Goal: Task Accomplishment & Management: Use online tool/utility

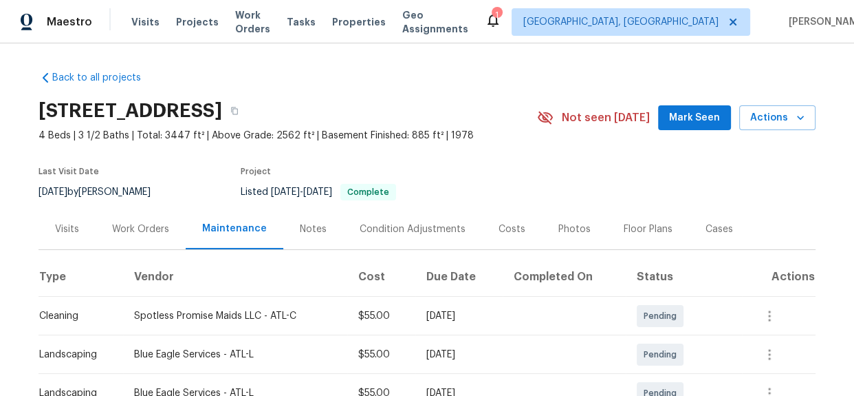
scroll to position [250, 0]
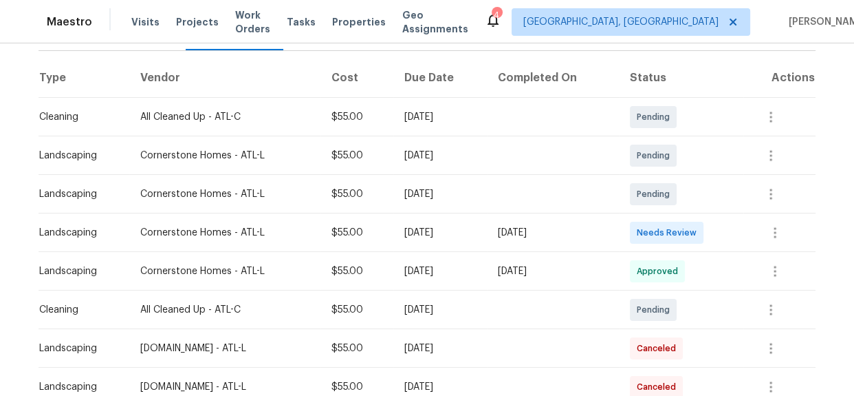
scroll to position [187, 0]
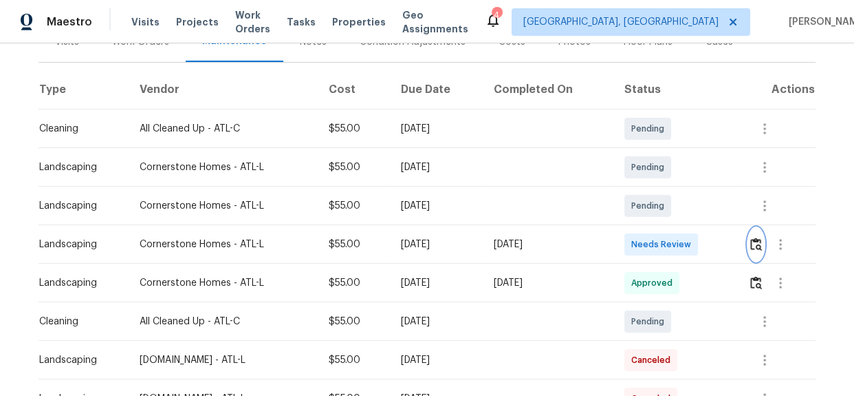
click at [752, 247] on img "button" at bounding box center [757, 243] width 12 height 13
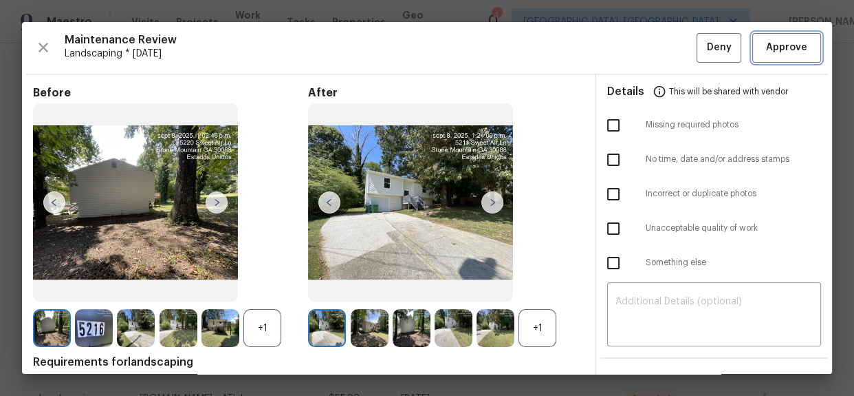
click at [764, 56] on button "Approve" at bounding box center [787, 48] width 69 height 30
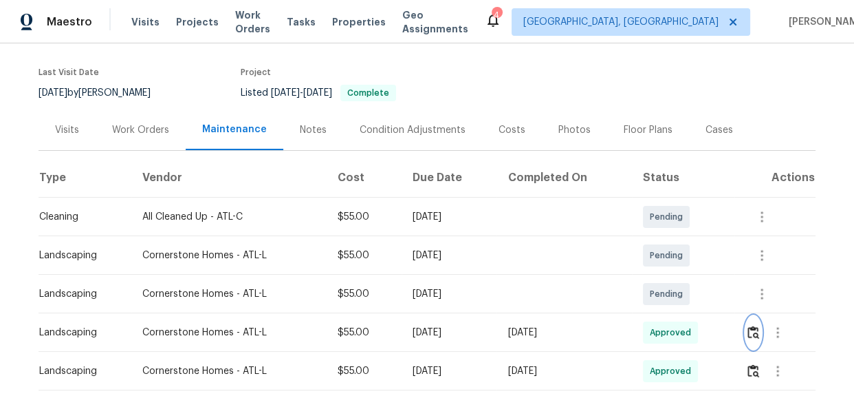
scroll to position [312, 0]
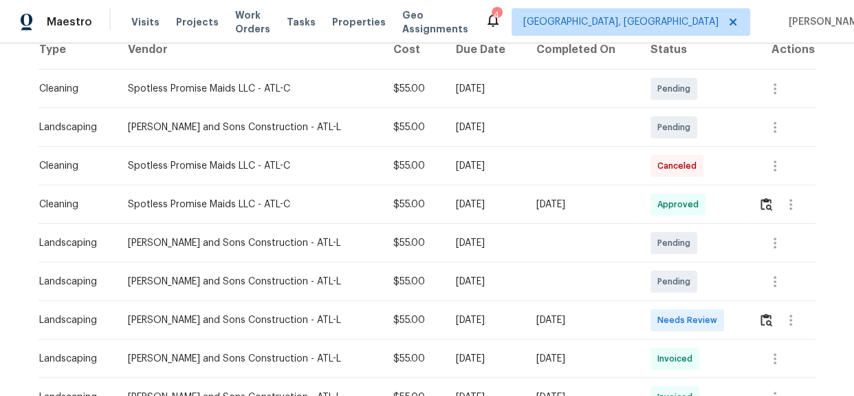
scroll to position [226, 0]
click at [761, 318] on img "button" at bounding box center [767, 320] width 12 height 13
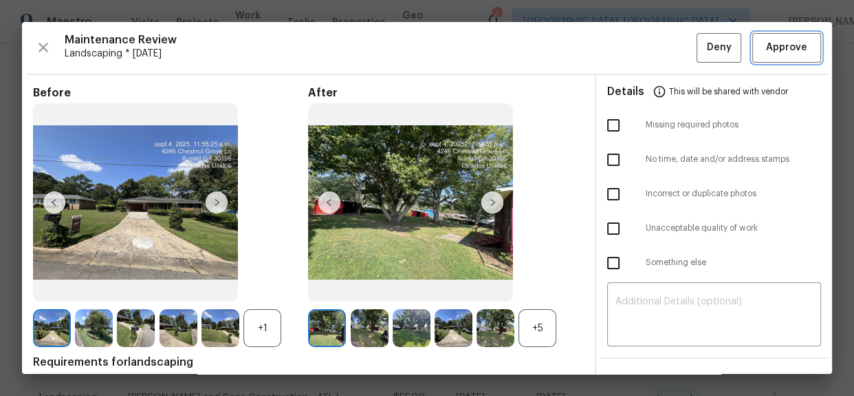
drag, startPoint x: 777, startPoint y: 48, endPoint x: 834, endPoint y: 109, distance: 83.2
click at [777, 48] on span "Approve" at bounding box center [786, 47] width 41 height 17
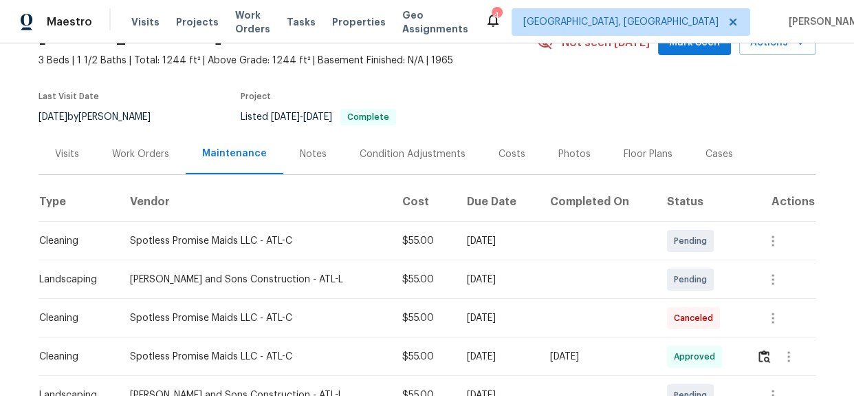
scroll to position [312, 0]
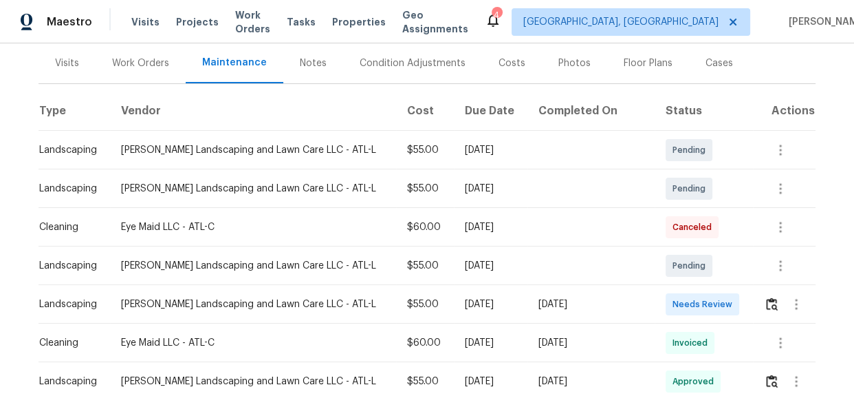
scroll to position [164, 0]
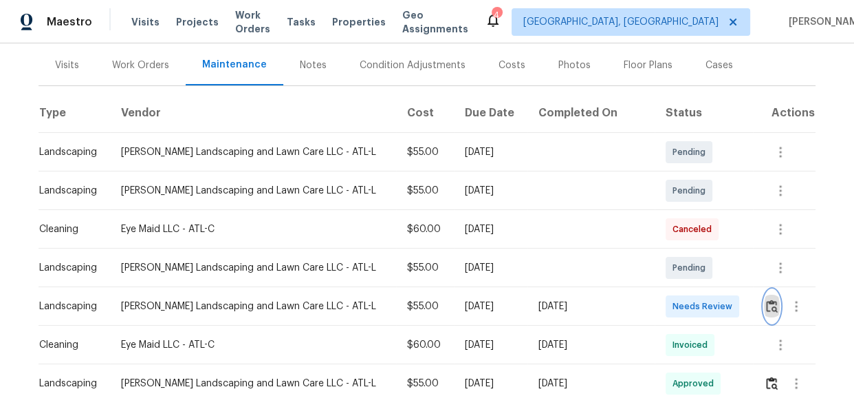
click at [766, 308] on img "button" at bounding box center [772, 305] width 12 height 13
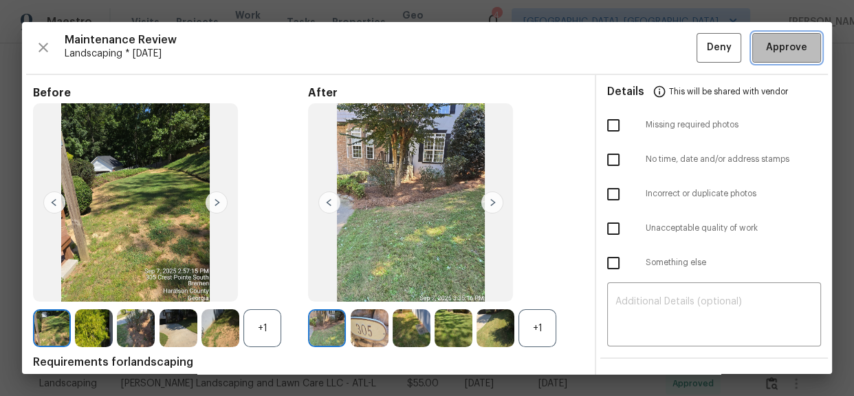
drag, startPoint x: 786, startPoint y: 53, endPoint x: 729, endPoint y: 54, distance: 57.1
click at [786, 52] on span "Approve" at bounding box center [786, 47] width 41 height 17
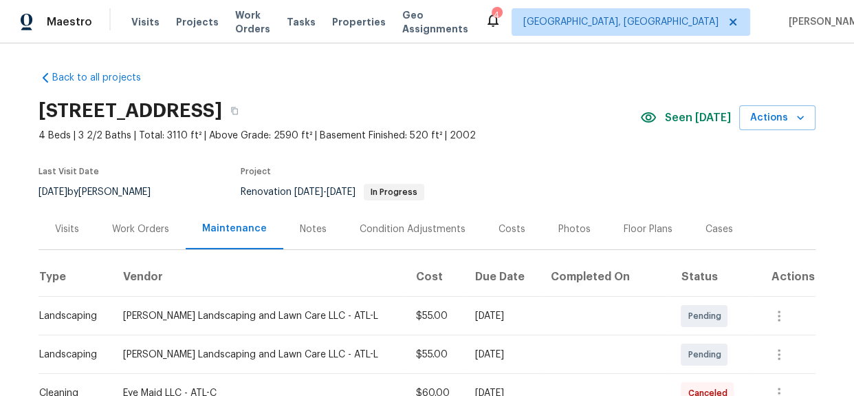
scroll to position [250, 0]
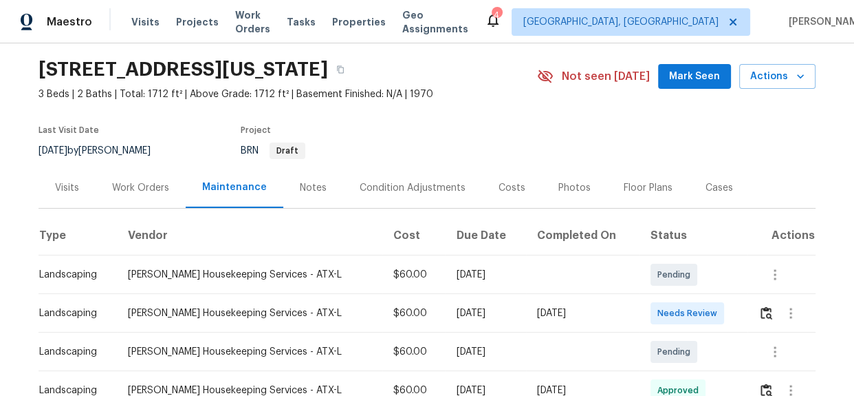
scroll to position [62, 0]
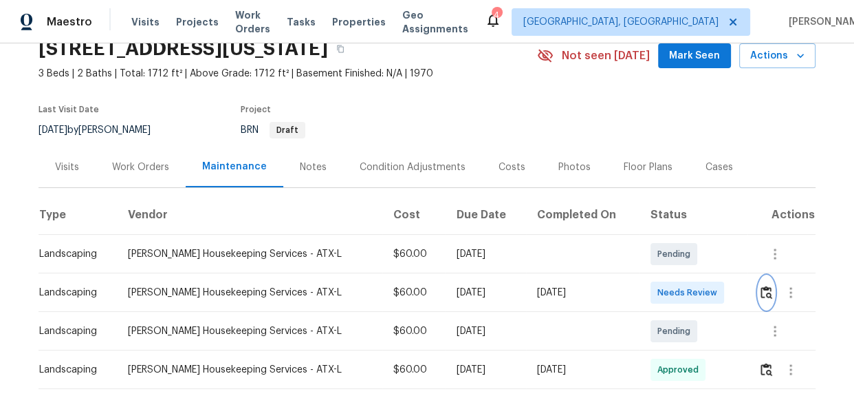
click at [761, 296] on img "button" at bounding box center [767, 291] width 12 height 13
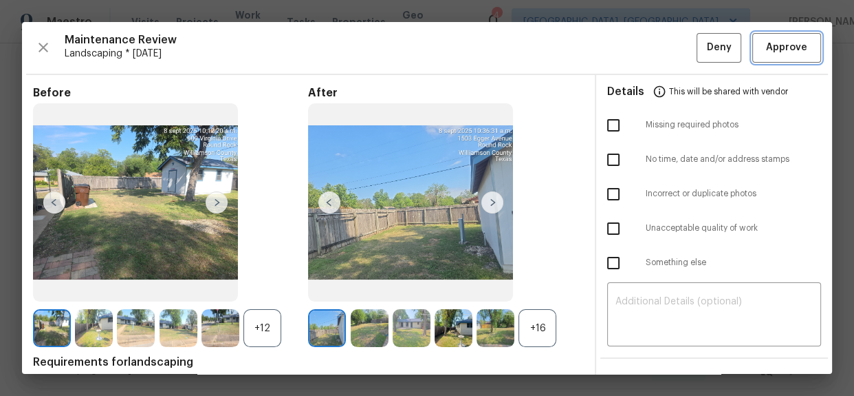
click at [782, 43] on span "Approve" at bounding box center [786, 47] width 41 height 17
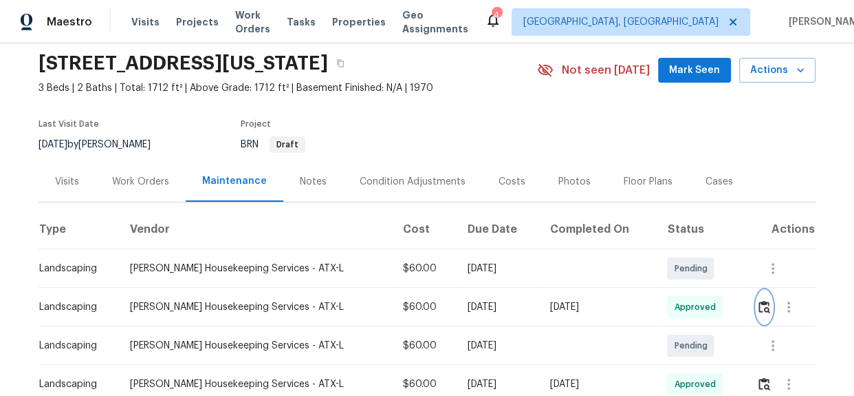
scroll to position [187, 0]
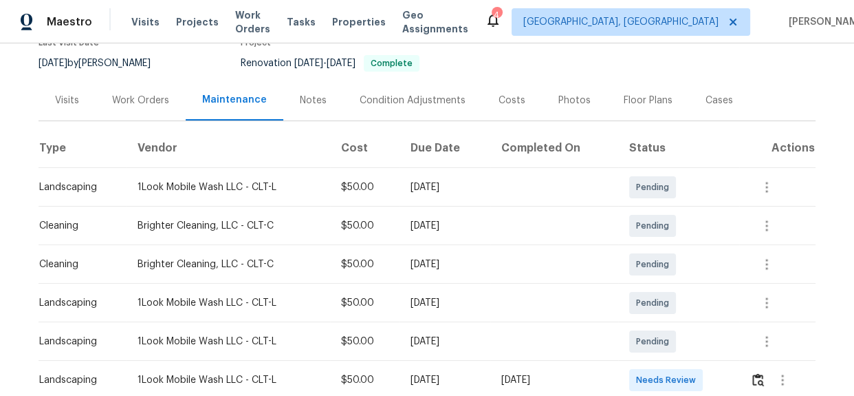
scroll to position [127, 0]
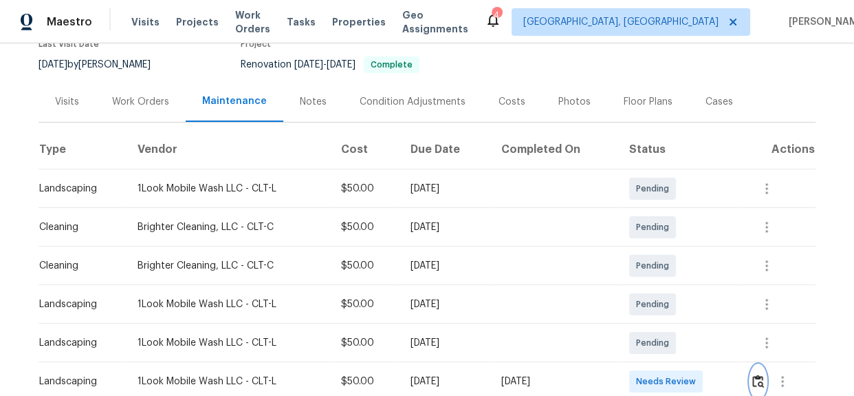
click at [755, 379] on img "button" at bounding box center [759, 380] width 12 height 13
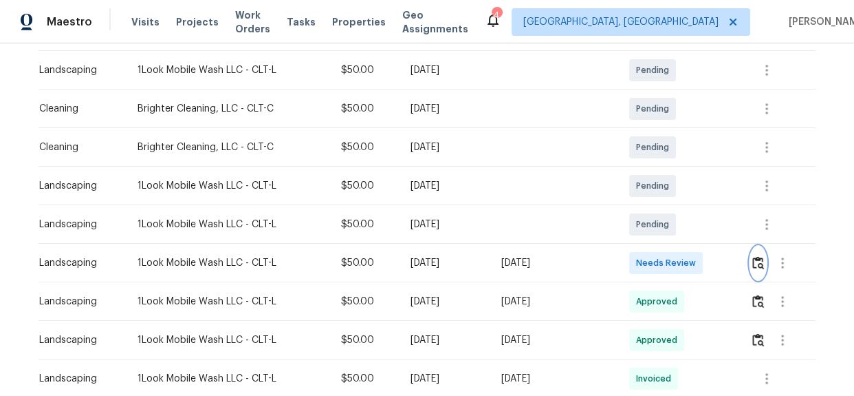
scroll to position [250, 0]
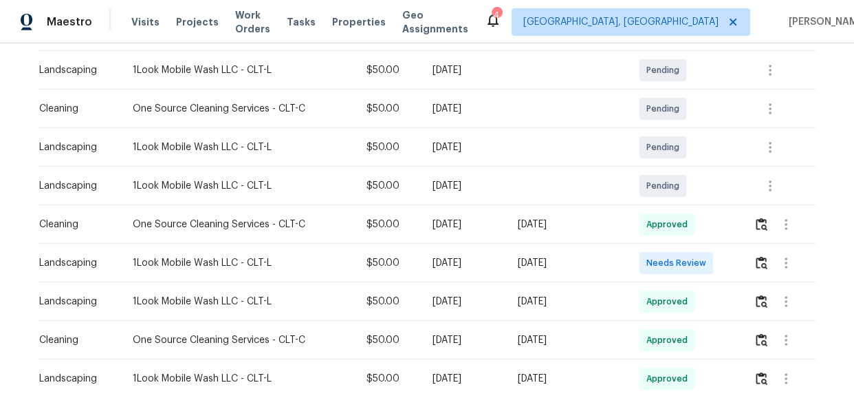
scroll to position [187, 0]
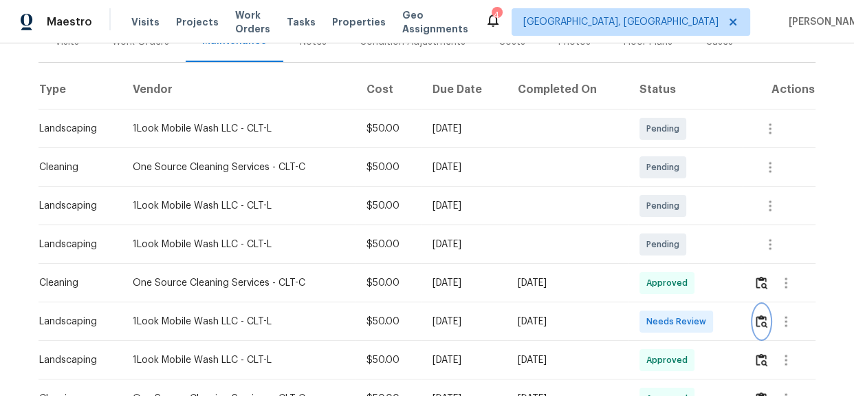
click at [762, 319] on img "button" at bounding box center [762, 320] width 12 height 13
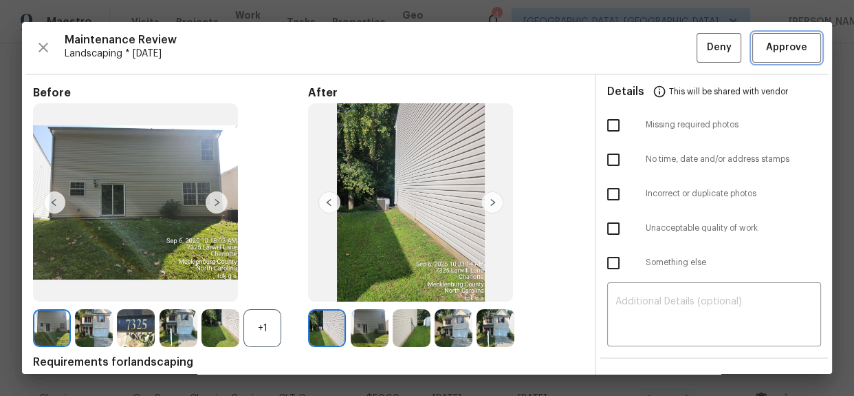
click at [777, 55] on span "Approve" at bounding box center [786, 47] width 41 height 17
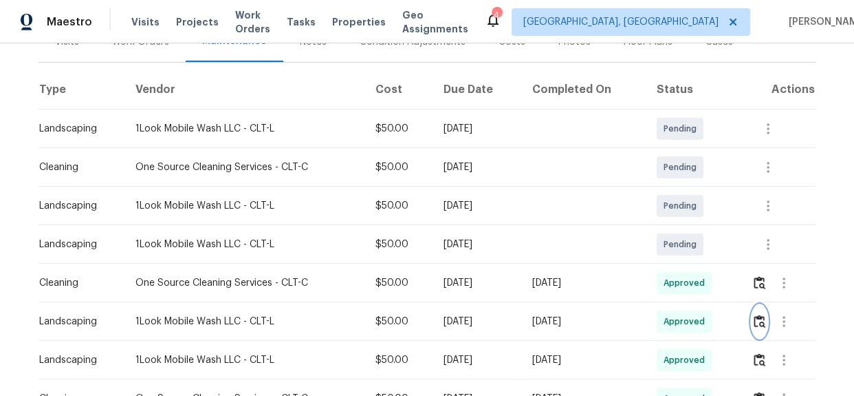
click at [762, 326] on img "button" at bounding box center [760, 320] width 12 height 13
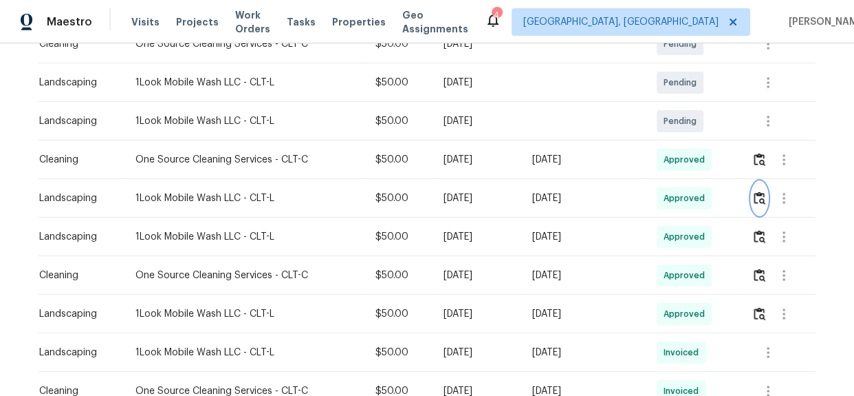
scroll to position [250, 0]
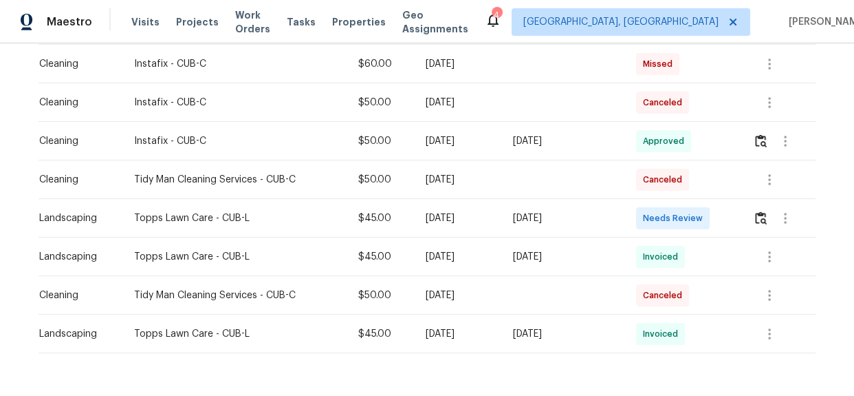
scroll to position [531, 0]
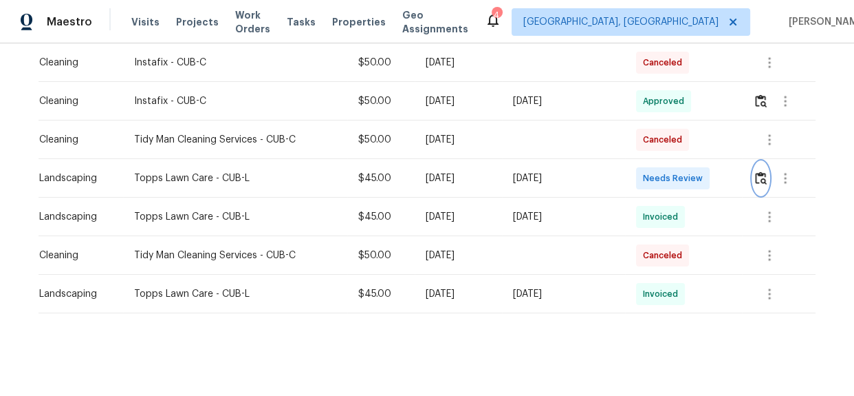
click at [762, 177] on button "button" at bounding box center [761, 178] width 16 height 33
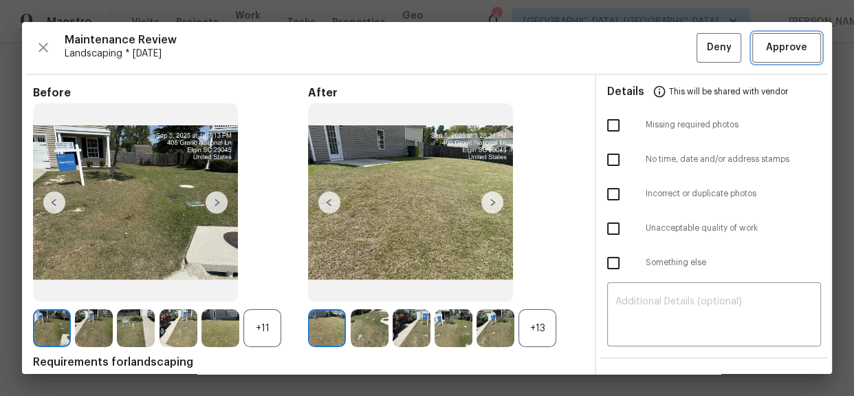
drag, startPoint x: 775, startPoint y: 58, endPoint x: 766, endPoint y: 55, distance: 9.6
click at [775, 58] on button "Approve" at bounding box center [787, 48] width 69 height 30
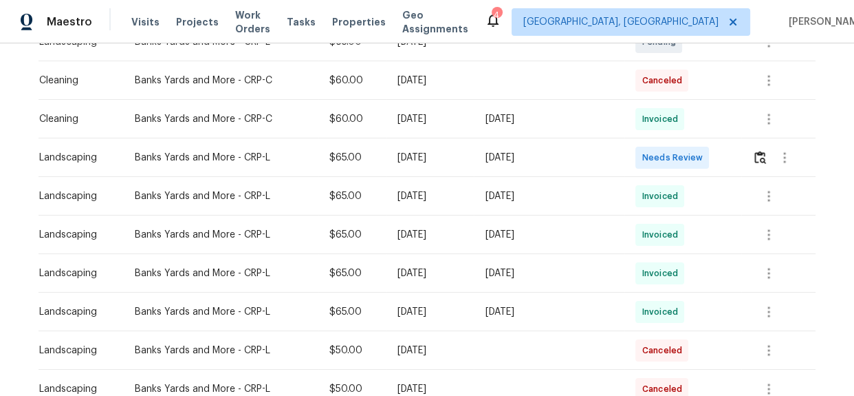
scroll to position [289, 0]
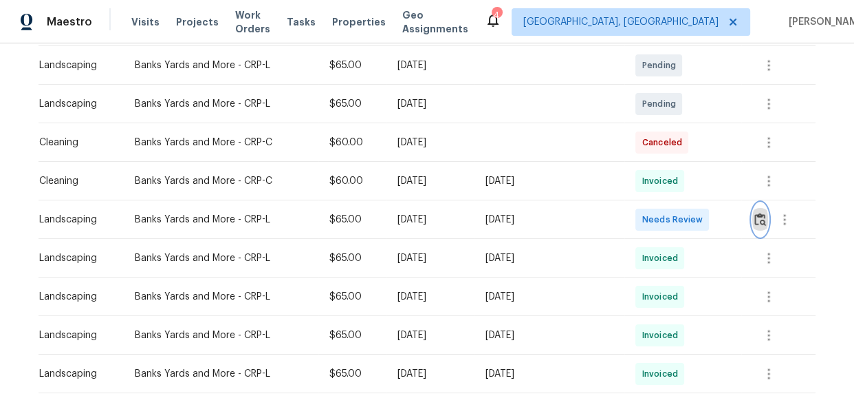
click at [755, 225] on button "button" at bounding box center [761, 219] width 16 height 33
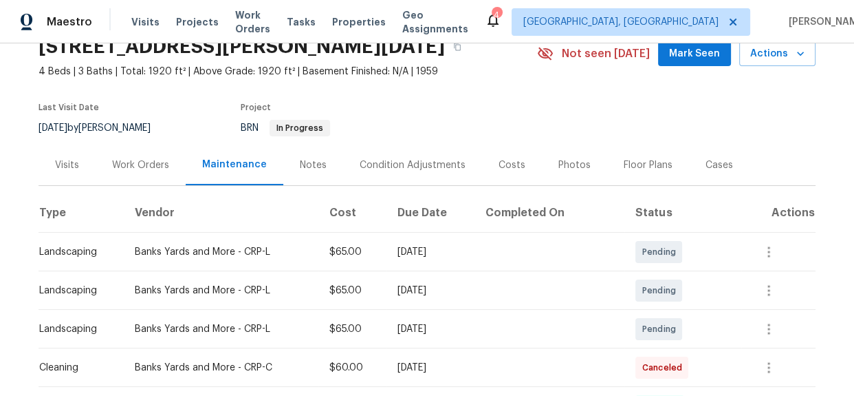
scroll to position [0, 0]
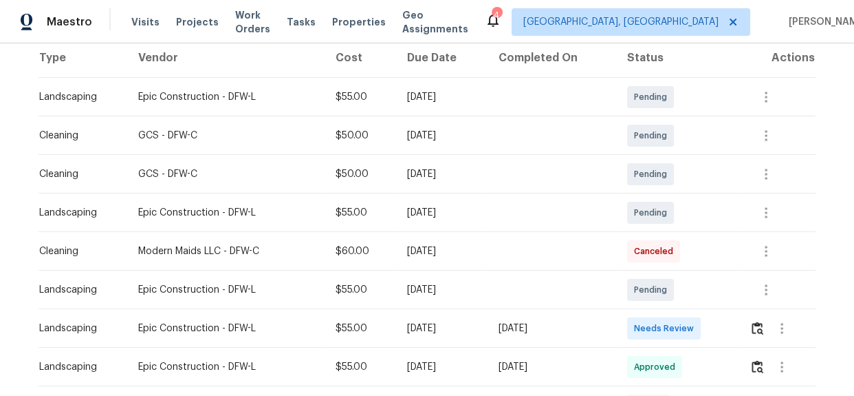
scroll to position [187, 0]
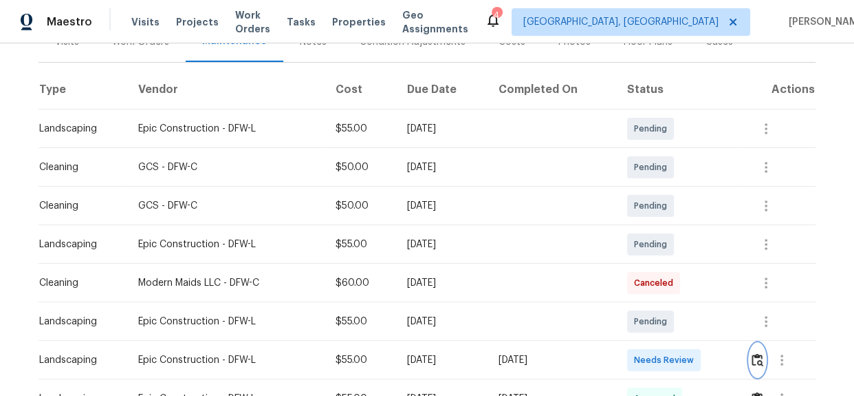
click at [755, 356] on img "button" at bounding box center [758, 359] width 12 height 13
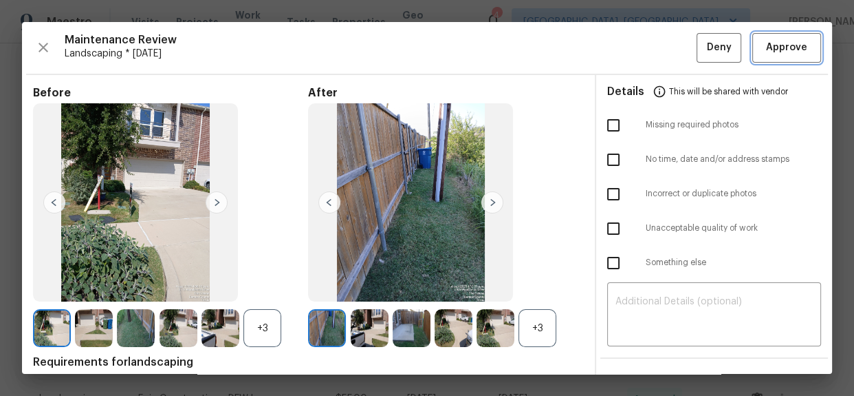
click at [766, 48] on span "Approve" at bounding box center [786, 47] width 41 height 17
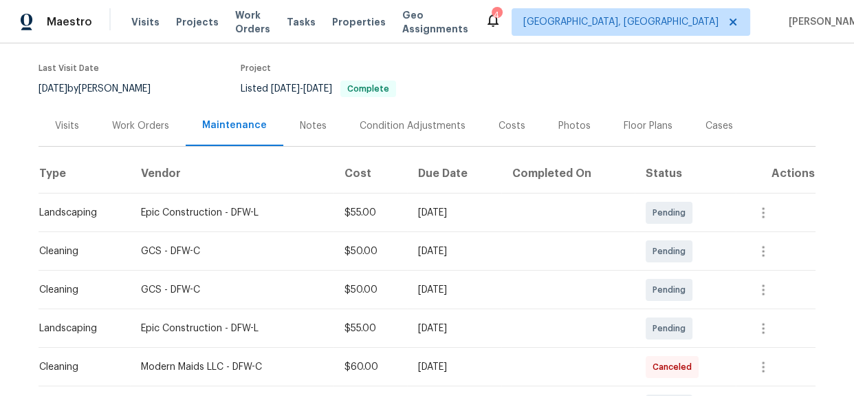
scroll to position [312, 0]
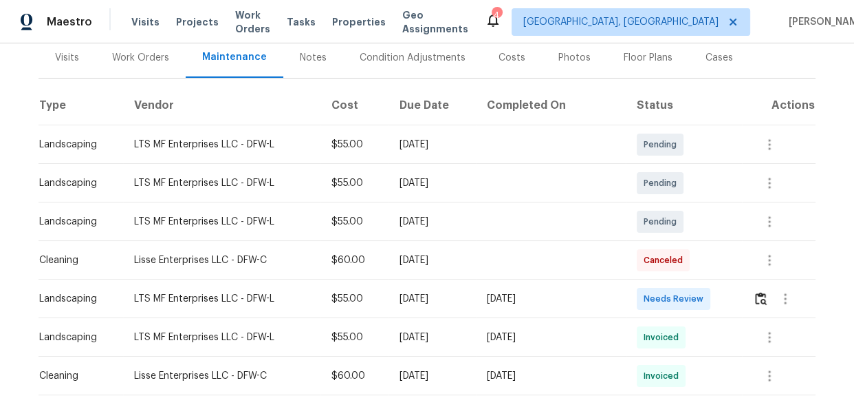
scroll to position [187, 0]
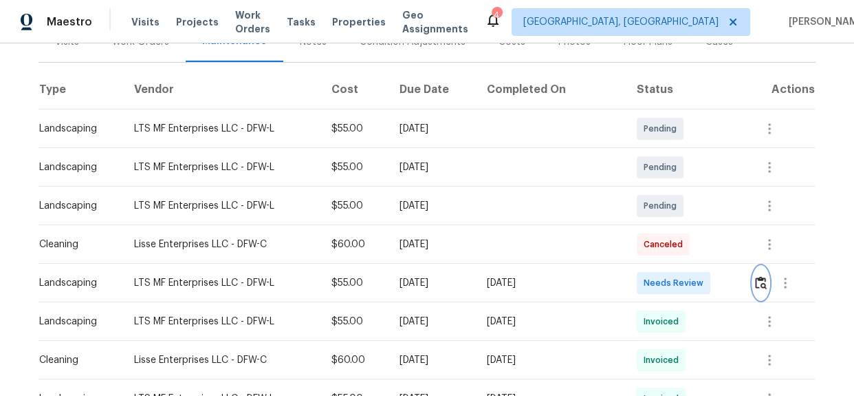
click at [764, 287] on button "button" at bounding box center [761, 282] width 16 height 33
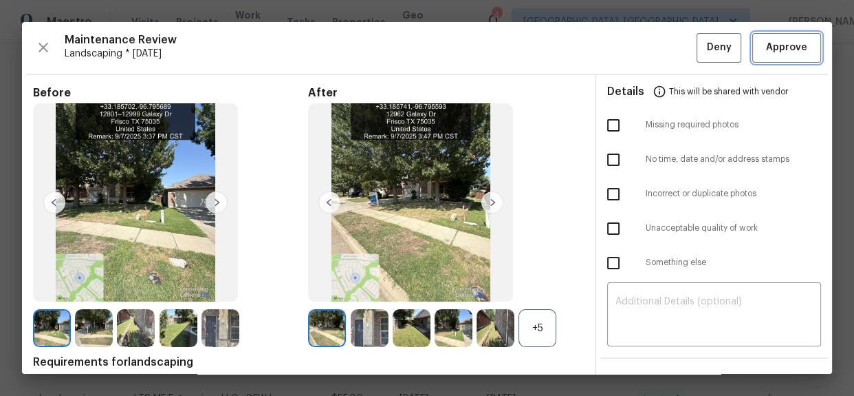
drag, startPoint x: 770, startPoint y: 45, endPoint x: 768, endPoint y: 55, distance: 10.0
click at [770, 45] on span "Approve" at bounding box center [786, 47] width 41 height 17
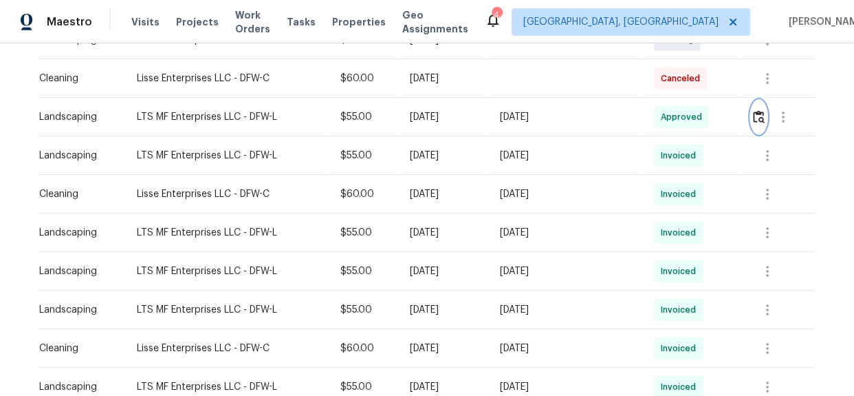
scroll to position [375, 0]
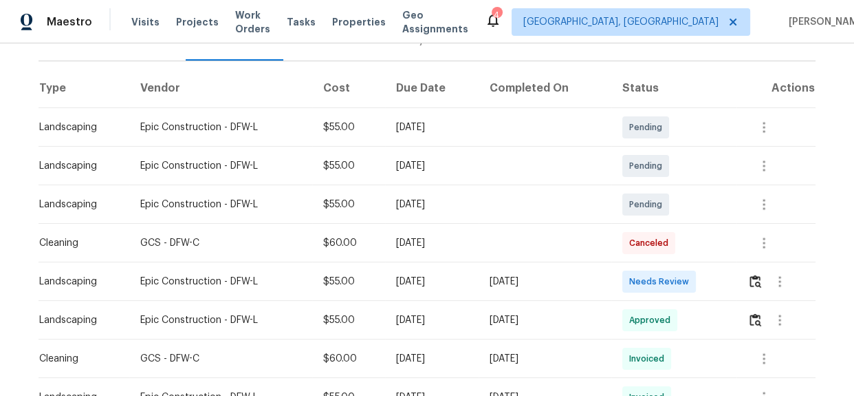
scroll to position [187, 0]
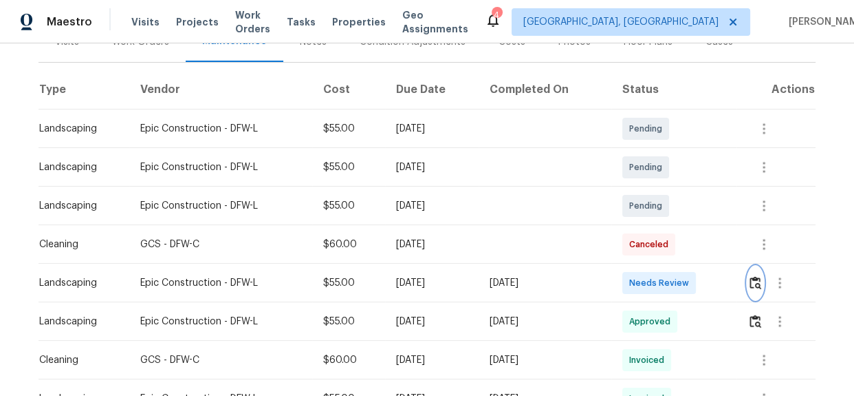
click at [755, 288] on img "button" at bounding box center [756, 282] width 12 height 13
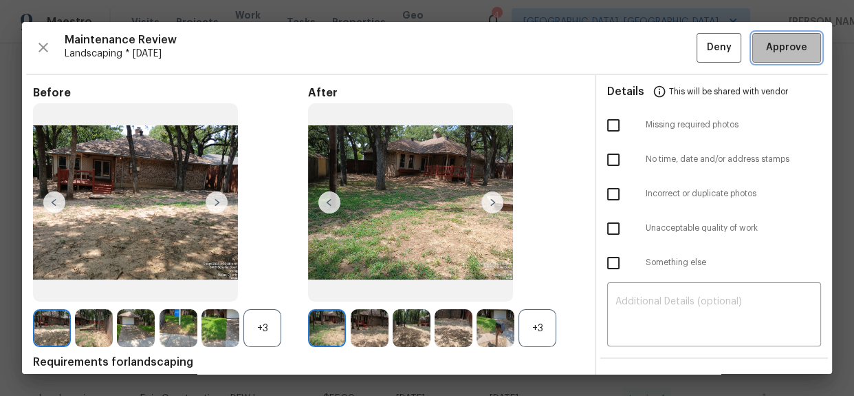
click at [766, 55] on span "Approve" at bounding box center [786, 47] width 41 height 17
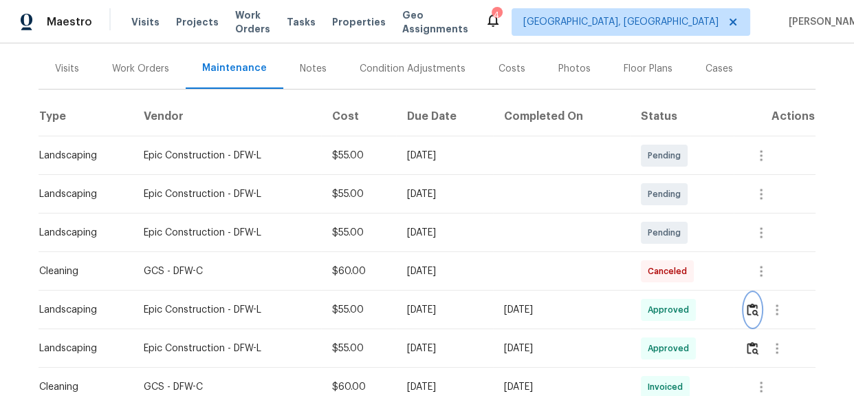
scroll to position [375, 0]
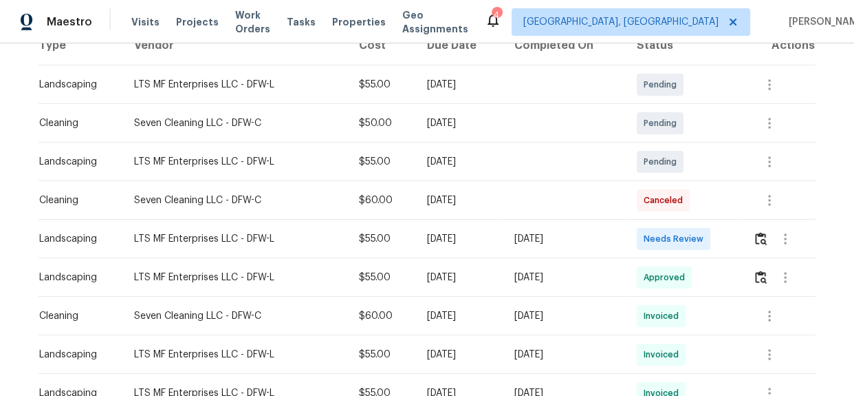
scroll to position [164, 0]
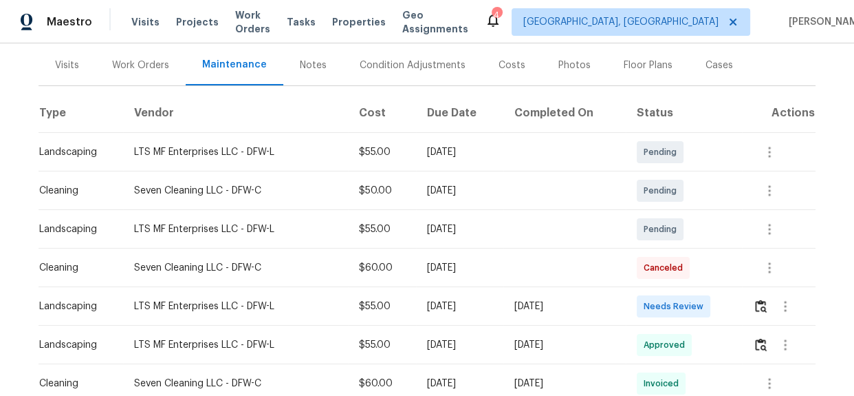
click at [750, 308] on td at bounding box center [779, 306] width 74 height 39
click at [755, 308] on img "button" at bounding box center [761, 305] width 12 height 13
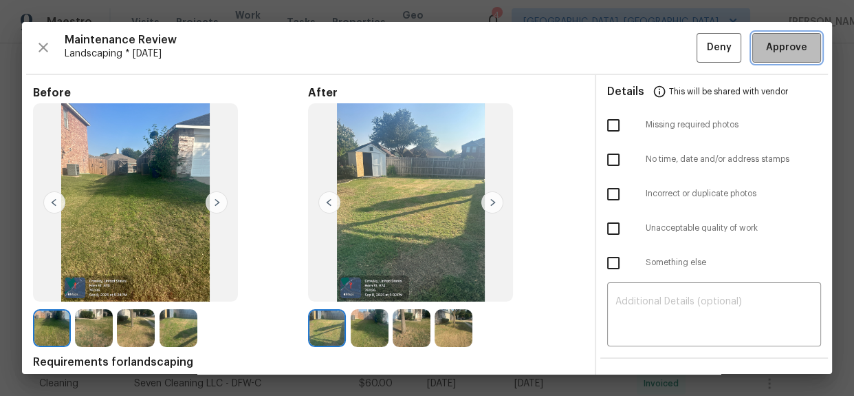
drag, startPoint x: 796, startPoint y: 45, endPoint x: 789, endPoint y: 43, distance: 7.0
click at [794, 43] on span "Approve" at bounding box center [786, 47] width 41 height 17
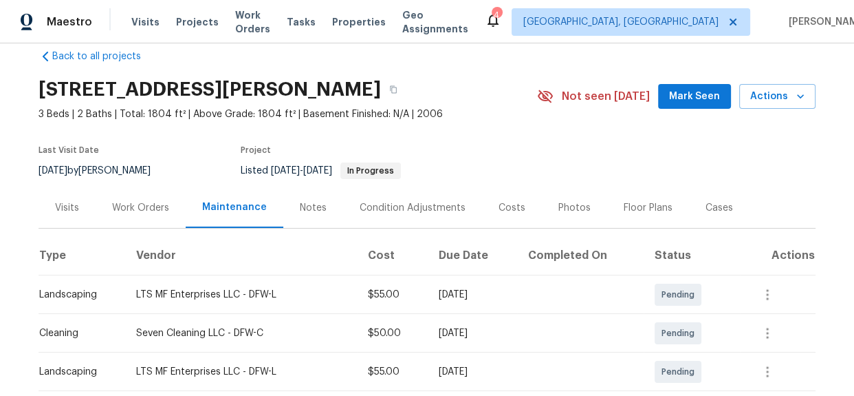
scroll to position [0, 0]
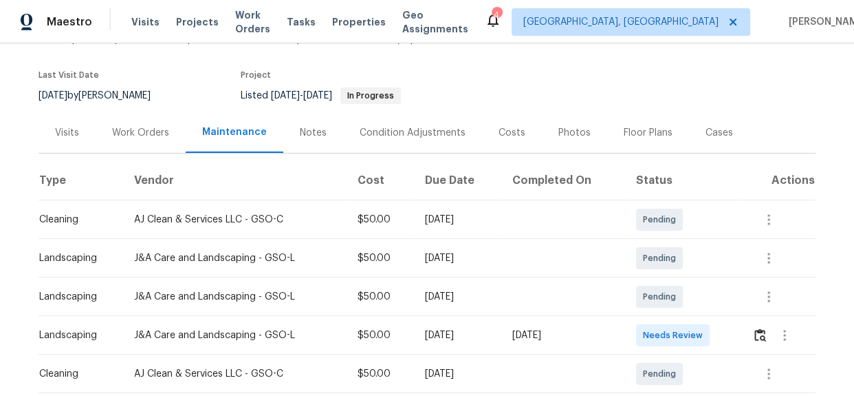
scroll to position [164, 0]
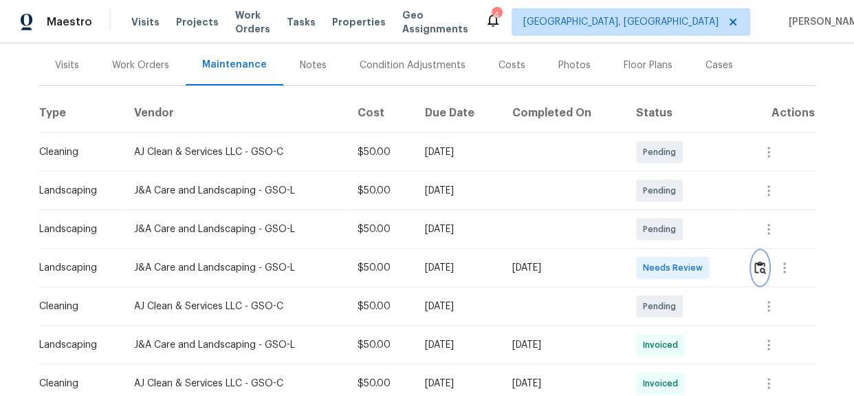
click at [759, 270] on img "button" at bounding box center [761, 267] width 12 height 13
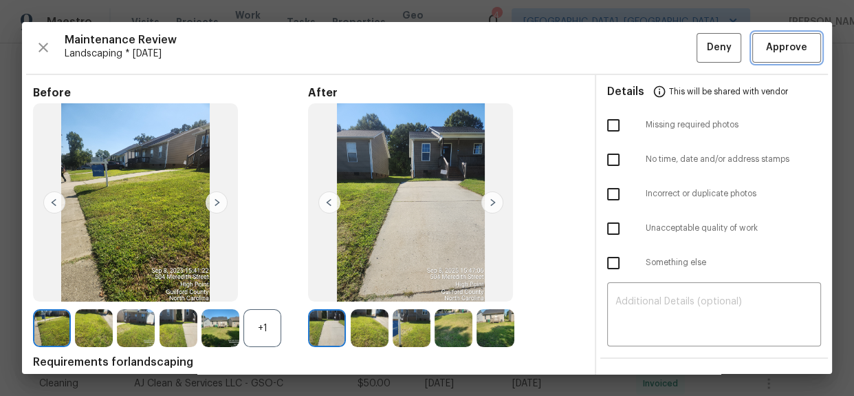
click at [784, 52] on span "Approve" at bounding box center [786, 47] width 41 height 17
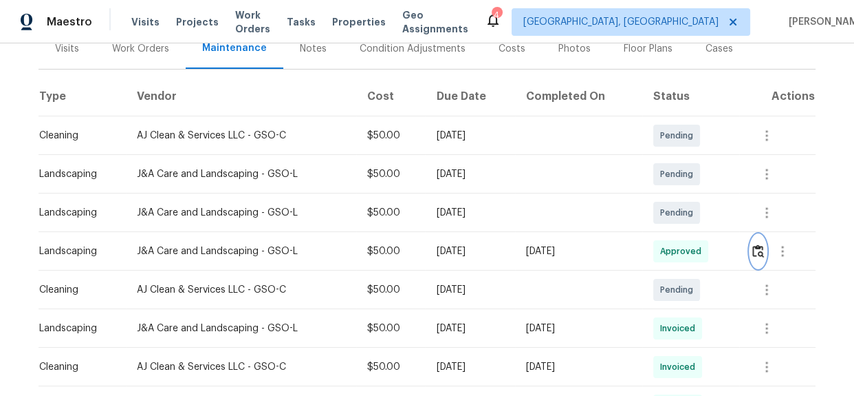
scroll to position [187, 0]
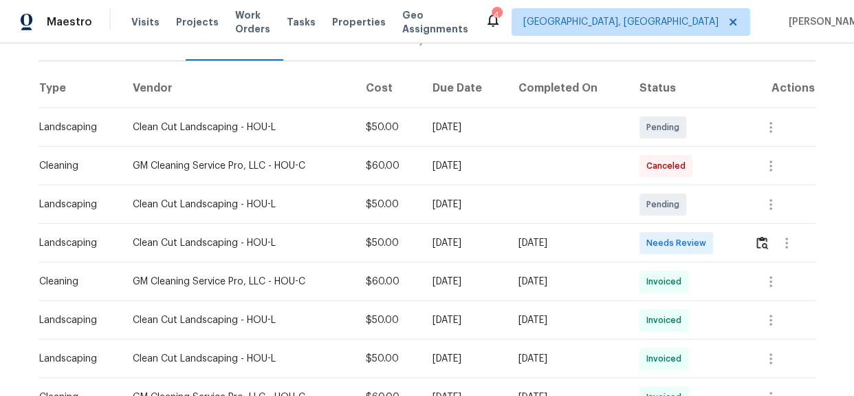
scroll to position [62, 0]
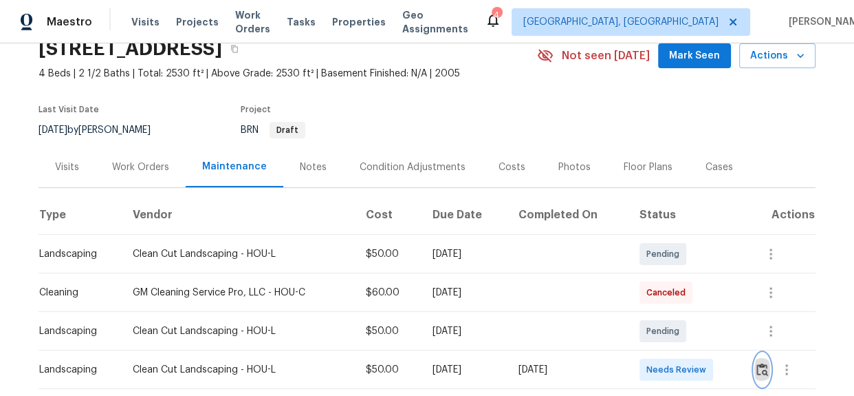
click at [760, 371] on img "button" at bounding box center [763, 369] width 12 height 13
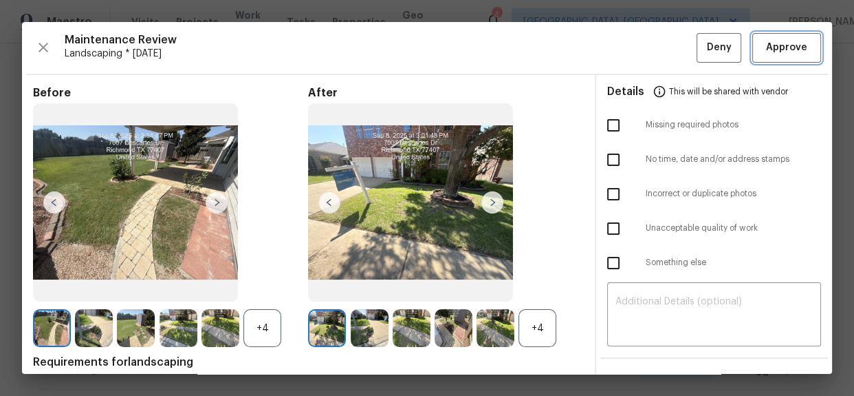
click at [766, 50] on span "Approve" at bounding box center [786, 47] width 41 height 17
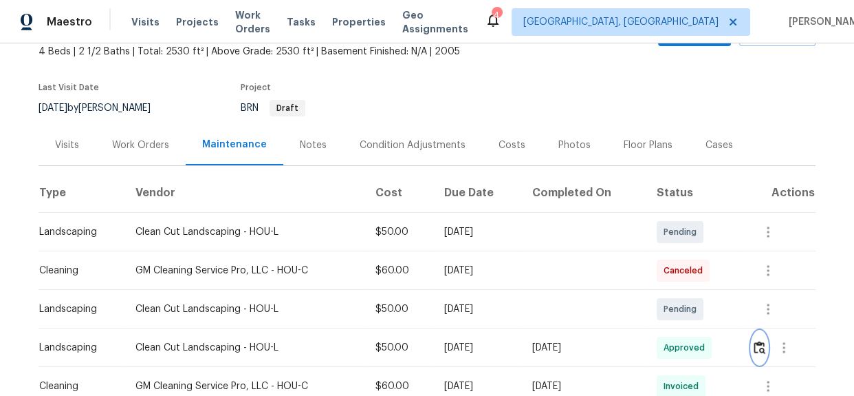
scroll to position [250, 0]
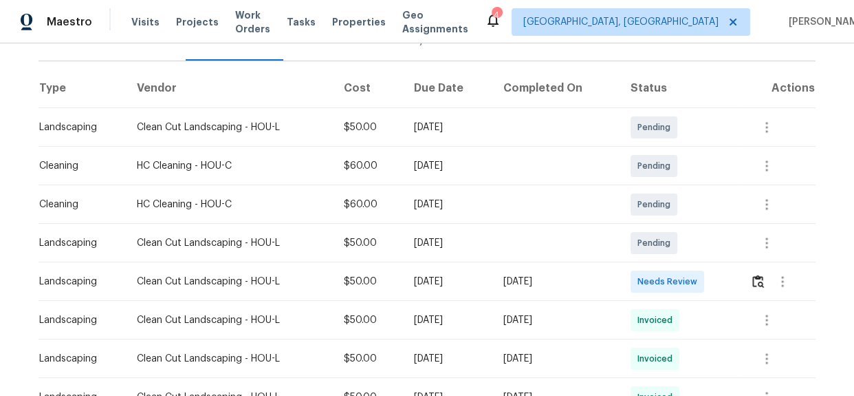
scroll to position [187, 0]
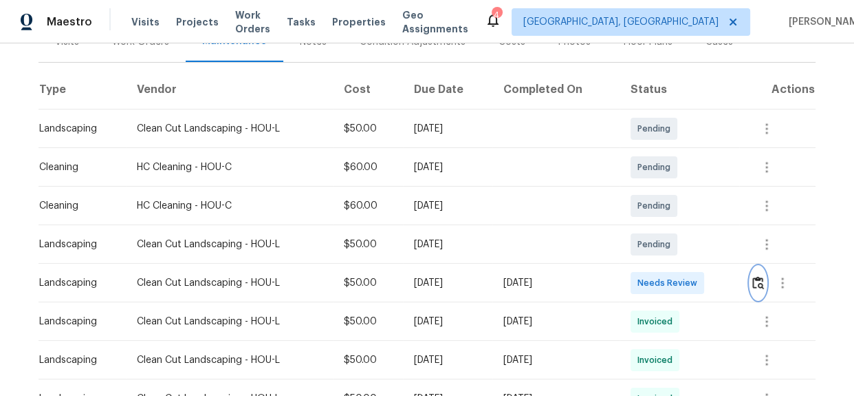
click at [757, 279] on img "button" at bounding box center [759, 282] width 12 height 13
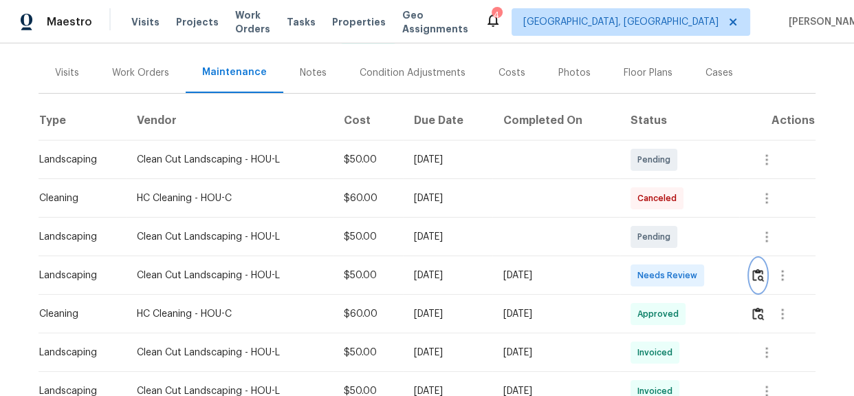
scroll to position [138, 0]
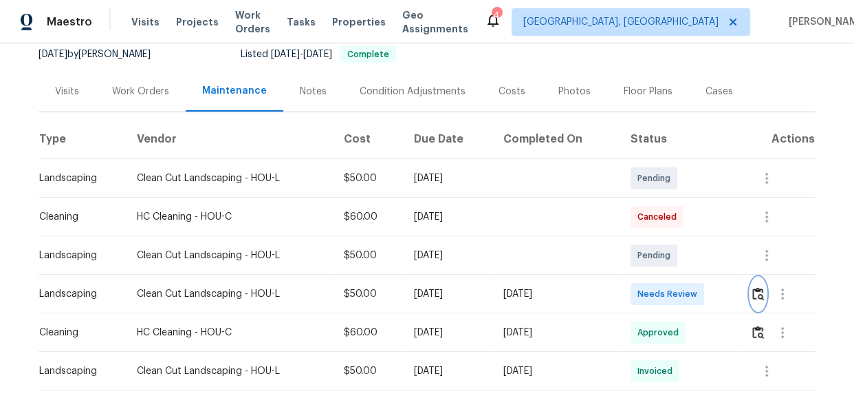
click at [753, 294] on img "button" at bounding box center [759, 293] width 12 height 13
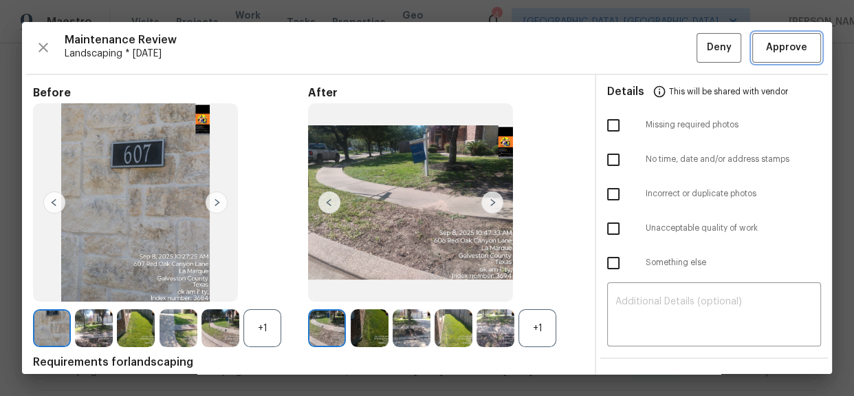
click at [771, 38] on button "Approve" at bounding box center [787, 48] width 69 height 30
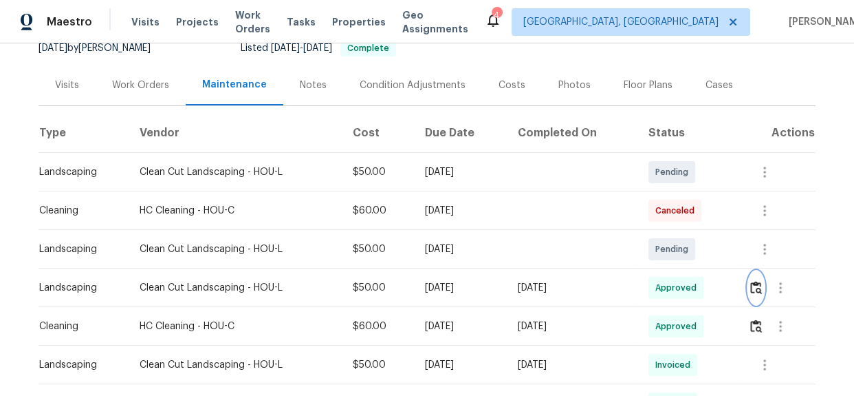
scroll to position [250, 0]
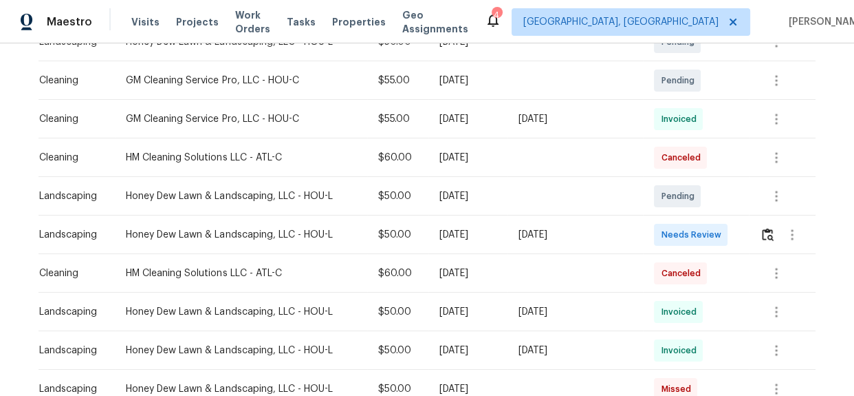
scroll to position [289, 0]
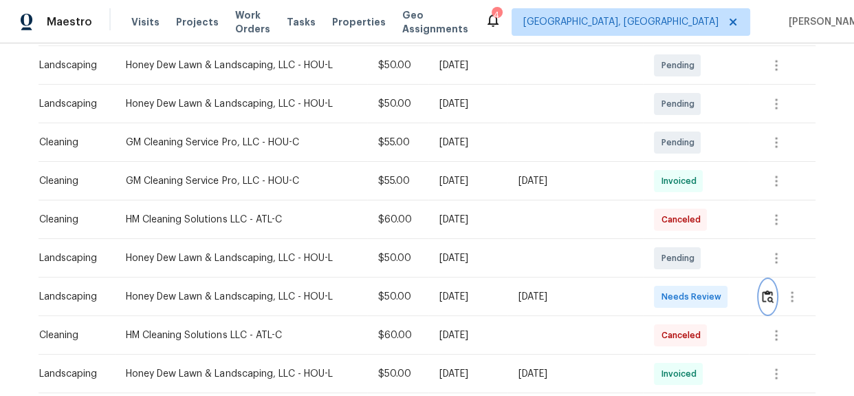
click at [762, 302] on img "button" at bounding box center [768, 296] width 12 height 13
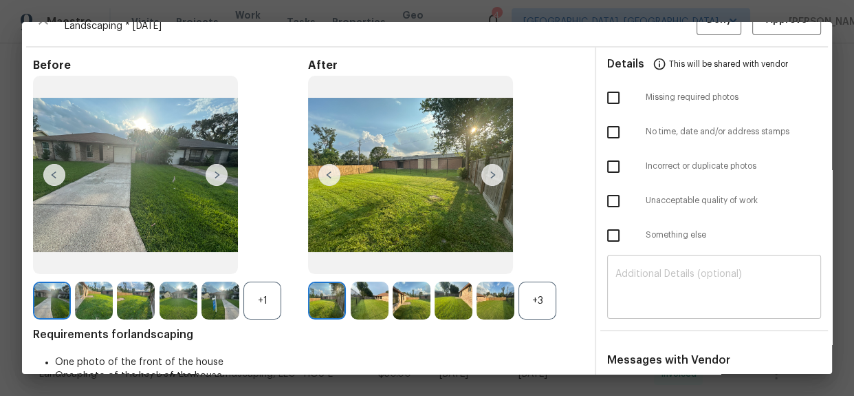
scroll to position [7, 0]
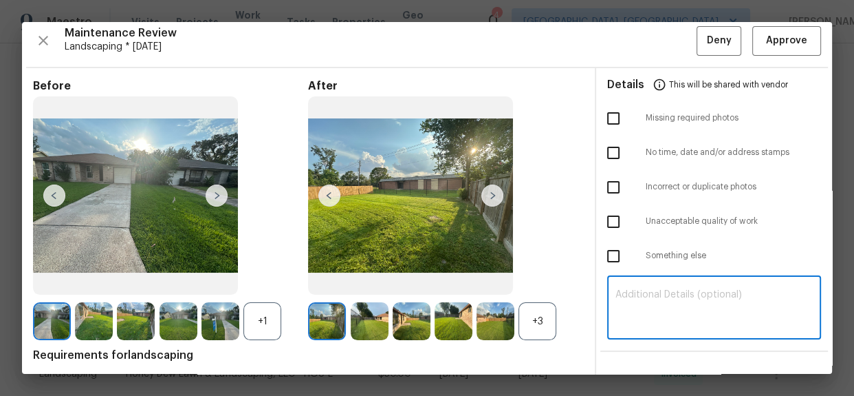
click at [652, 323] on textarea at bounding box center [714, 309] width 197 height 39
paste textarea "Maintenance Audit Team: Hello! Unfortunately this landscaping visit completed o…"
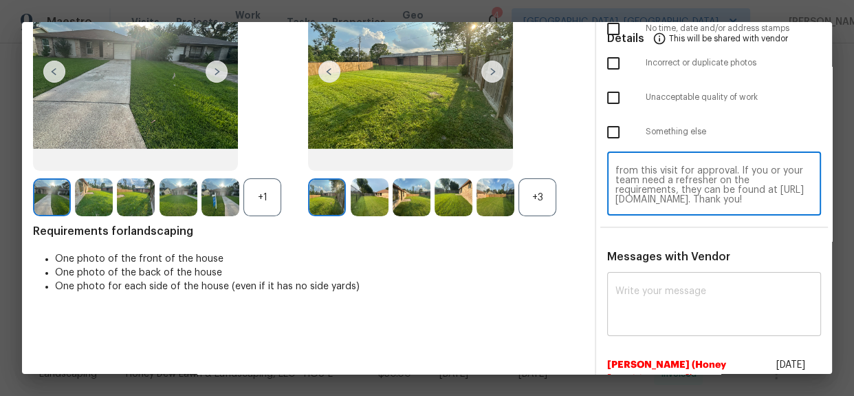
scroll to position [131, 0]
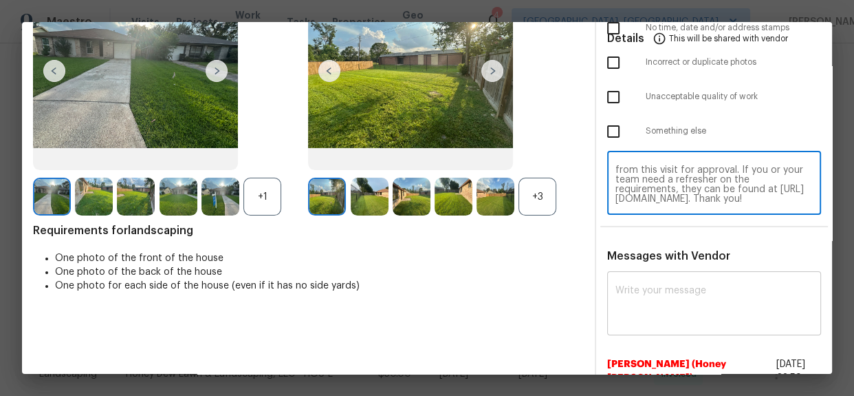
type textarea "Maintenance Audit Team: Hello! Unfortunately this landscaping visit completed o…"
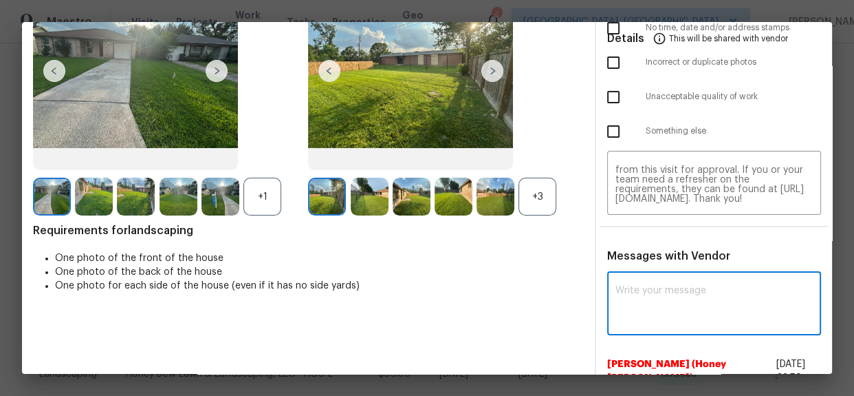
click at [634, 296] on textarea at bounding box center [714, 304] width 197 height 39
paste textarea "Maintenance Audit Team: Hello! Unfortunately this landscaping visit completed o…"
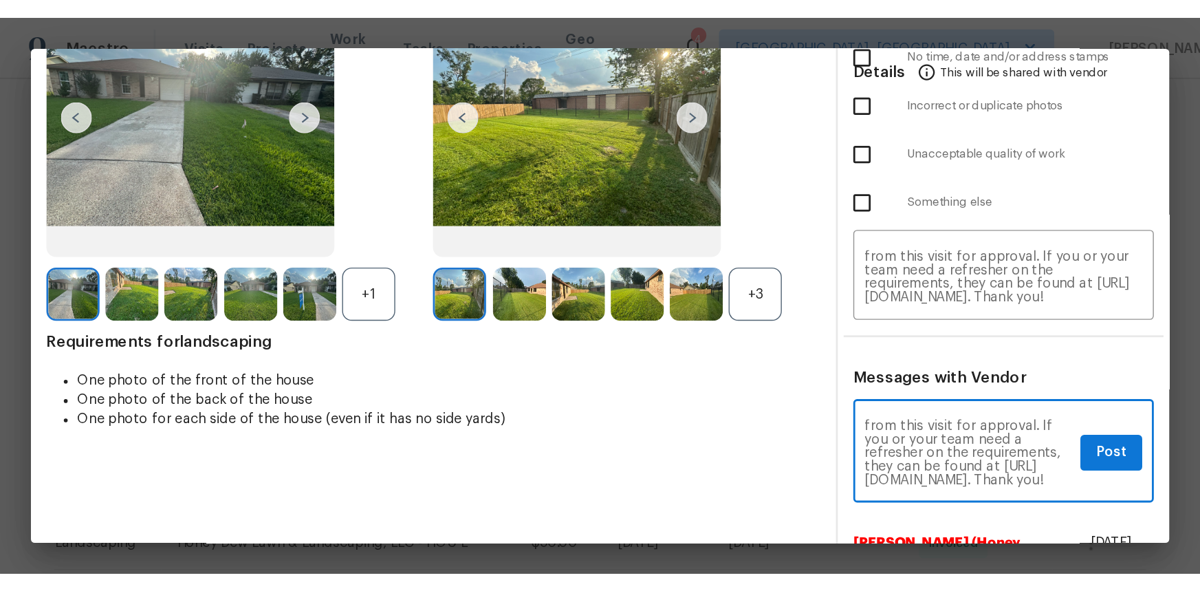
scroll to position [63, 0]
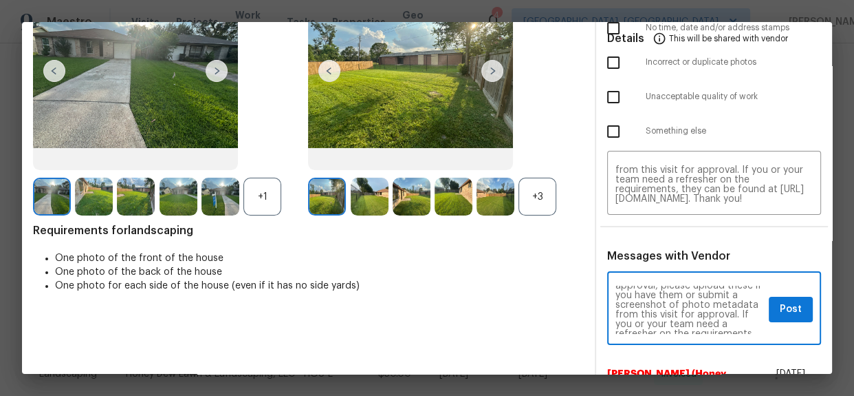
type textarea "Maintenance Audit Team: Hello! Unfortunately this landscaping visit completed o…"
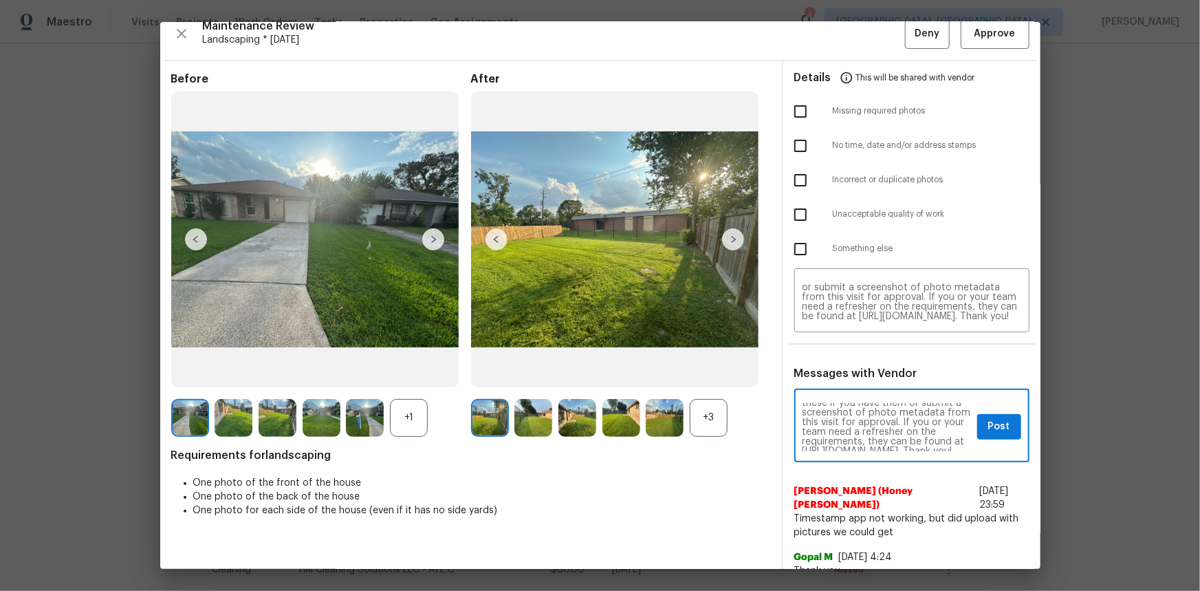
scroll to position [0, 0]
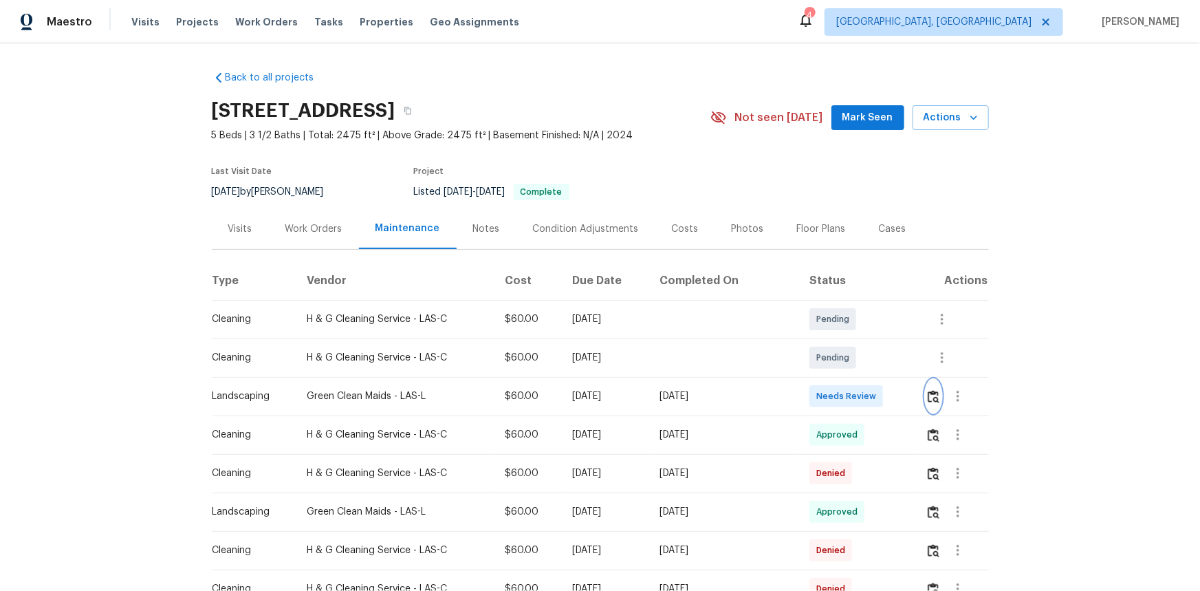
click at [854, 392] on img "button" at bounding box center [934, 396] width 12 height 13
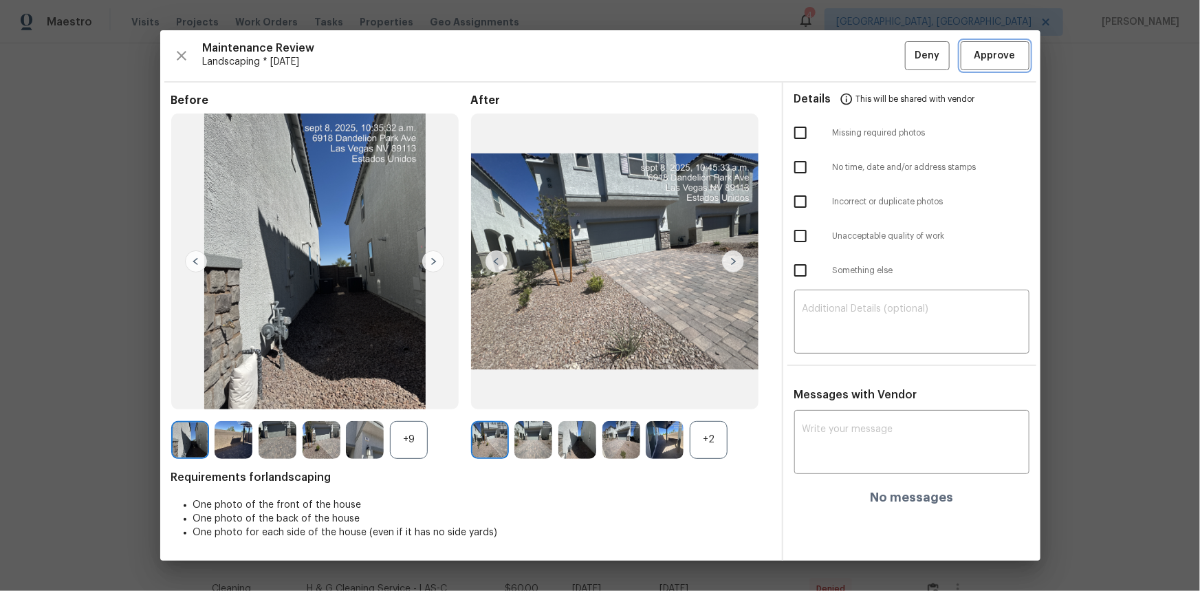
click at [854, 61] on span "Approve" at bounding box center [995, 55] width 41 height 17
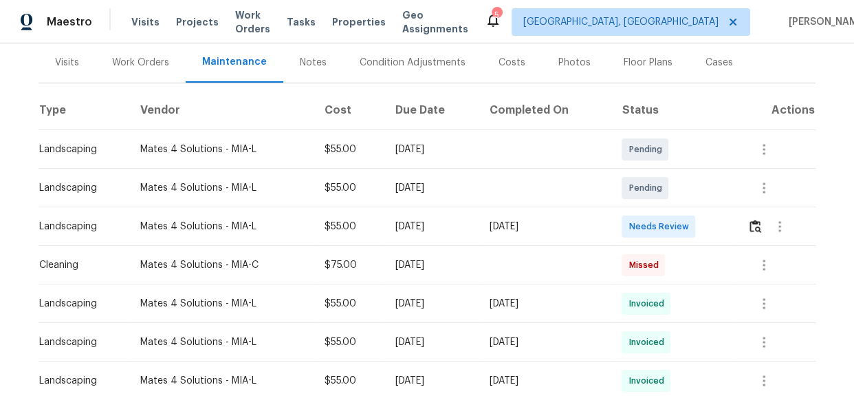
scroll to position [164, 0]
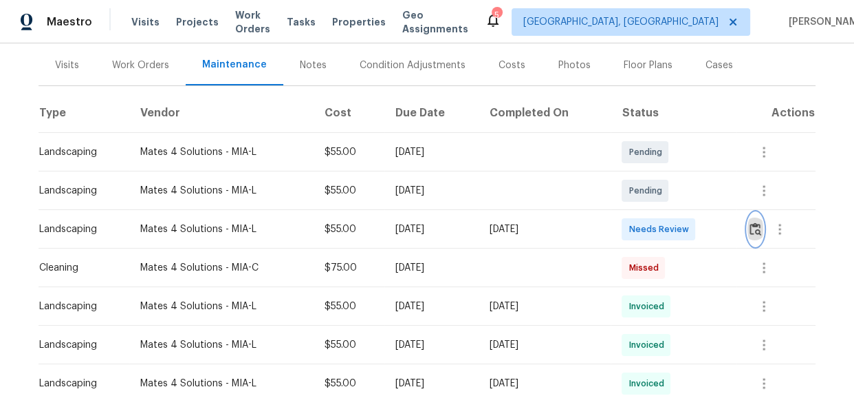
click at [758, 227] on img "button" at bounding box center [756, 228] width 12 height 13
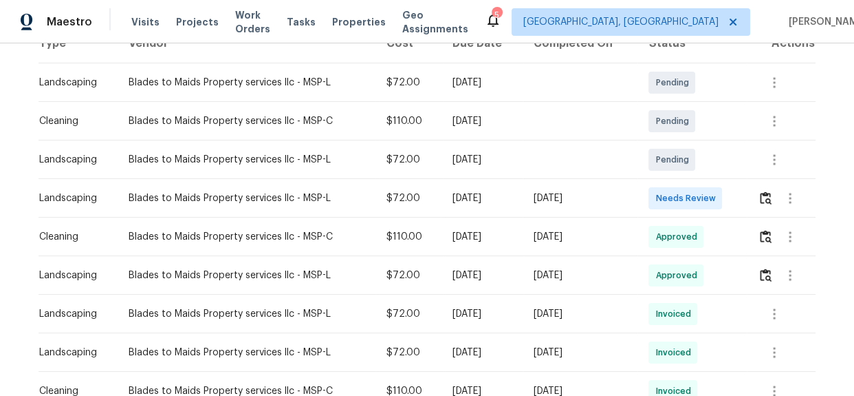
scroll to position [228, 0]
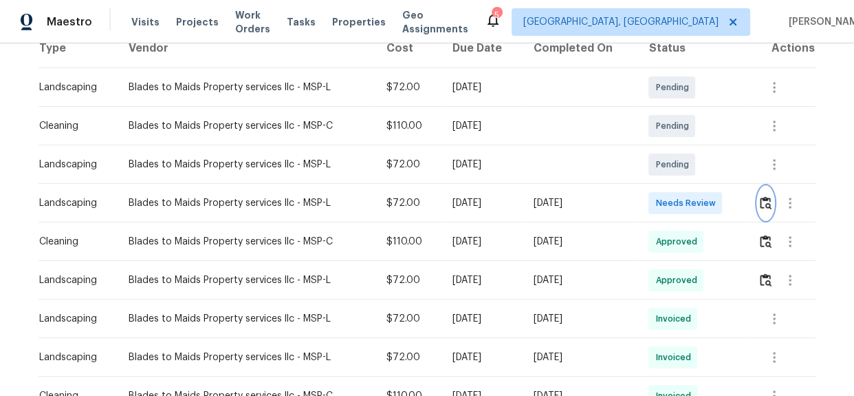
click at [761, 199] on img "button" at bounding box center [766, 202] width 12 height 13
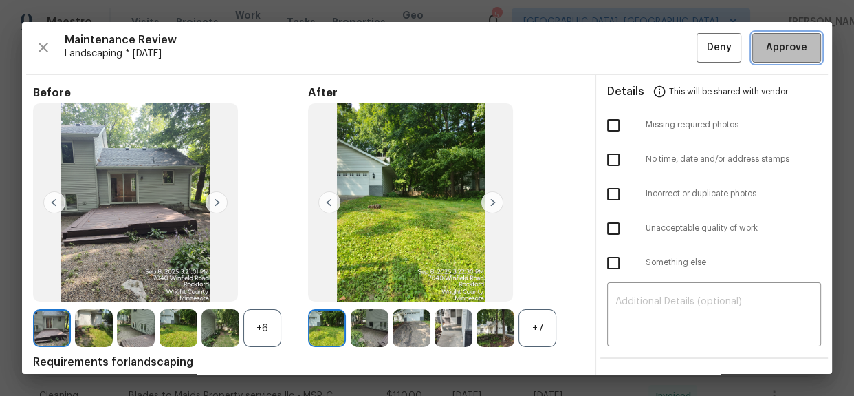
click at [782, 46] on span "Approve" at bounding box center [786, 47] width 41 height 17
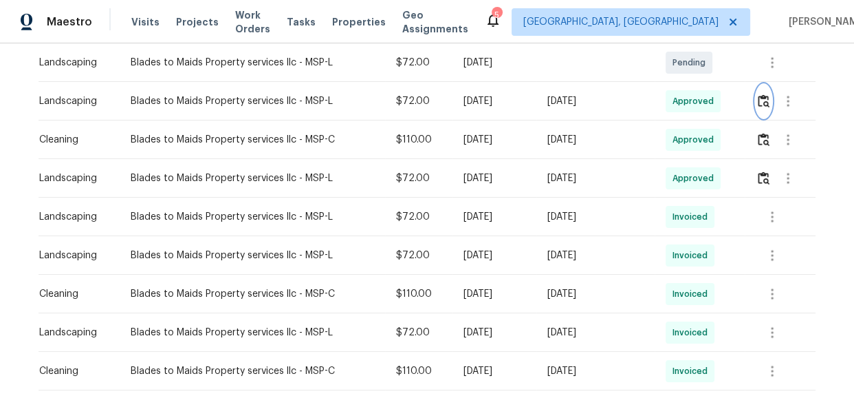
scroll to position [438, 0]
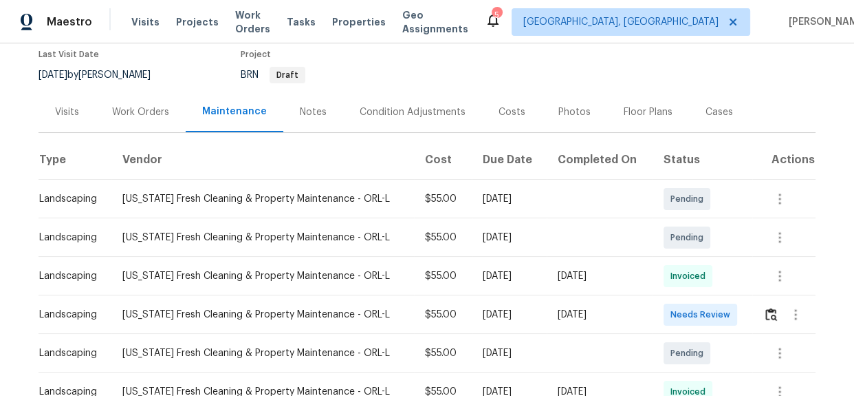
scroll to position [101, 0]
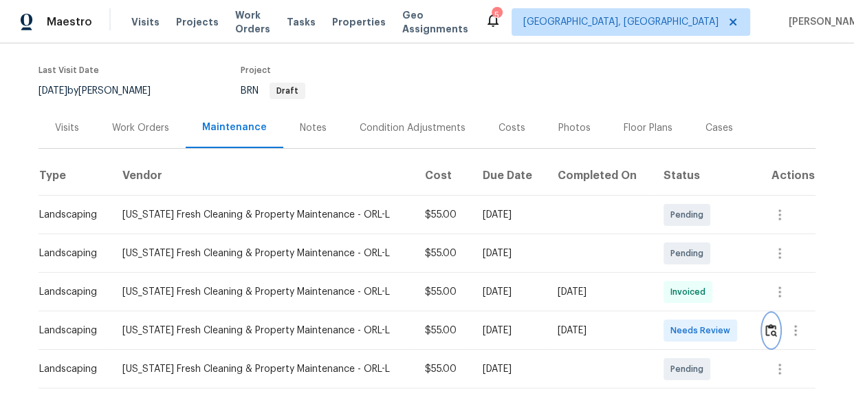
click at [766, 326] on img "button" at bounding box center [772, 329] width 12 height 13
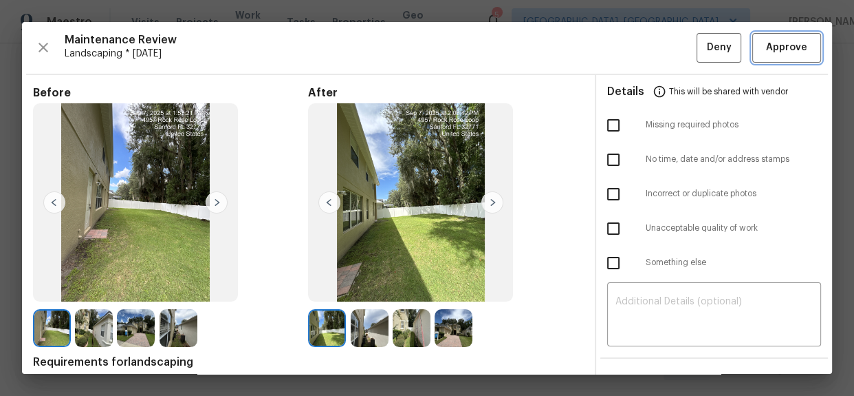
drag, startPoint x: 789, startPoint y: 50, endPoint x: 781, endPoint y: 52, distance: 7.8
click at [789, 50] on span "Approve" at bounding box center [786, 47] width 41 height 17
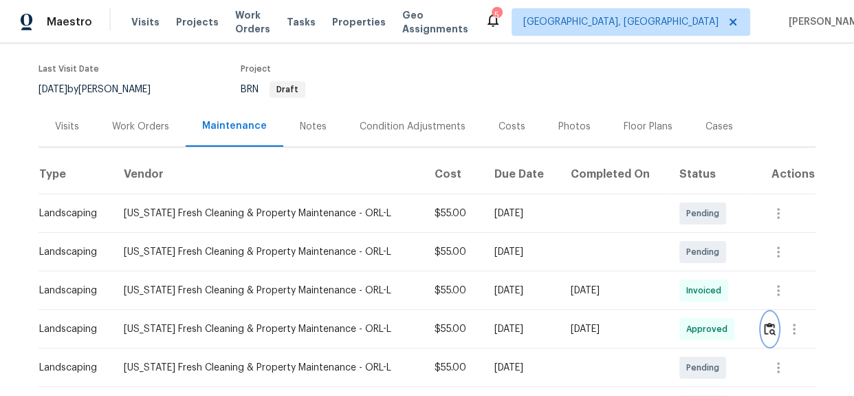
scroll to position [250, 0]
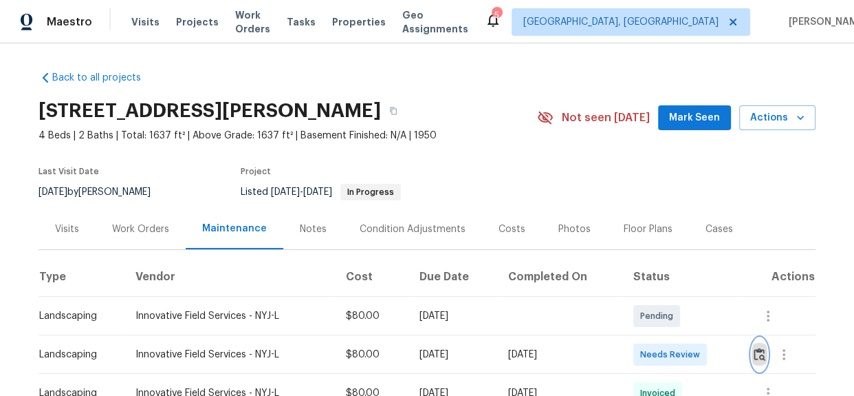
click at [756, 354] on img "button" at bounding box center [760, 353] width 12 height 13
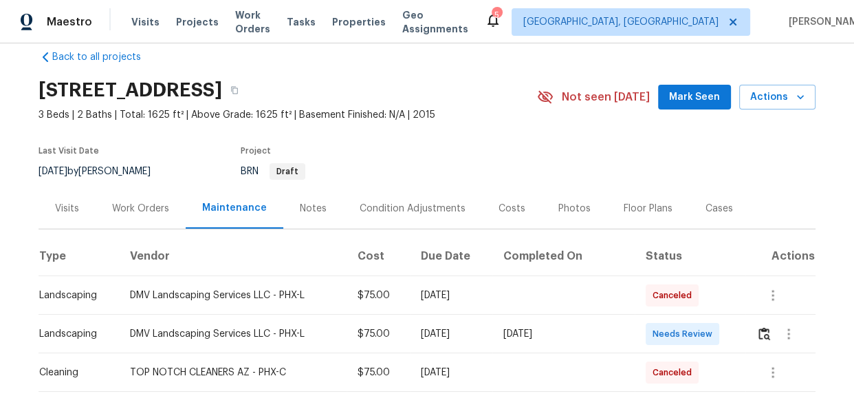
scroll to position [2, 0]
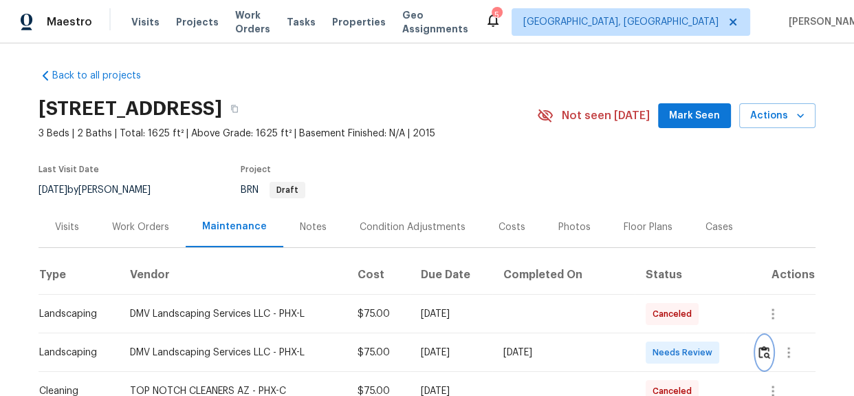
click at [762, 349] on img "button" at bounding box center [765, 351] width 12 height 13
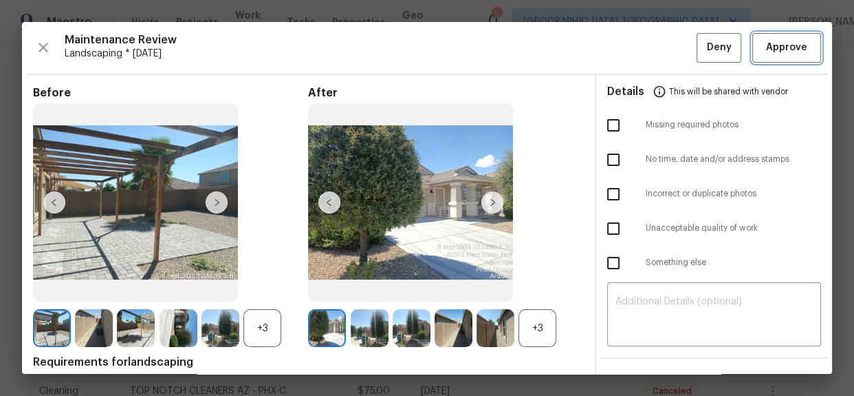
drag, startPoint x: 772, startPoint y: 41, endPoint x: 764, endPoint y: 61, distance: 22.0
click at [772, 41] on span "Approve" at bounding box center [786, 47] width 41 height 17
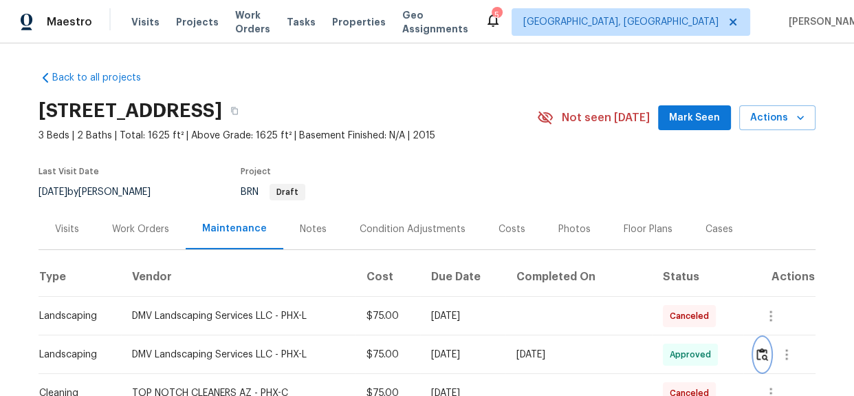
scroll to position [187, 0]
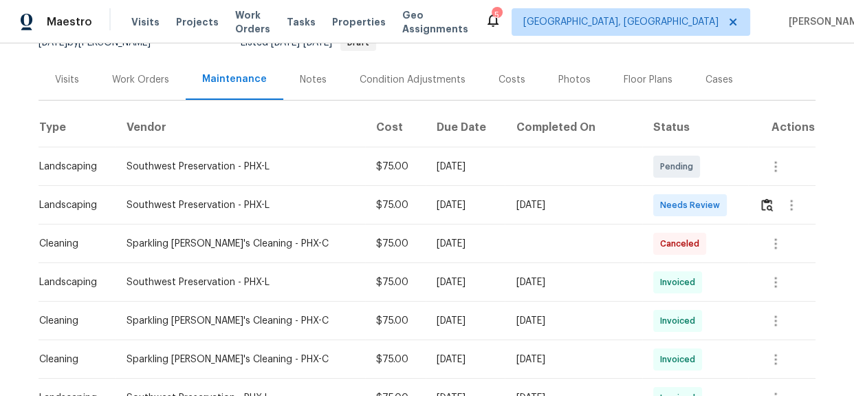
scroll to position [125, 0]
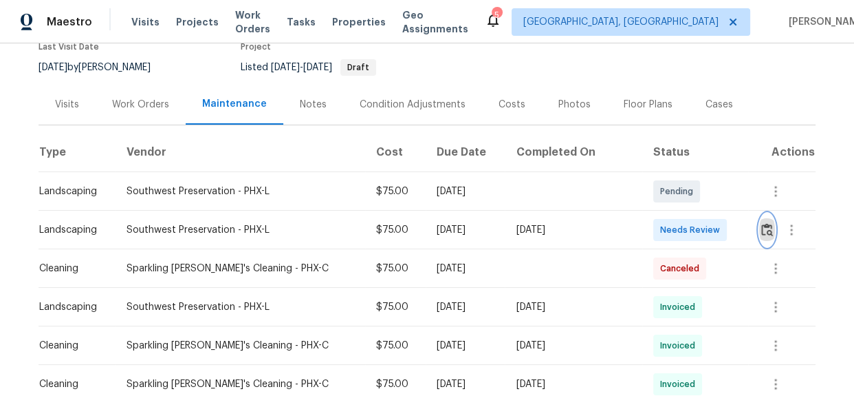
click at [759, 234] on button "button" at bounding box center [767, 229] width 16 height 33
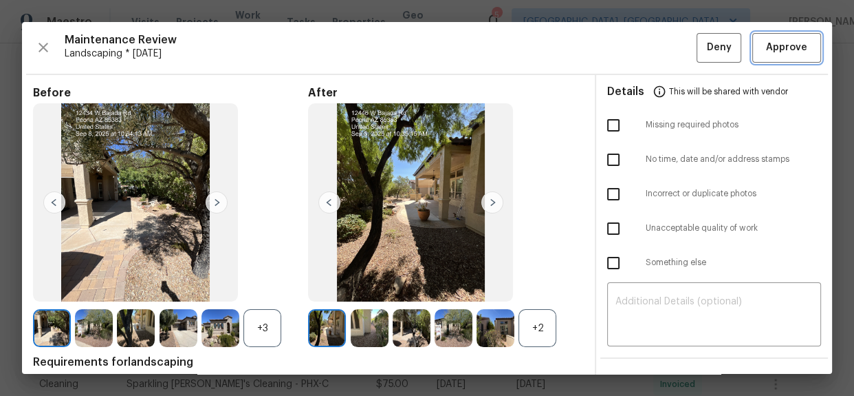
click at [770, 47] on span "Approve" at bounding box center [786, 47] width 41 height 17
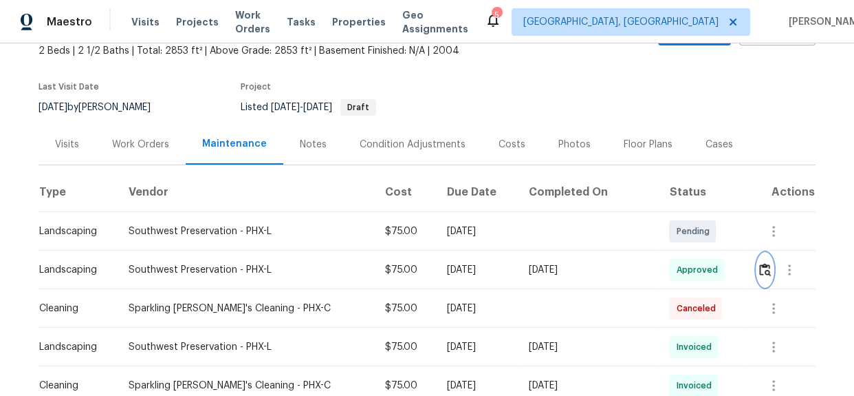
scroll to position [0, 0]
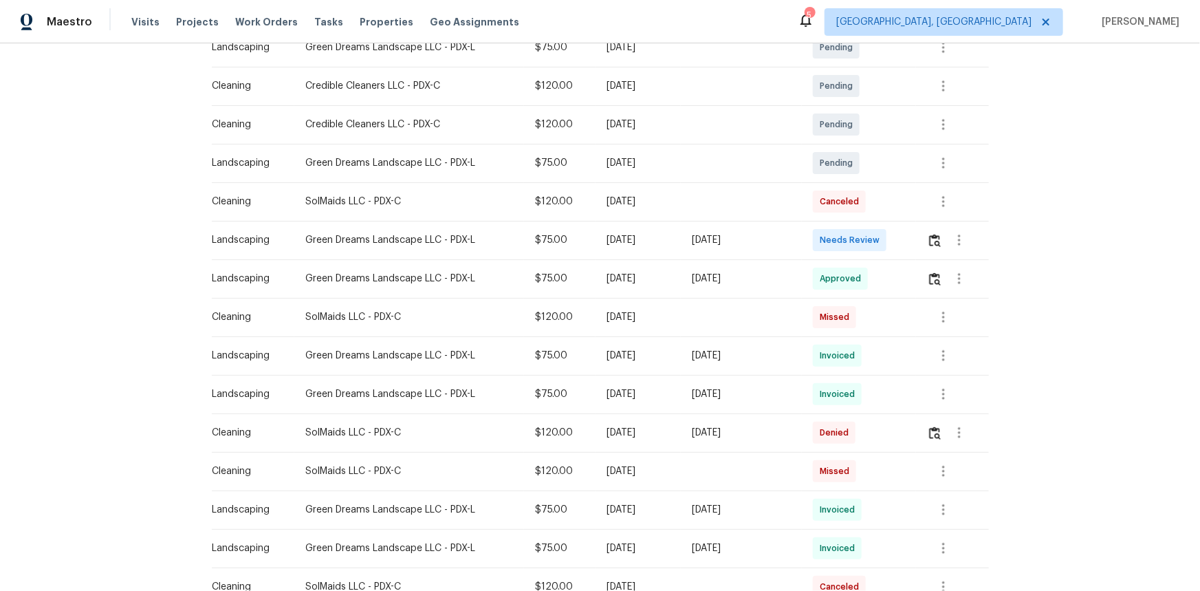
scroll to position [39, 0]
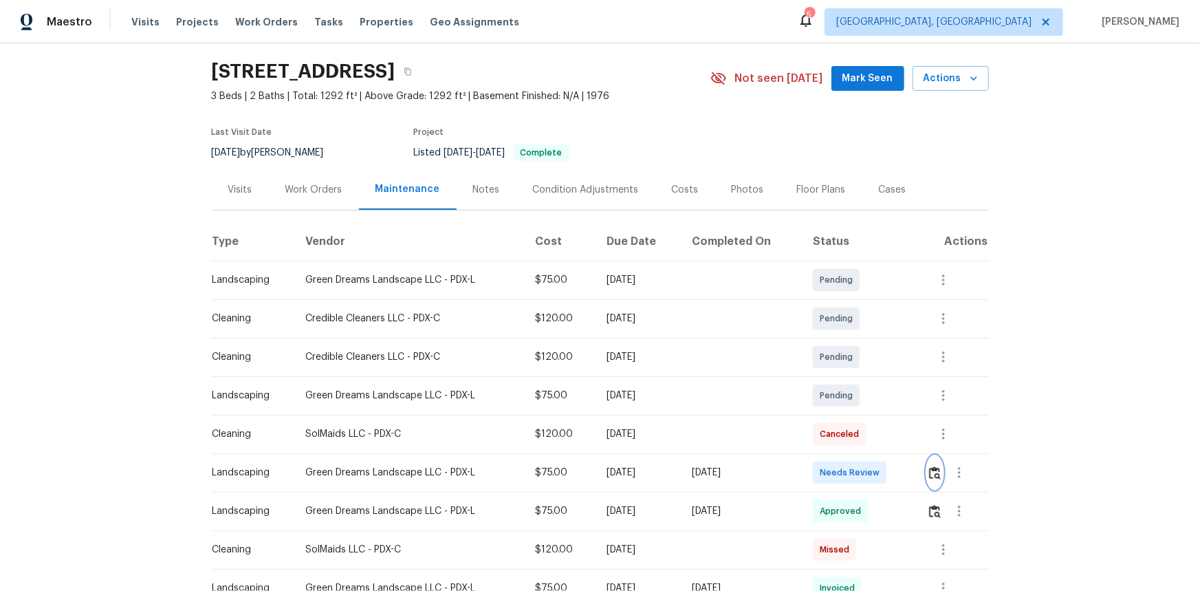
click at [938, 473] on img "button" at bounding box center [935, 472] width 12 height 13
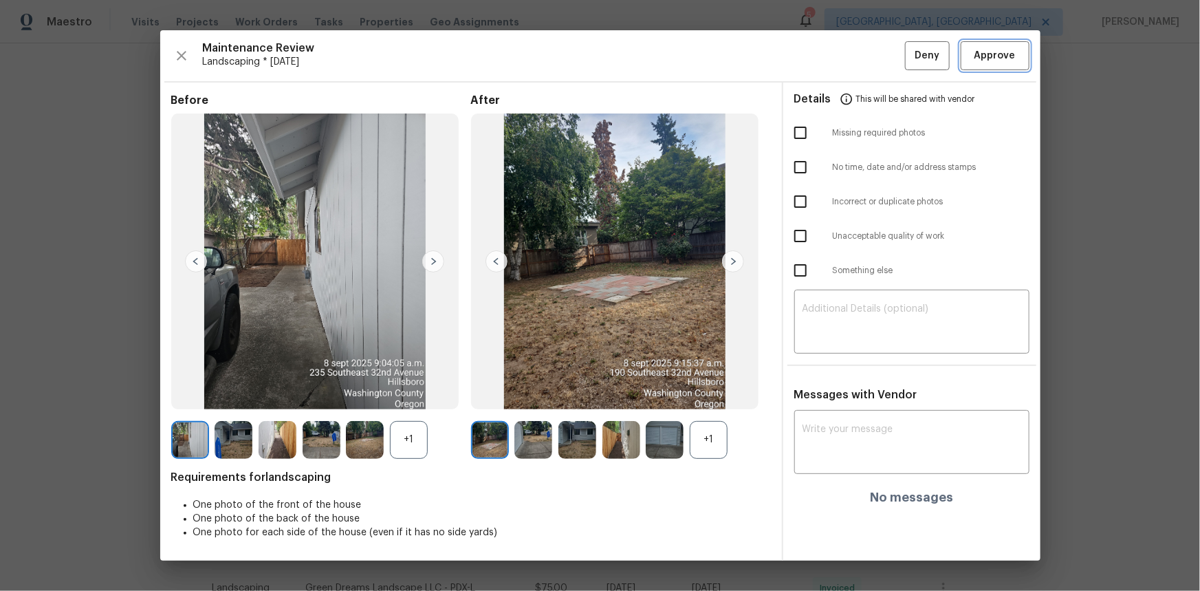
click at [985, 52] on span "Approve" at bounding box center [995, 55] width 41 height 17
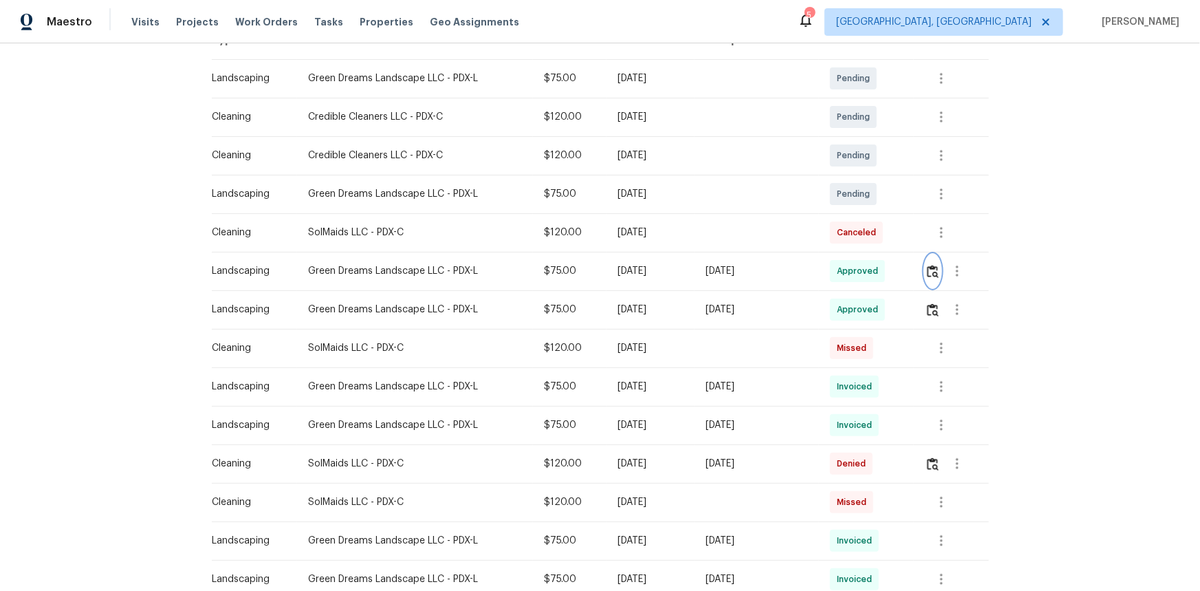
scroll to position [0, 0]
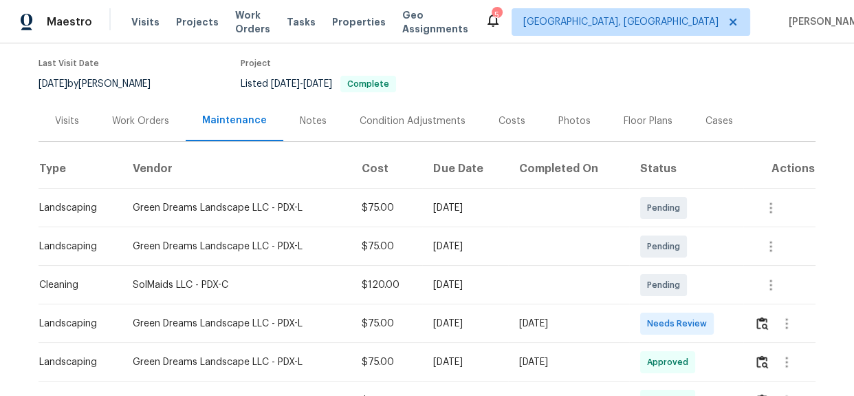
scroll to position [101, 0]
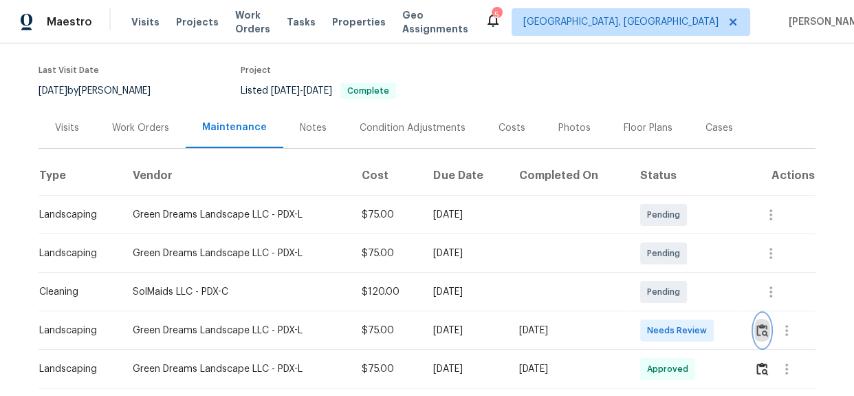
click at [757, 323] on img "button" at bounding box center [763, 329] width 12 height 13
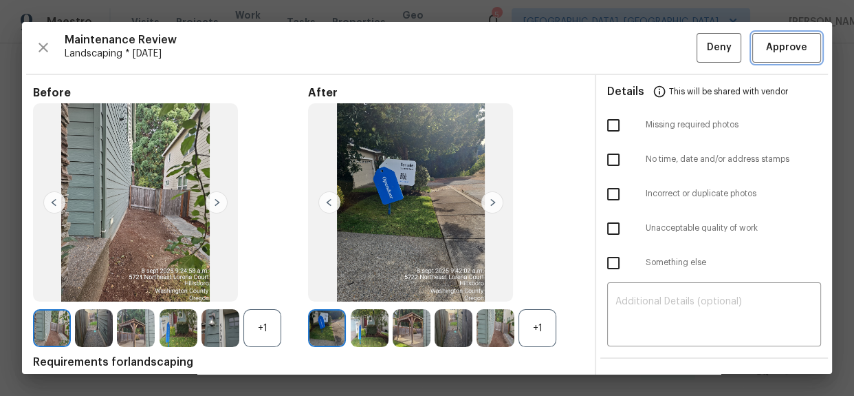
drag, startPoint x: 764, startPoint y: 41, endPoint x: 850, endPoint y: 59, distance: 88.6
click at [766, 41] on span "Approve" at bounding box center [786, 47] width 41 height 17
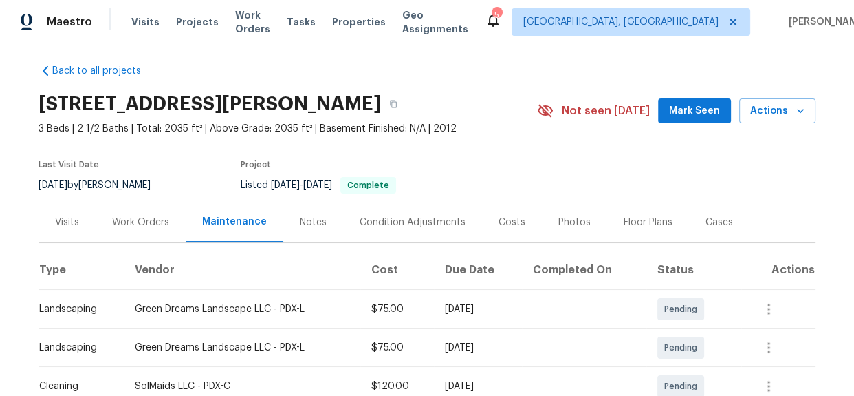
scroll to position [0, 0]
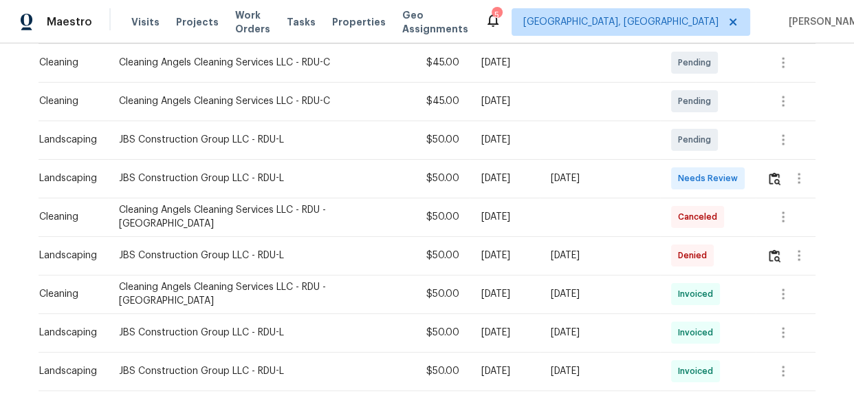
scroll to position [164, 0]
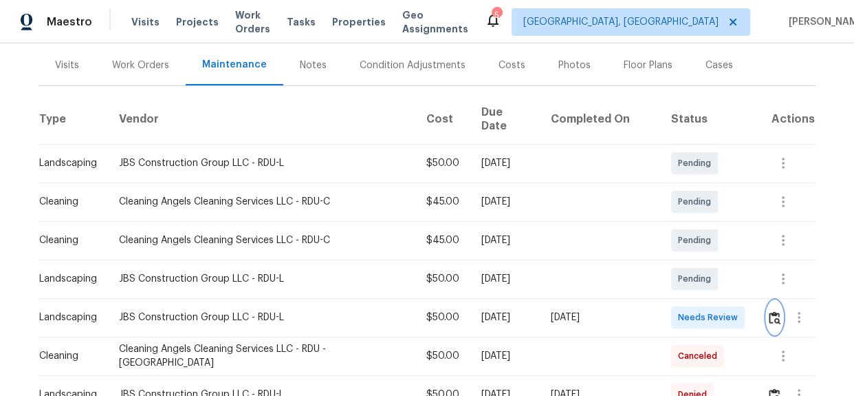
click at [767, 302] on button "button" at bounding box center [775, 317] width 16 height 33
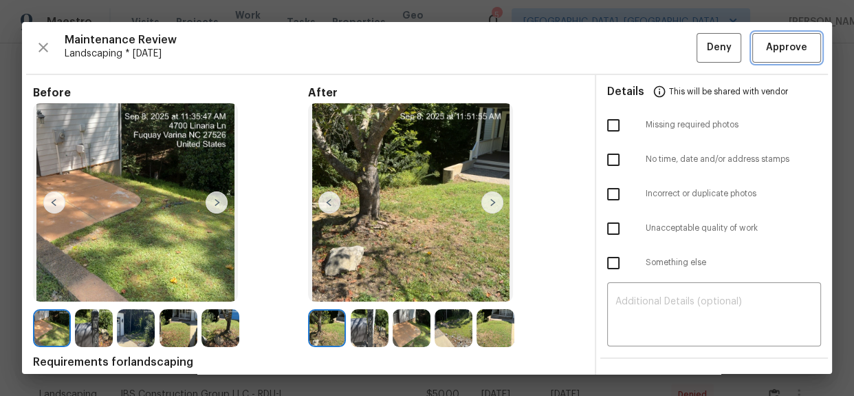
click at [775, 54] on span "Approve" at bounding box center [786, 47] width 41 height 17
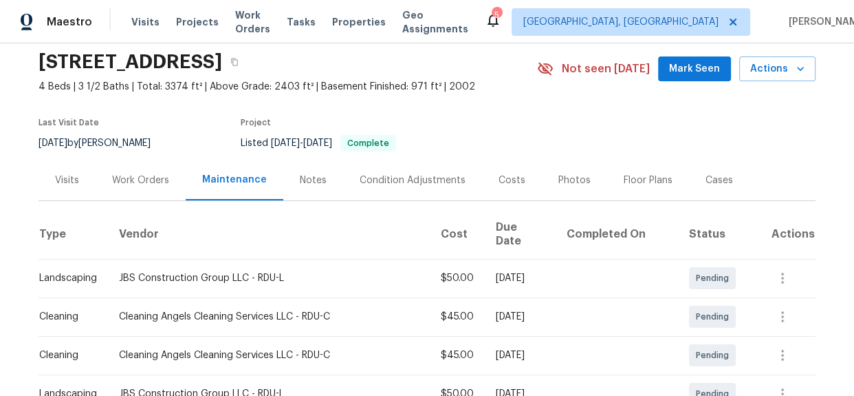
scroll to position [0, 0]
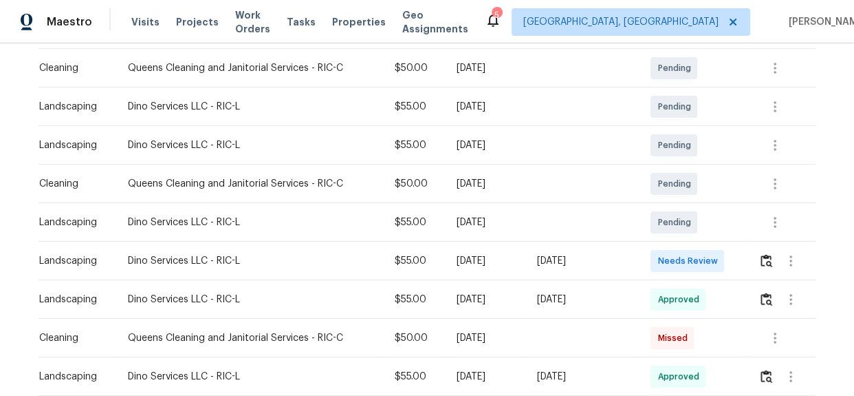
scroll to position [226, 0]
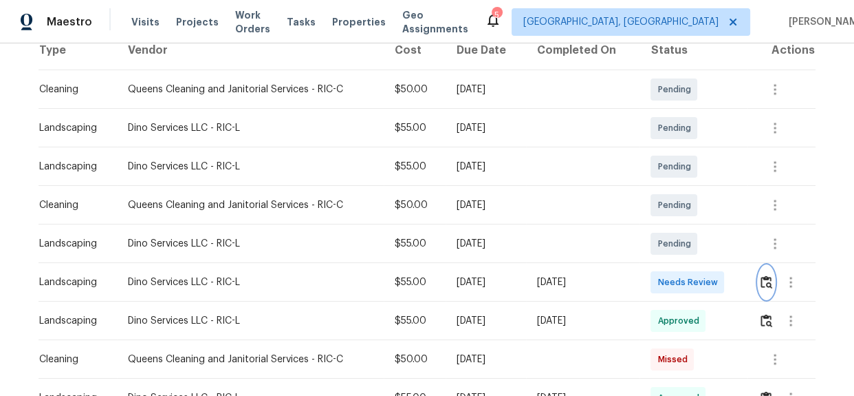
click at [761, 284] on img "button" at bounding box center [767, 281] width 12 height 13
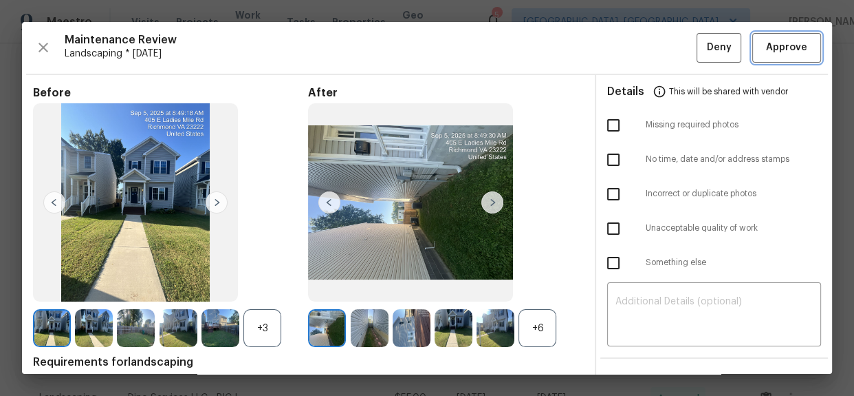
drag, startPoint x: 752, startPoint y: 46, endPoint x: 768, endPoint y: 56, distance: 18.5
click at [753, 46] on button "Approve" at bounding box center [787, 48] width 69 height 30
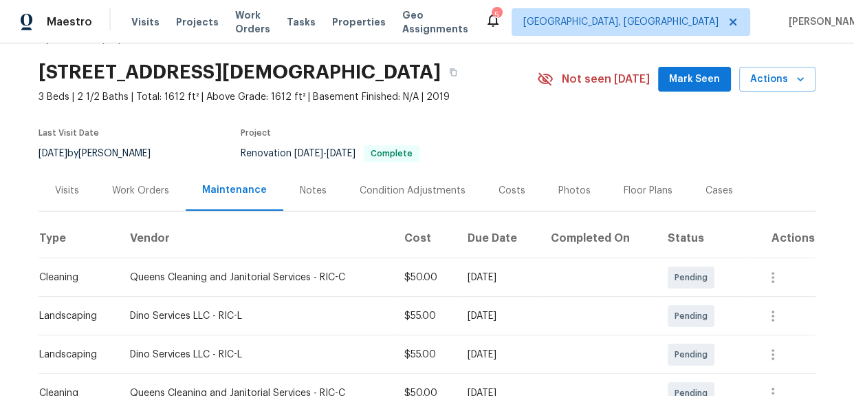
scroll to position [0, 0]
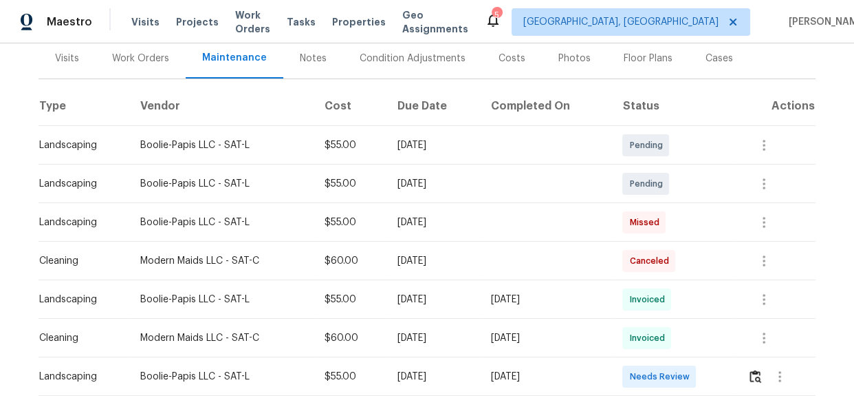
scroll to position [243, 0]
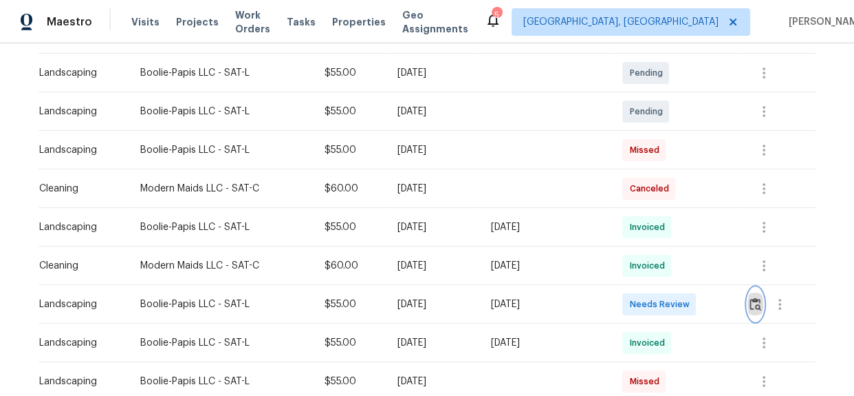
click at [753, 307] on img "button" at bounding box center [756, 303] width 12 height 13
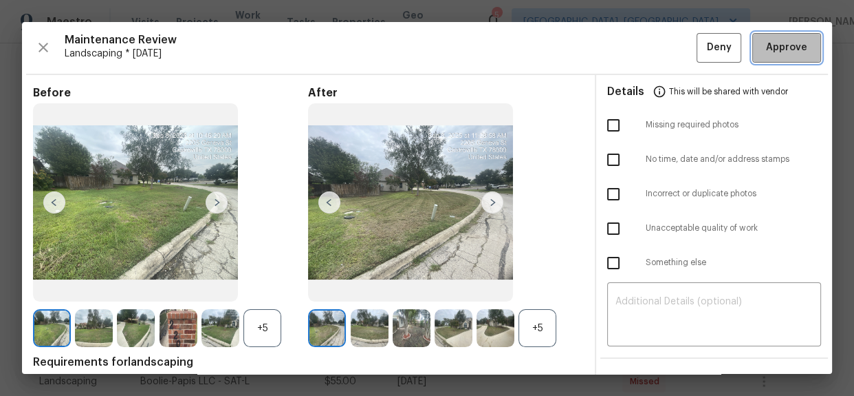
click at [780, 47] on span "Approve" at bounding box center [786, 47] width 41 height 17
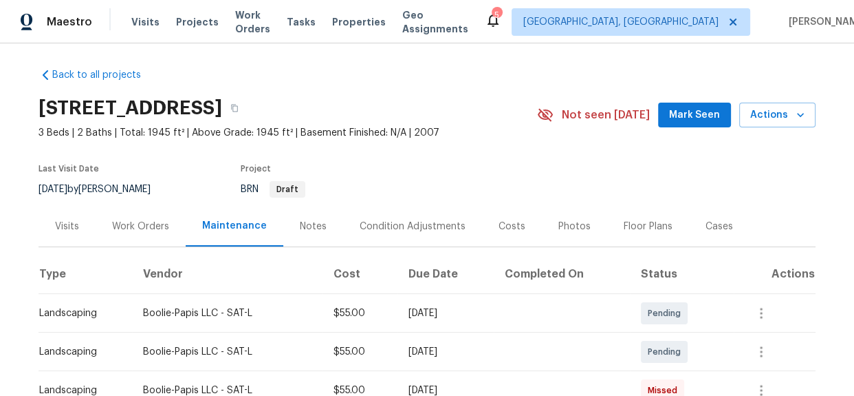
scroll to position [0, 0]
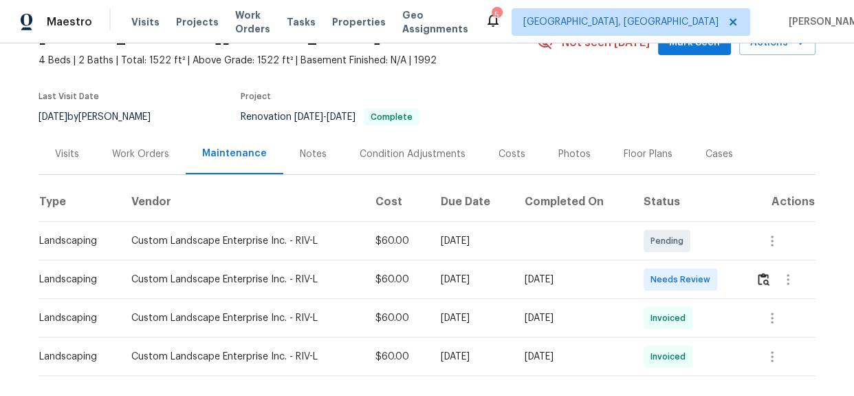
scroll to position [146, 0]
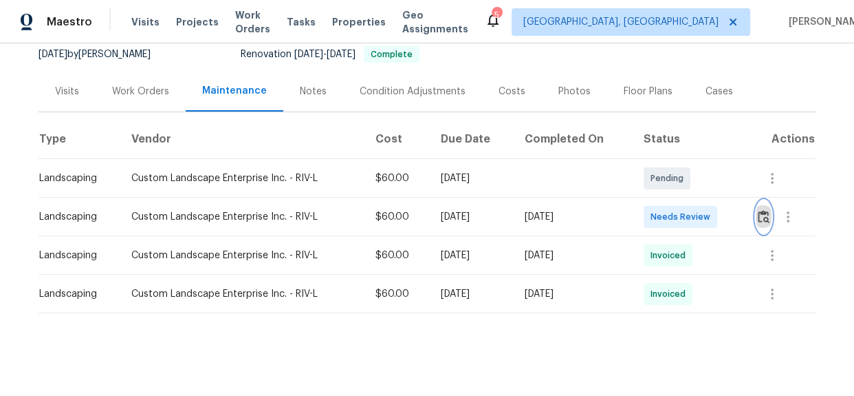
click at [763, 210] on img "button" at bounding box center [764, 216] width 12 height 13
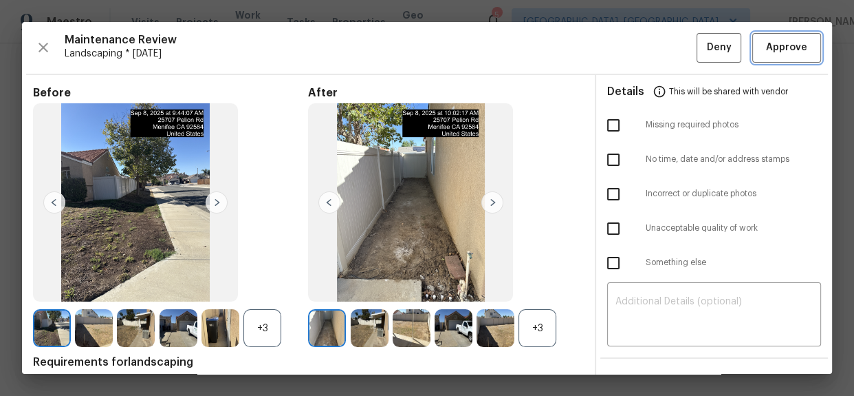
click at [789, 45] on span "Approve" at bounding box center [786, 47] width 41 height 17
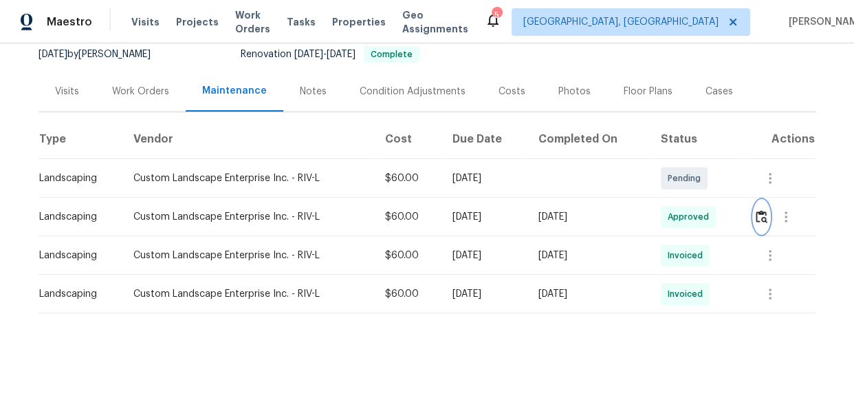
scroll to position [0, 0]
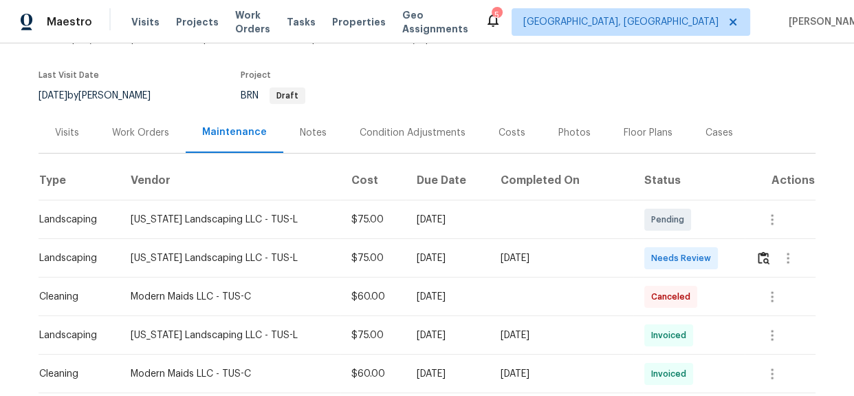
scroll to position [39, 0]
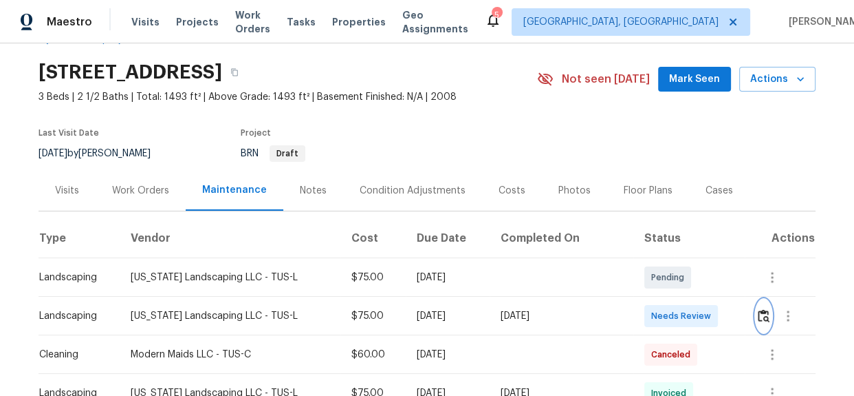
click at [758, 315] on img "button" at bounding box center [764, 315] width 12 height 13
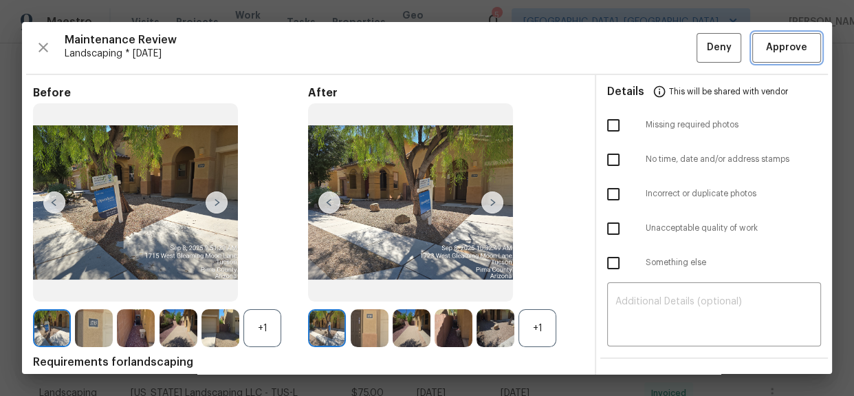
click at [774, 56] on button "Approve" at bounding box center [787, 48] width 69 height 30
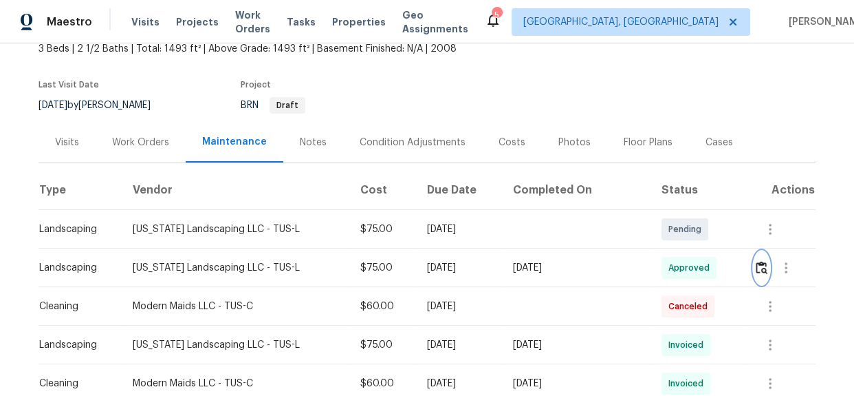
scroll to position [0, 0]
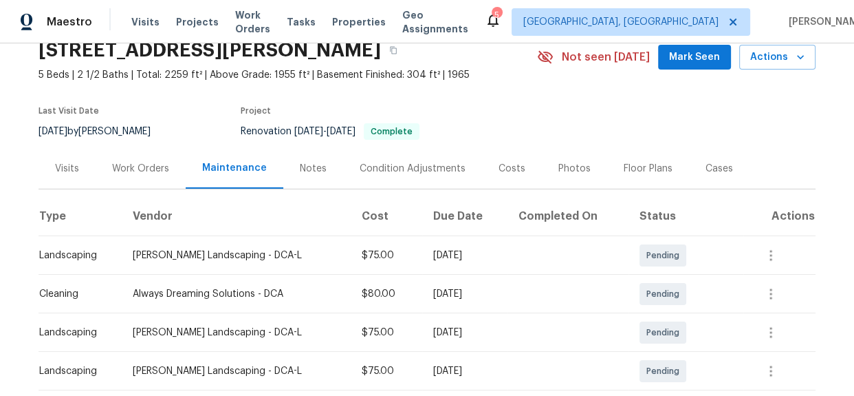
scroll to position [248, 0]
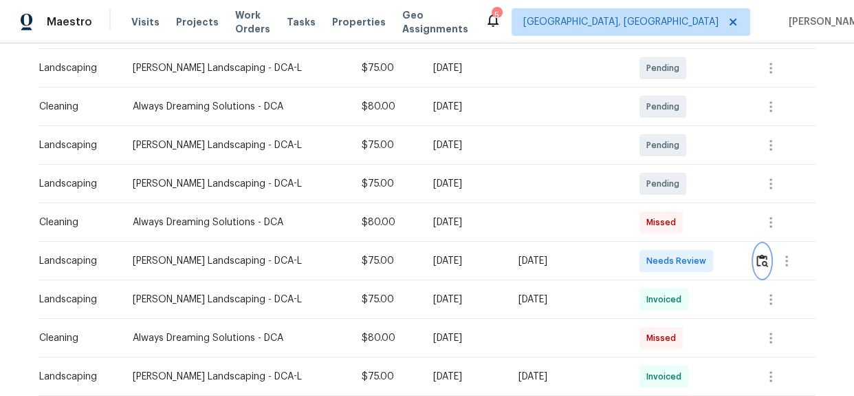
click at [757, 261] on img "button" at bounding box center [763, 260] width 12 height 13
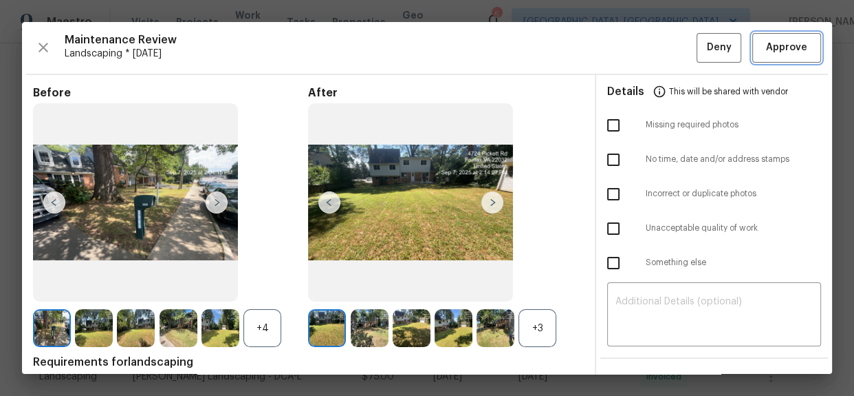
click at [767, 53] on span "Approve" at bounding box center [786, 47] width 41 height 17
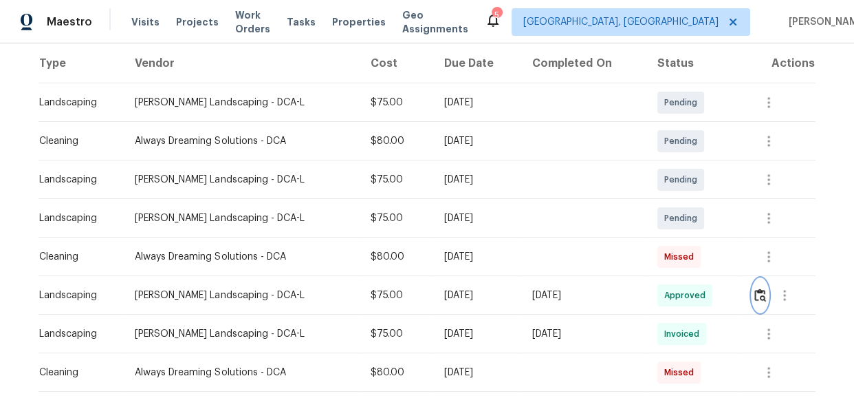
scroll to position [0, 0]
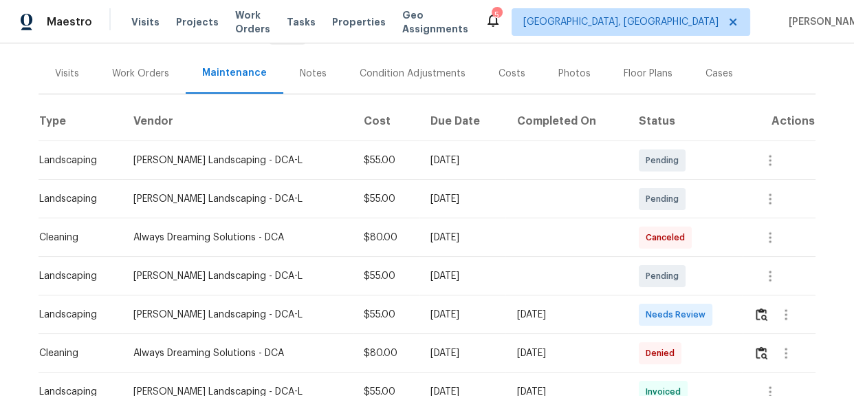
scroll to position [164, 0]
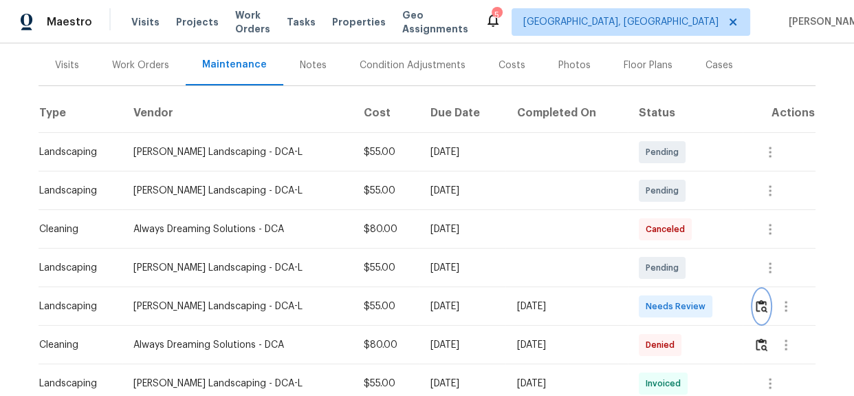
click at [754, 302] on button "button" at bounding box center [762, 306] width 16 height 33
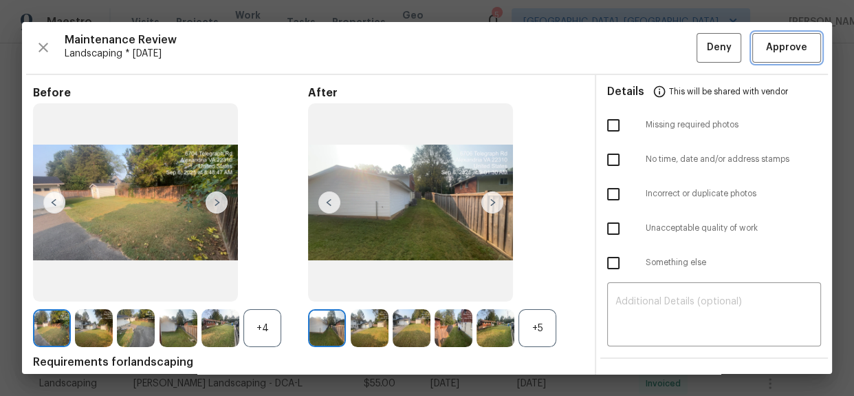
click at [766, 53] on span "Approve" at bounding box center [786, 47] width 41 height 17
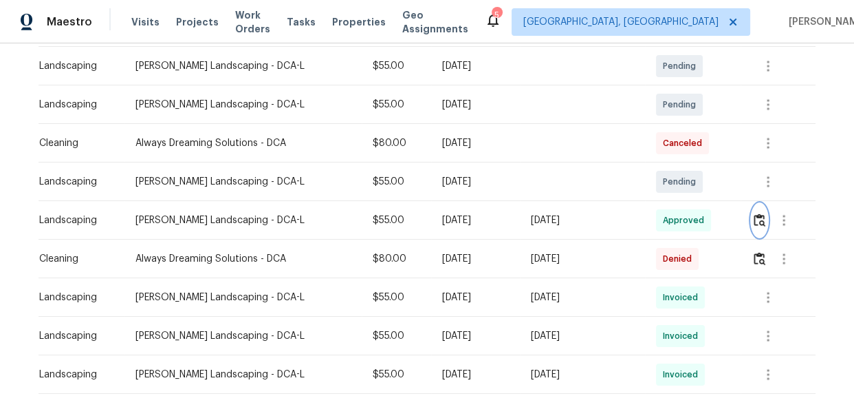
scroll to position [0, 0]
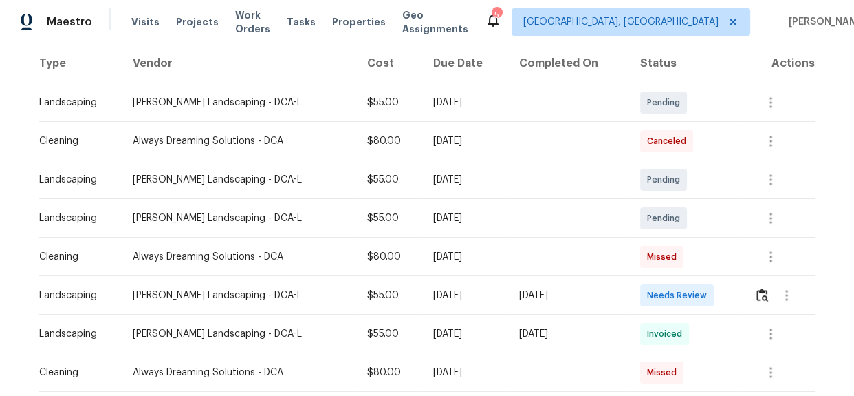
scroll to position [164, 0]
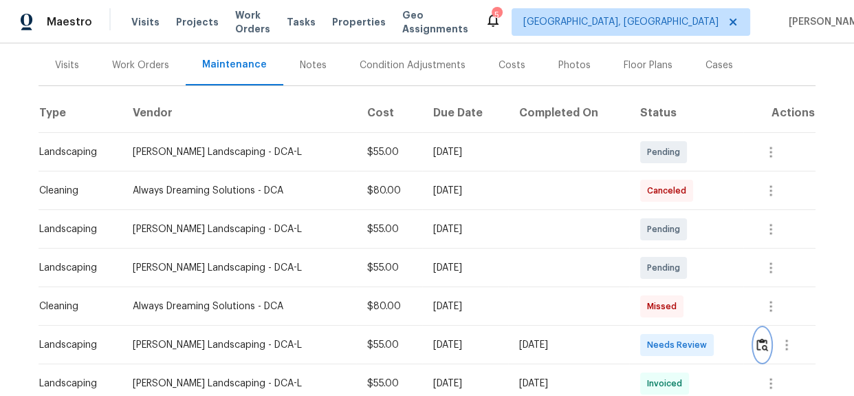
click at [759, 347] on img "button" at bounding box center [763, 344] width 12 height 13
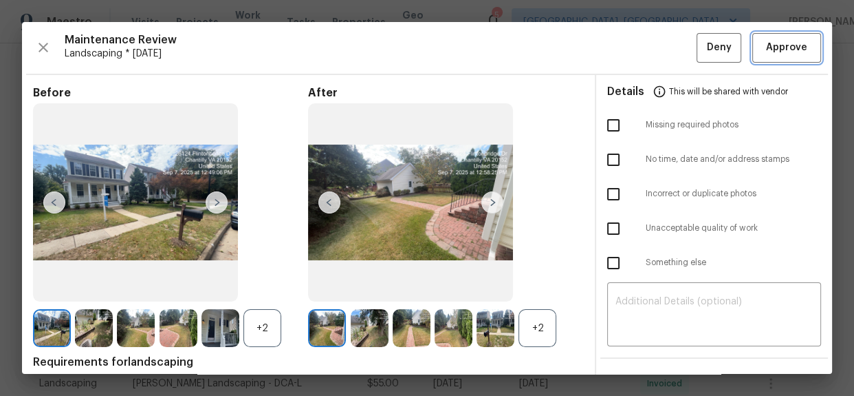
click at [773, 52] on span "Approve" at bounding box center [786, 47] width 41 height 17
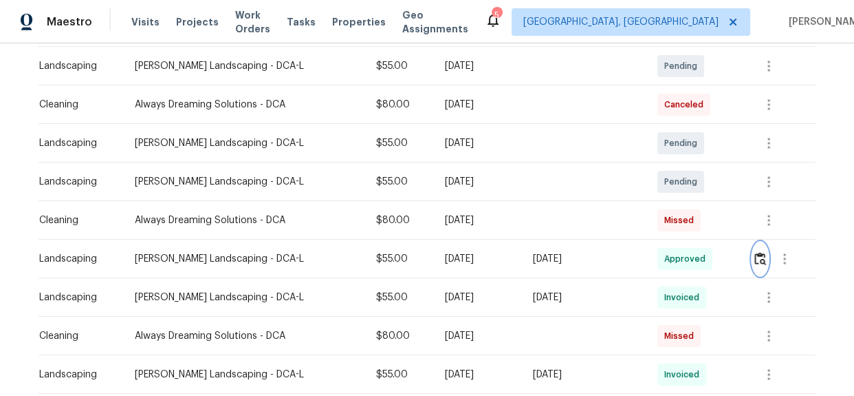
scroll to position [0, 0]
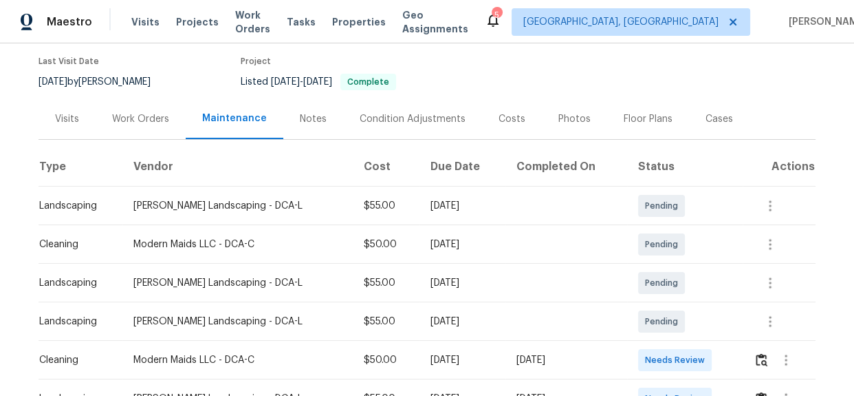
scroll to position [164, 0]
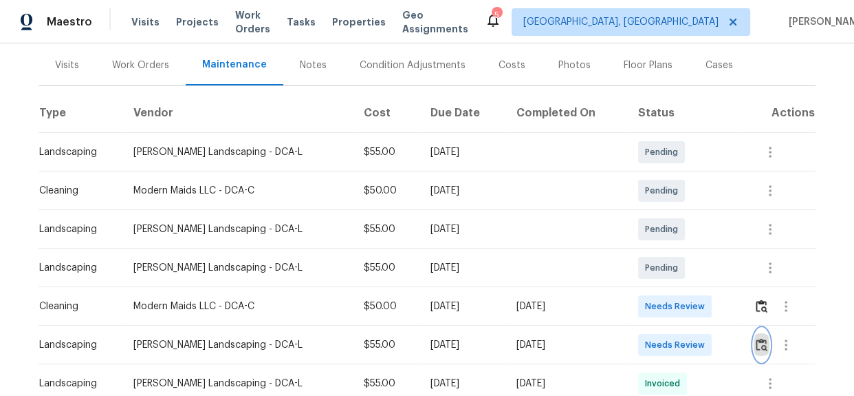
click at [756, 346] on img "button" at bounding box center [762, 344] width 12 height 13
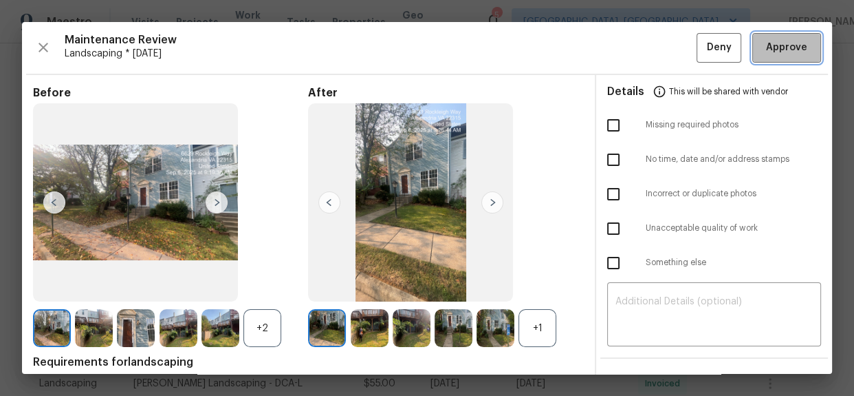
drag, startPoint x: 777, startPoint y: 48, endPoint x: 853, endPoint y: 84, distance: 84.3
click at [777, 48] on span "Approve" at bounding box center [786, 47] width 41 height 17
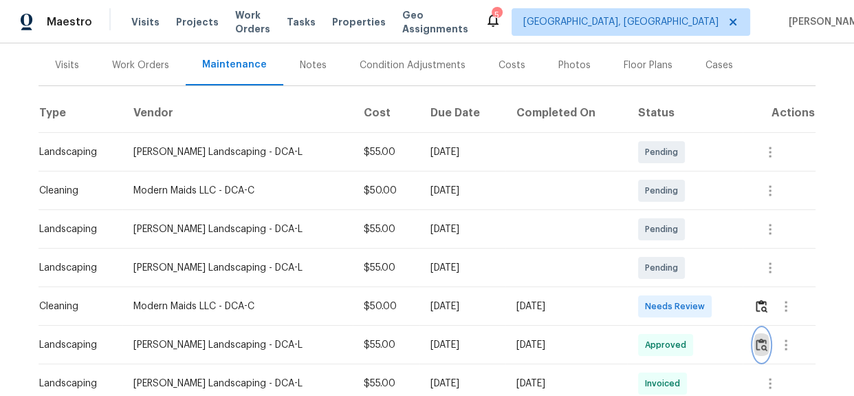
click at [759, 349] on img "button" at bounding box center [762, 344] width 12 height 13
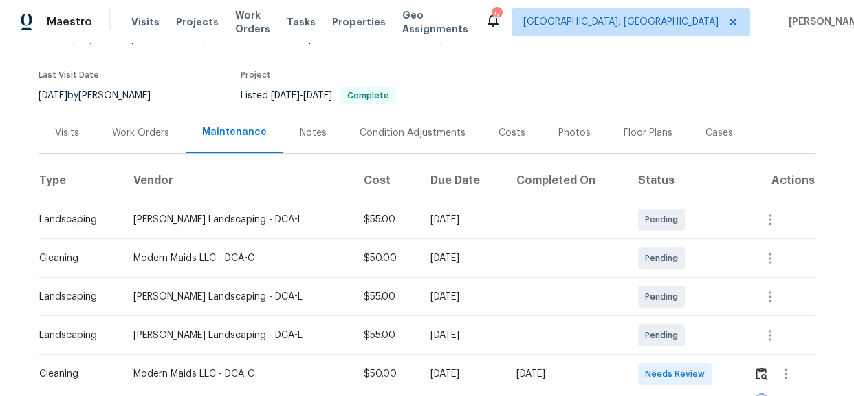
scroll to position [0, 0]
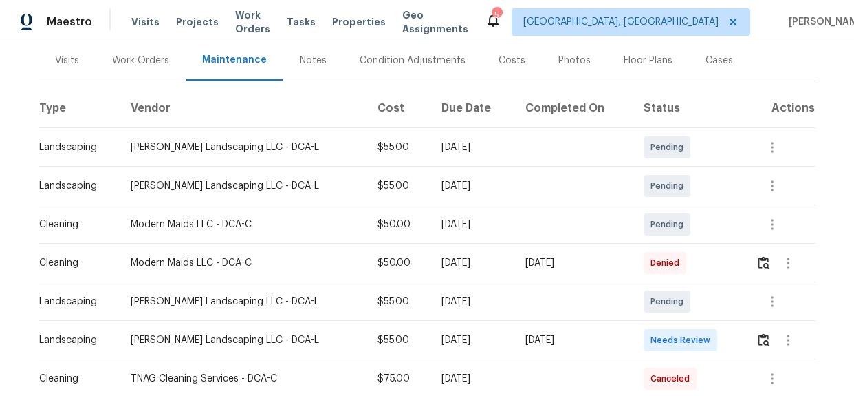
scroll to position [250, 0]
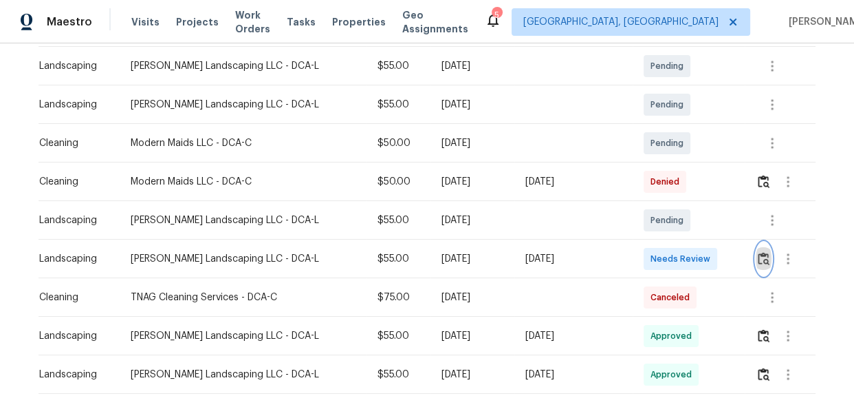
click at [756, 264] on button "button" at bounding box center [764, 258] width 16 height 33
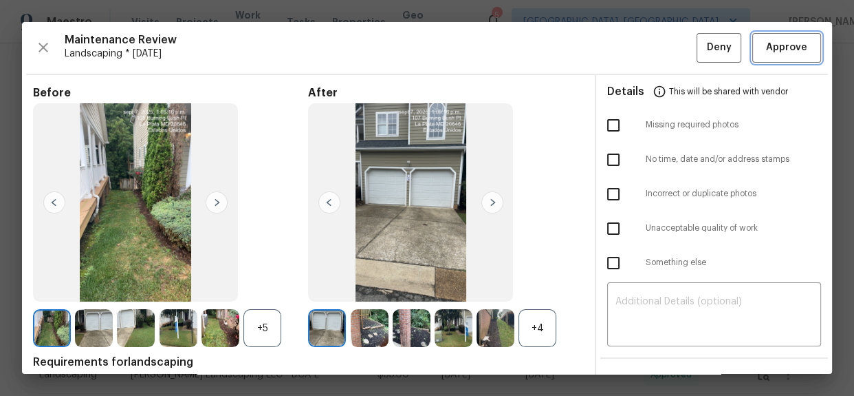
click at [781, 43] on span "Approve" at bounding box center [786, 47] width 41 height 17
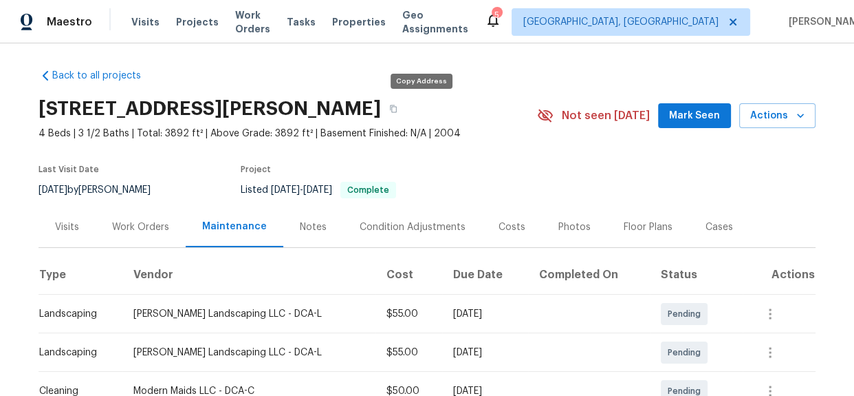
scroll to position [0, 0]
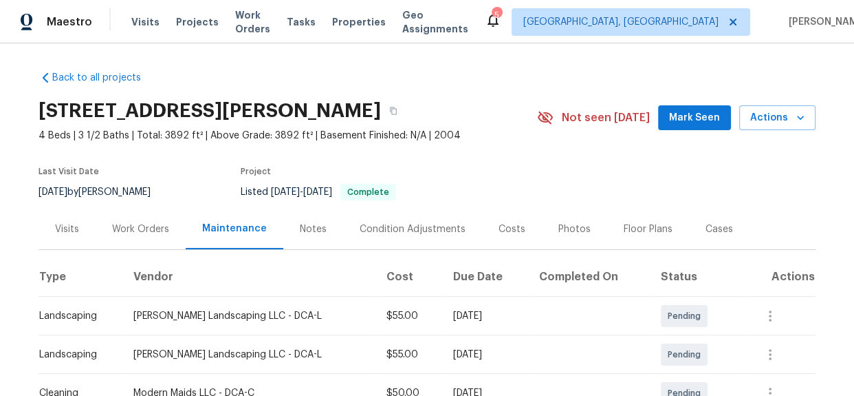
click at [464, 86] on div "Back to all projects [STREET_ADDRESS][PERSON_NAME] 4 Beds | 3 1/2 Baths | Total…" at bounding box center [427, 371] width 777 height 622
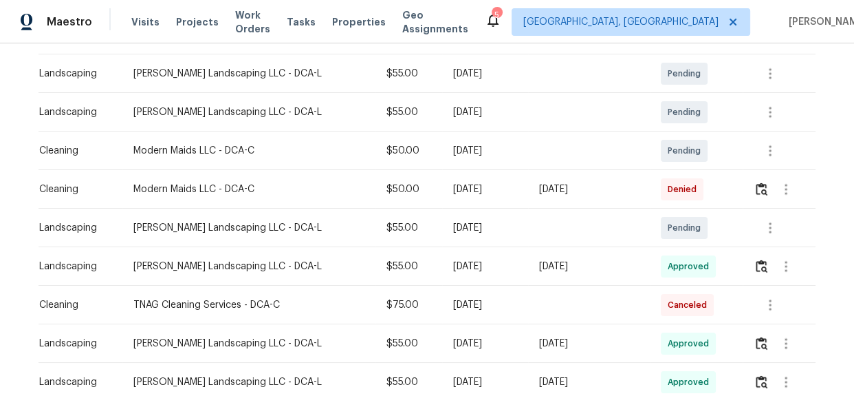
scroll to position [250, 0]
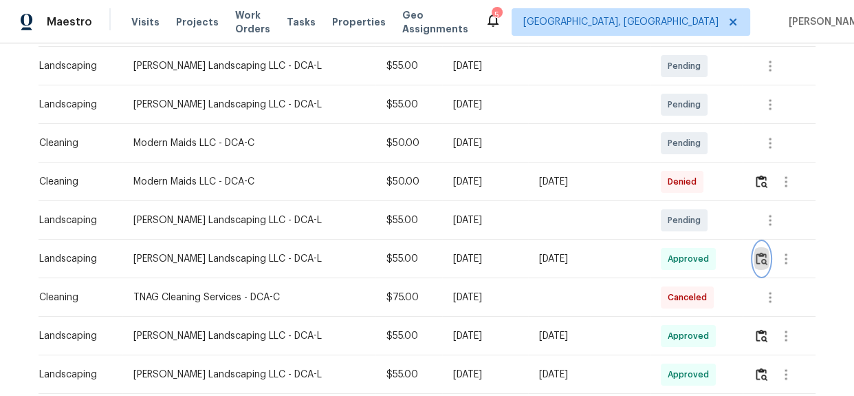
click at [756, 262] on img "button" at bounding box center [762, 258] width 12 height 13
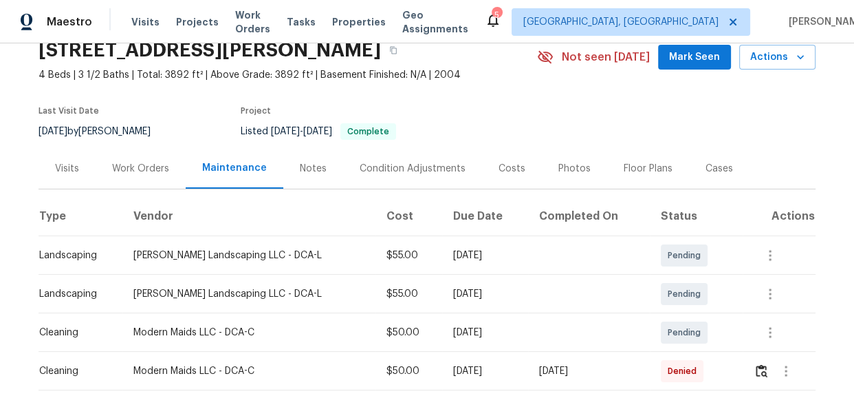
scroll to position [0, 0]
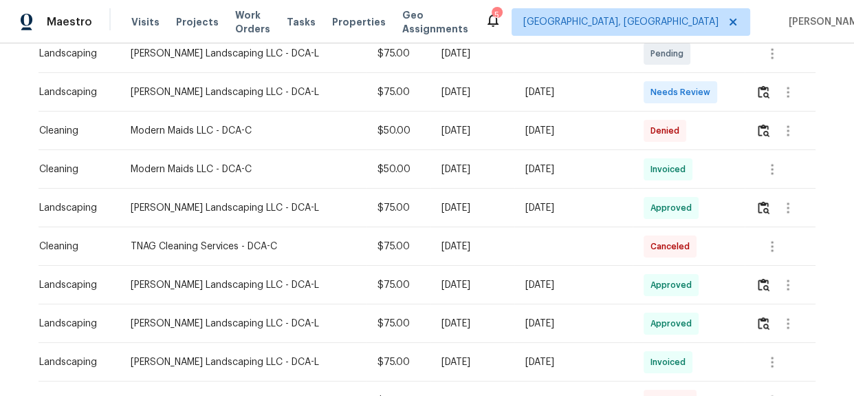
scroll to position [187, 0]
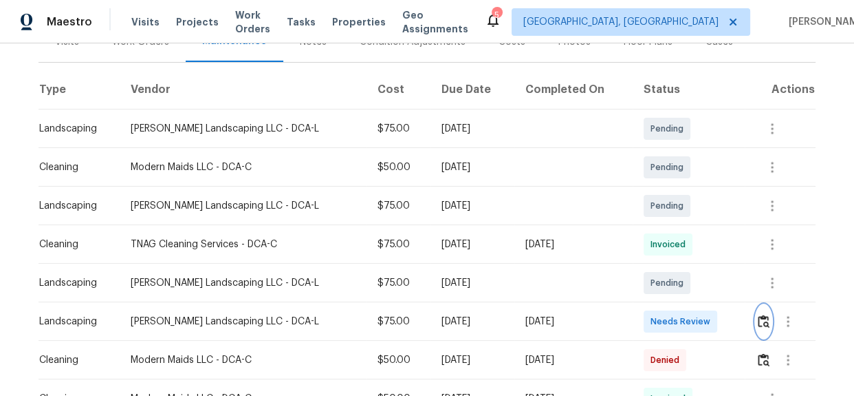
click at [758, 323] on img "button" at bounding box center [764, 320] width 12 height 13
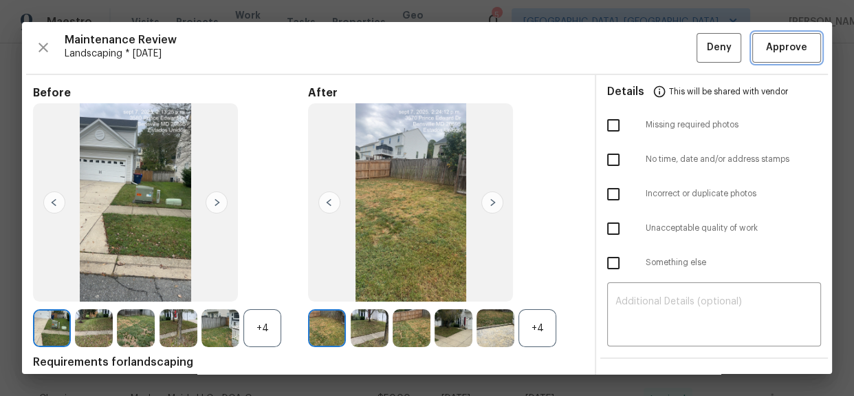
click at [759, 59] on button "Approve" at bounding box center [787, 48] width 69 height 30
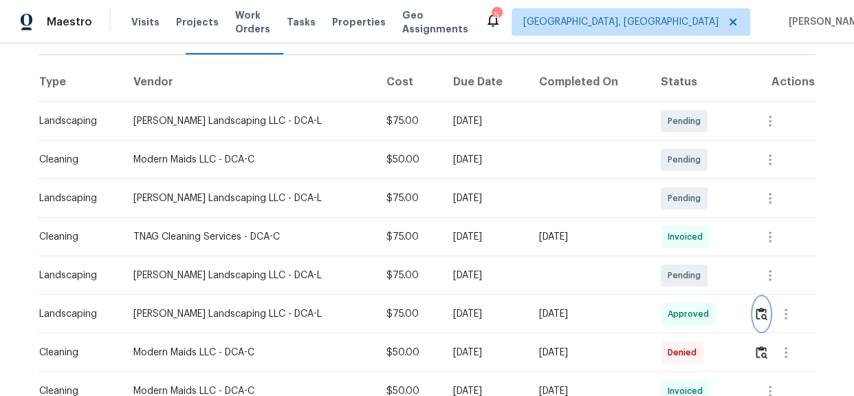
scroll to position [0, 0]
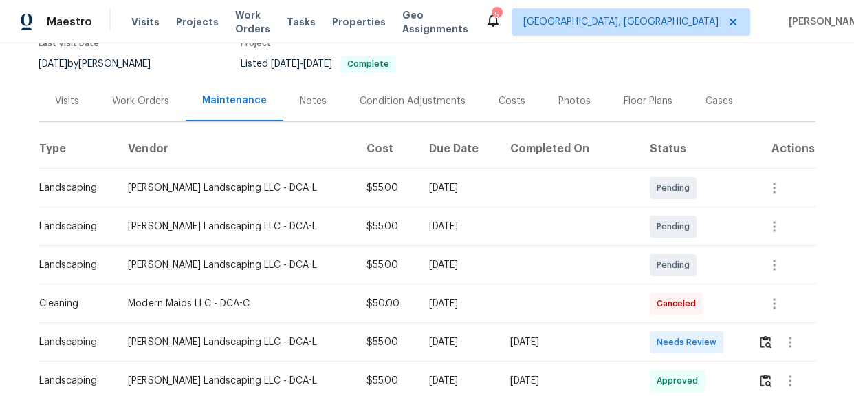
scroll to position [125, 0]
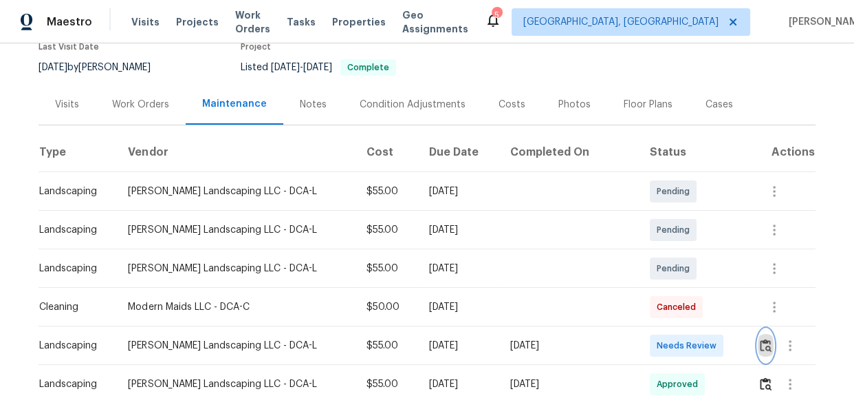
click at [760, 346] on img "button" at bounding box center [766, 344] width 12 height 13
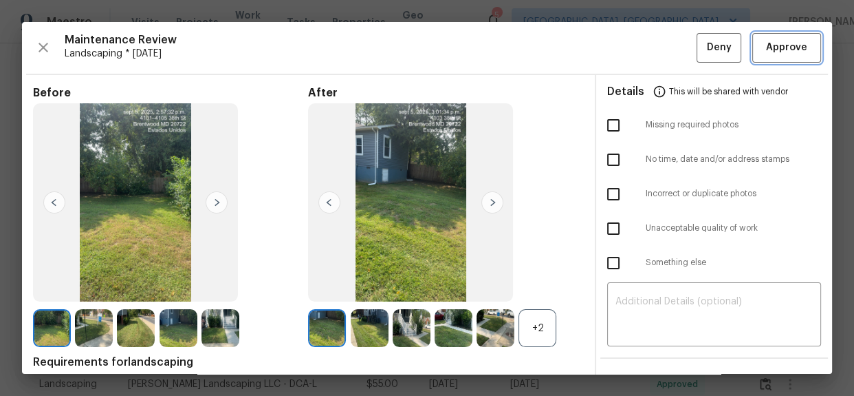
drag, startPoint x: 772, startPoint y: 54, endPoint x: 787, endPoint y: 66, distance: 19.1
click at [772, 54] on span "Approve" at bounding box center [786, 47] width 41 height 17
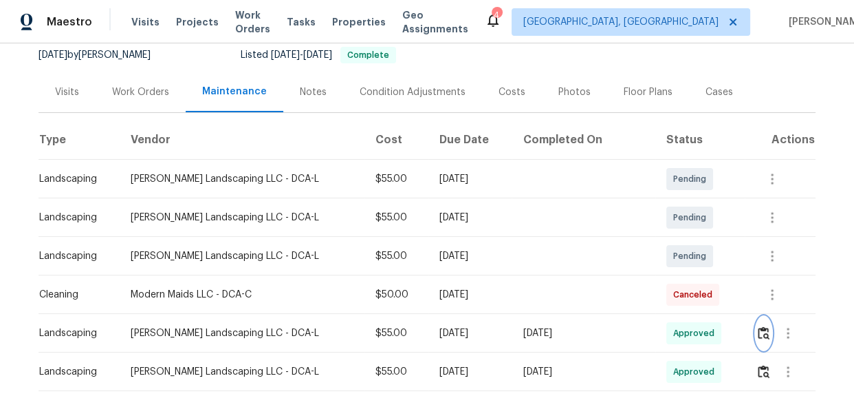
scroll to position [312, 0]
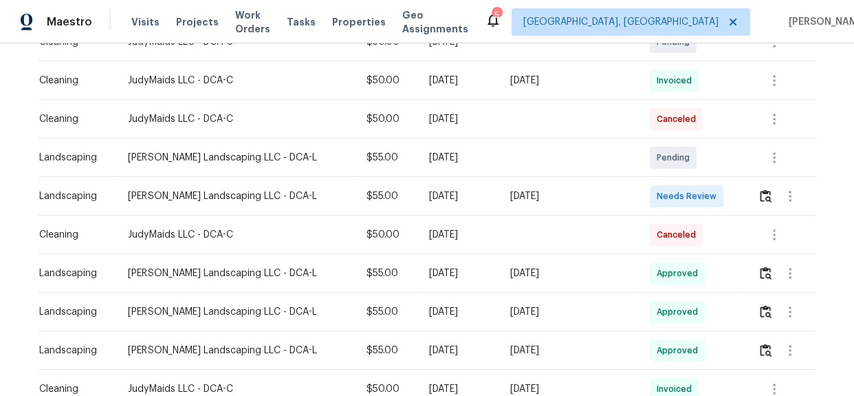
scroll to position [351, 0]
click at [760, 197] on img "button" at bounding box center [766, 195] width 12 height 13
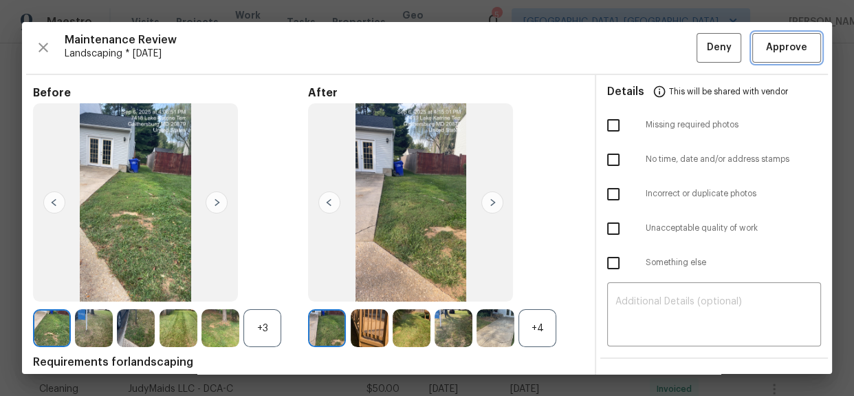
click at [781, 52] on span "Approve" at bounding box center [786, 47] width 41 height 17
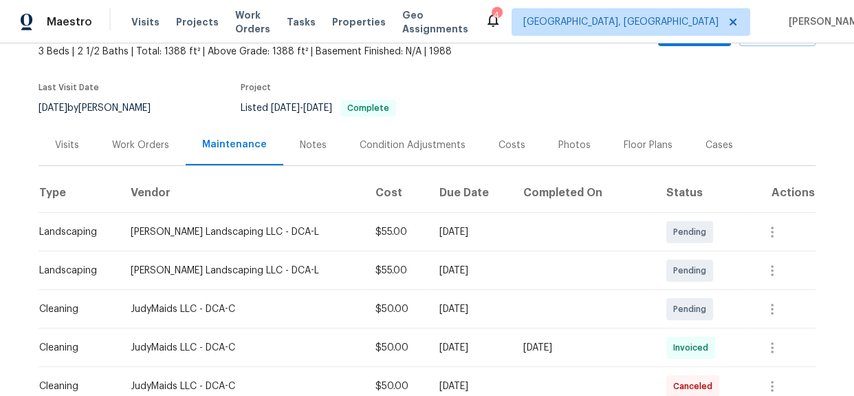
scroll to position [312, 0]
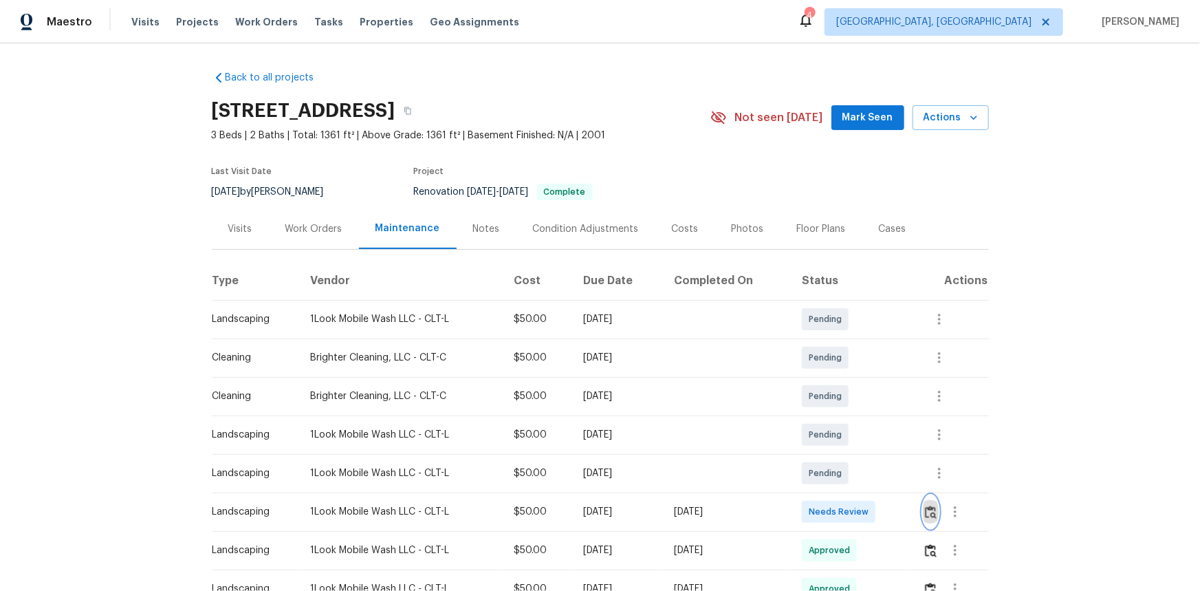
click at [854, 395] on img "button" at bounding box center [931, 512] width 12 height 13
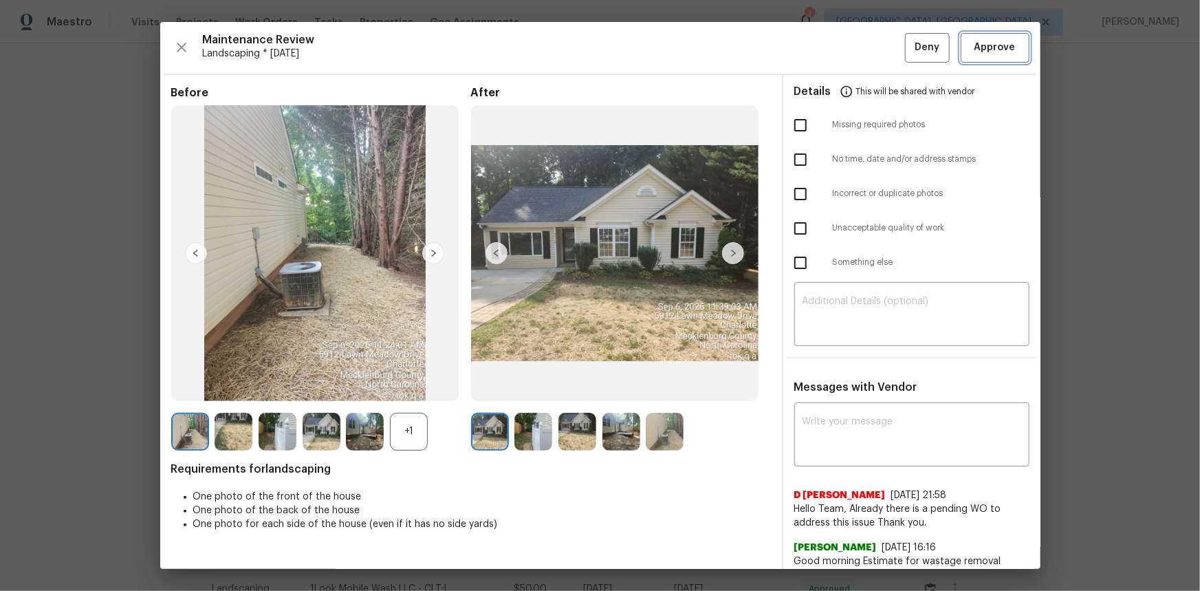
click at [854, 57] on button "Approve" at bounding box center [995, 48] width 69 height 30
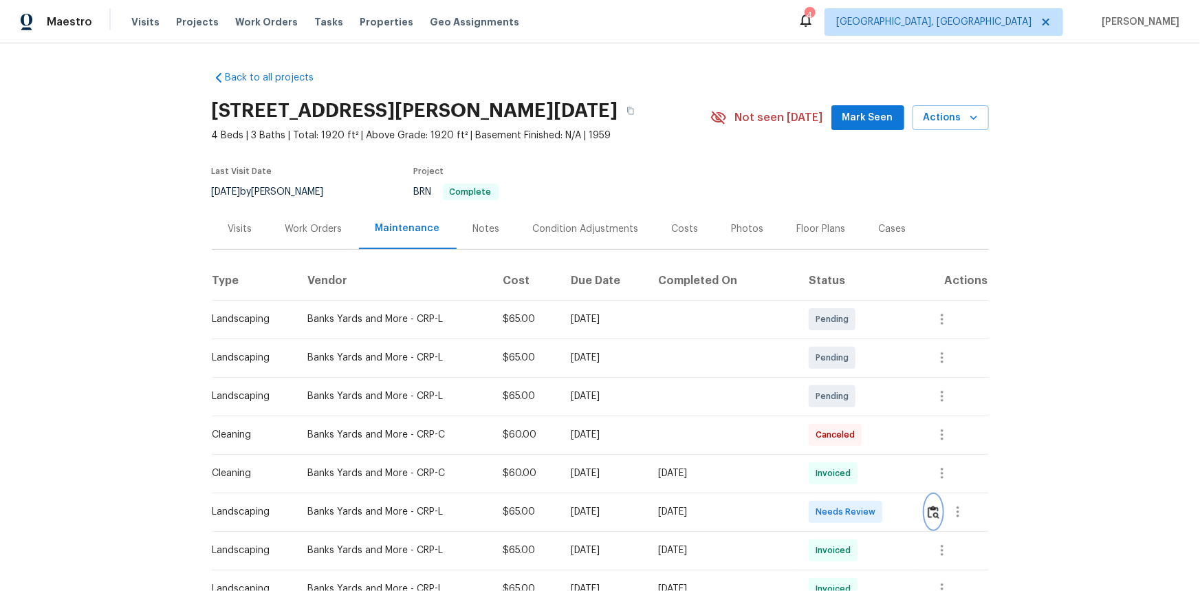
click at [854, 395] on img "button" at bounding box center [934, 512] width 12 height 13
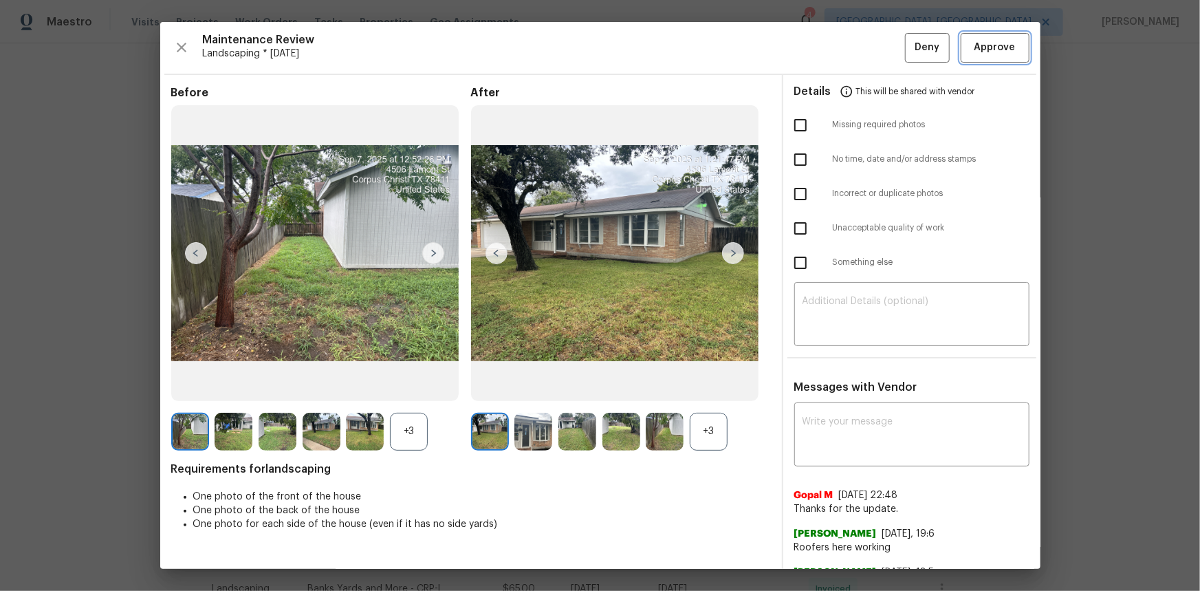
click at [854, 39] on span "Approve" at bounding box center [995, 47] width 41 height 17
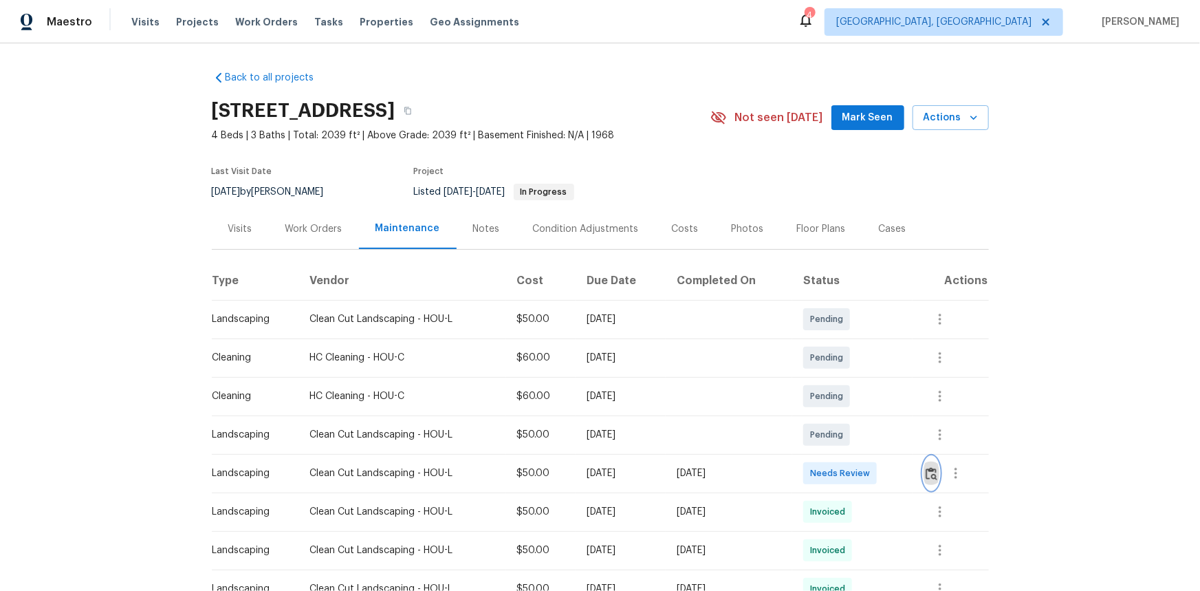
click at [854, 395] on img "button" at bounding box center [932, 473] width 12 height 13
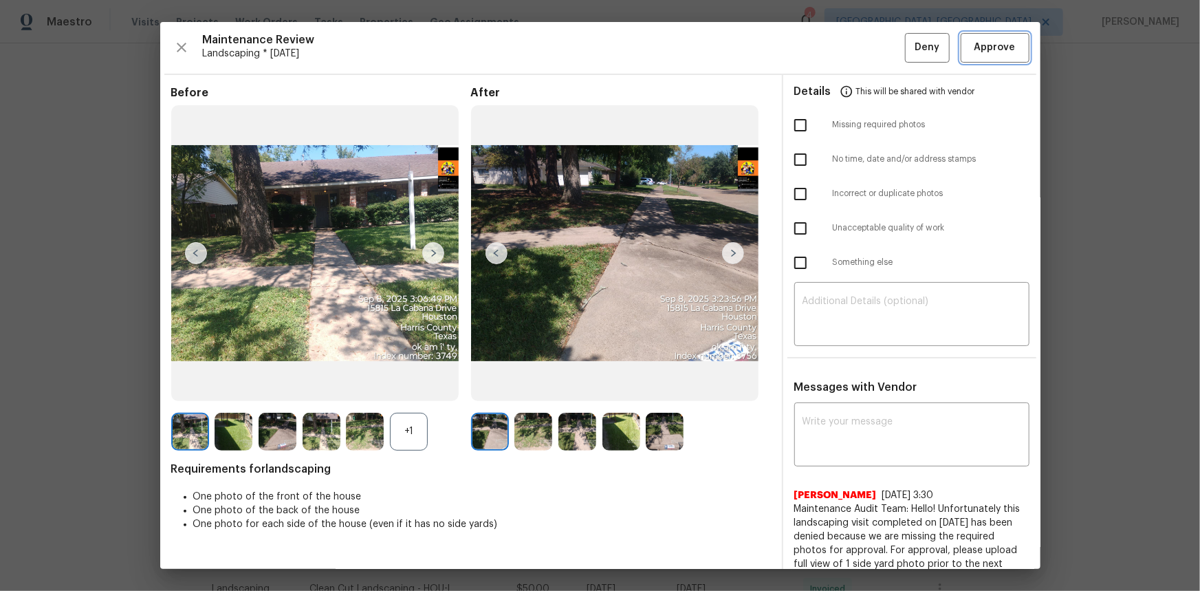
click at [854, 55] on span "Approve" at bounding box center [995, 47] width 41 height 17
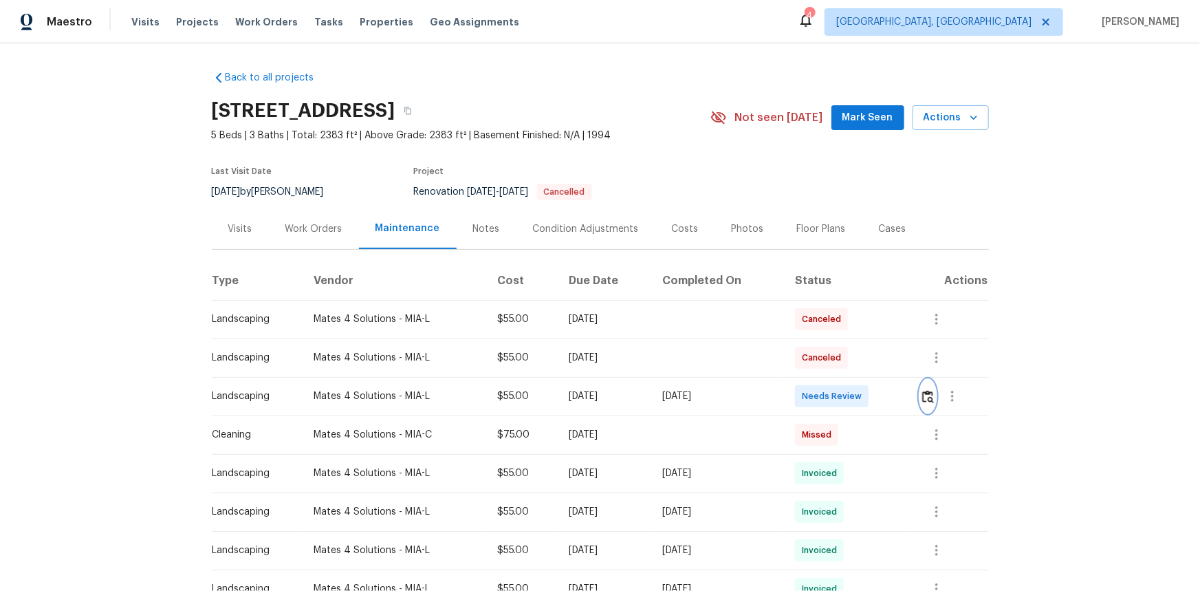
click at [923, 396] on img "button" at bounding box center [928, 396] width 12 height 13
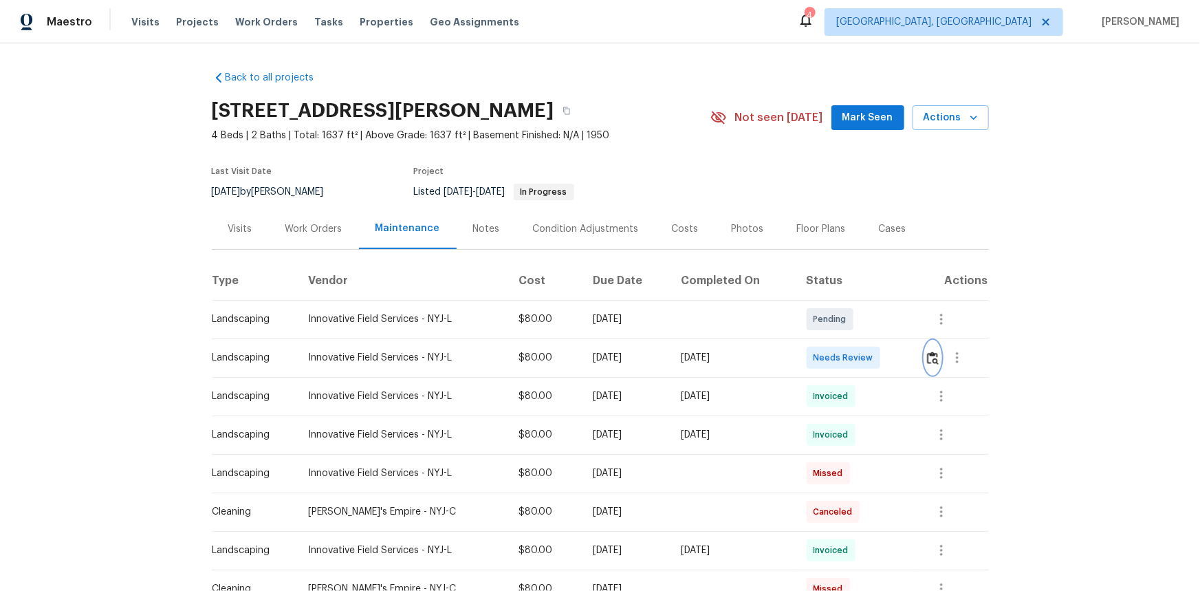
click at [854, 363] on img "button" at bounding box center [933, 358] width 12 height 13
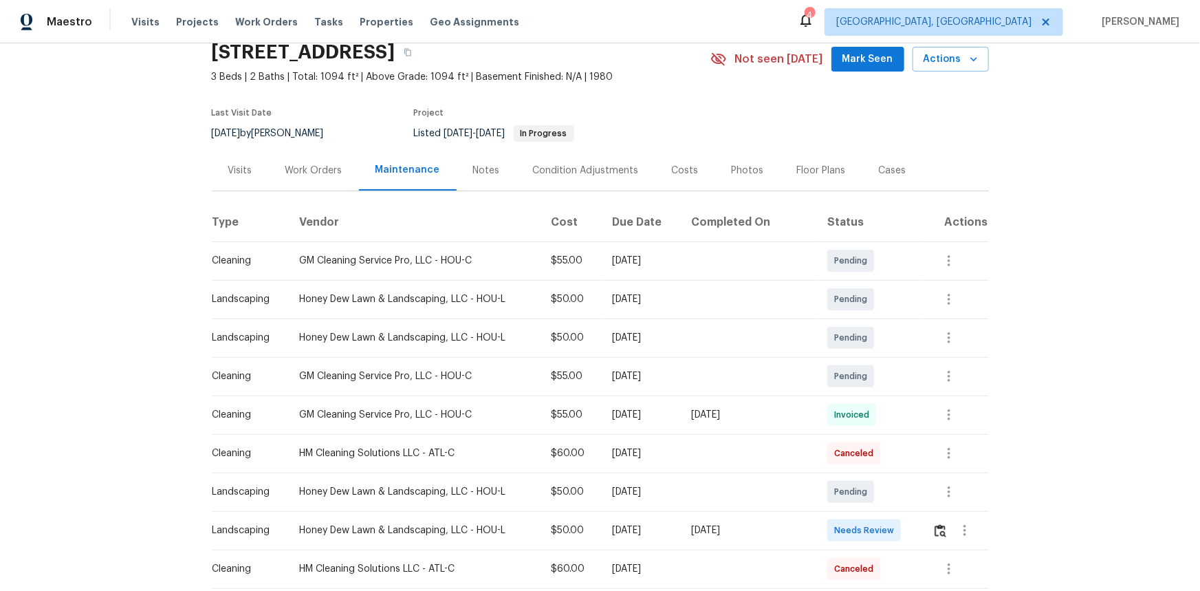
scroll to position [39, 0]
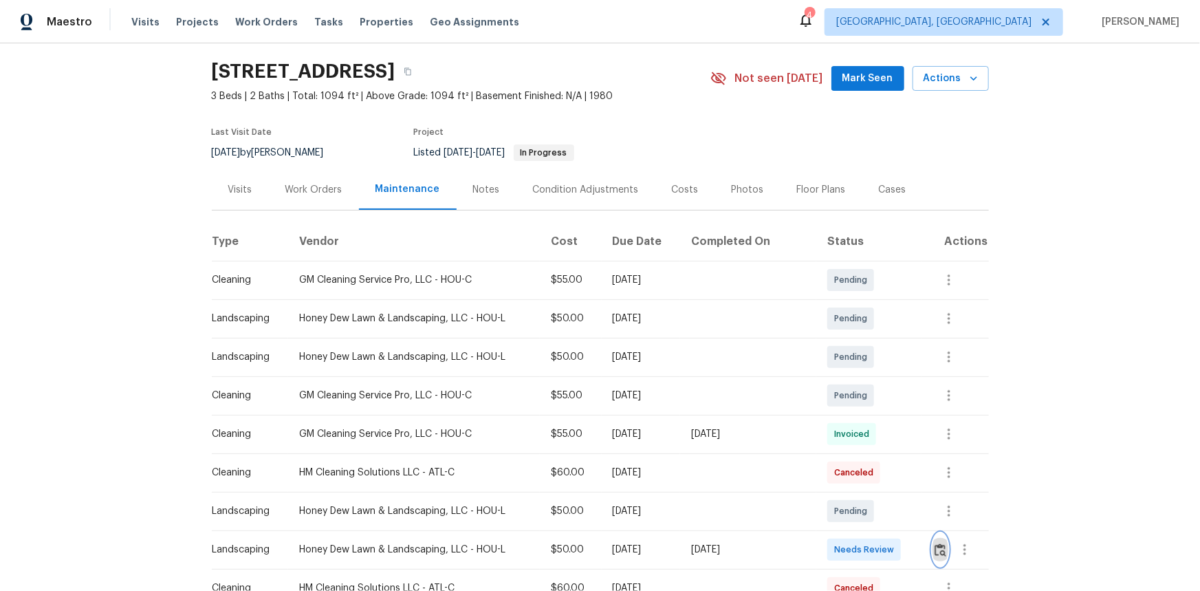
click at [940, 543] on img "button" at bounding box center [941, 549] width 12 height 13
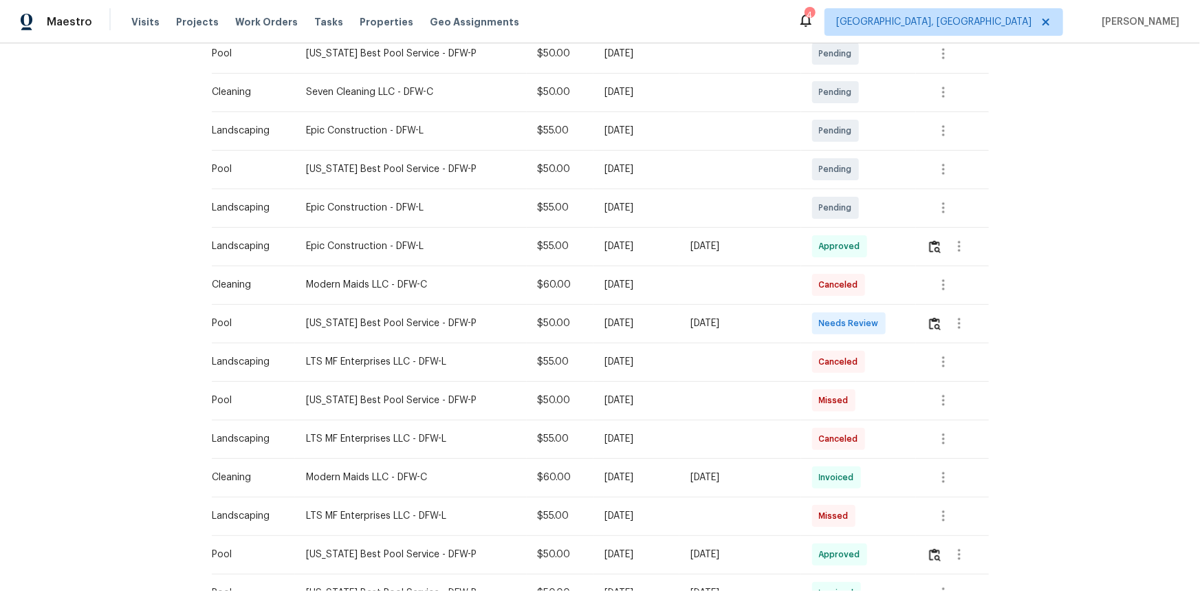
scroll to position [102, 0]
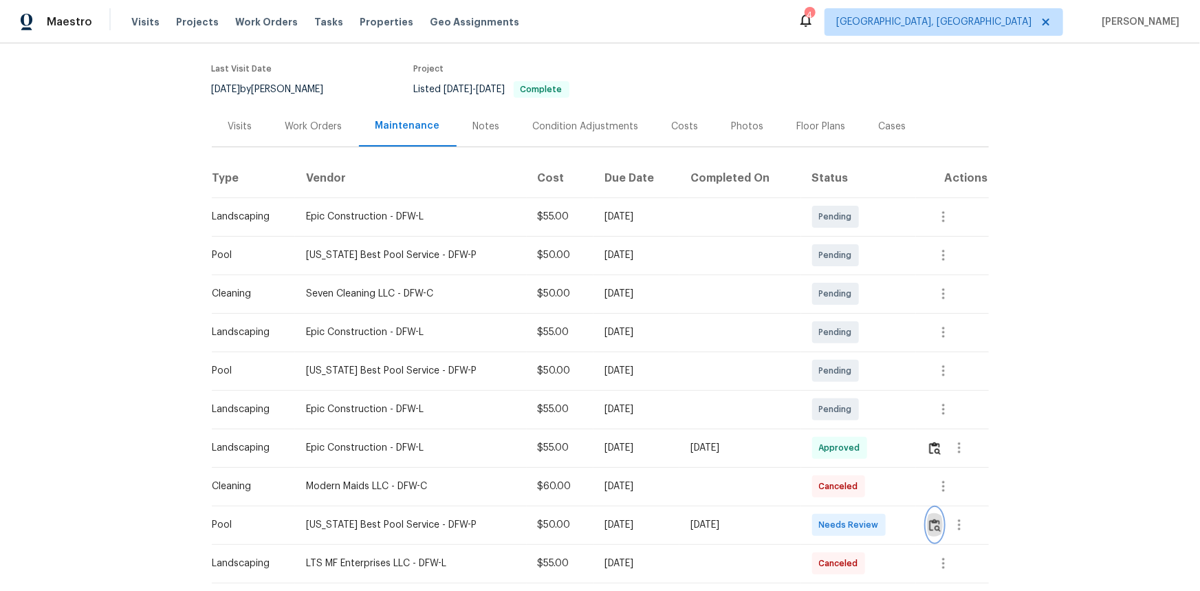
click at [854, 395] on img "button" at bounding box center [935, 525] width 12 height 13
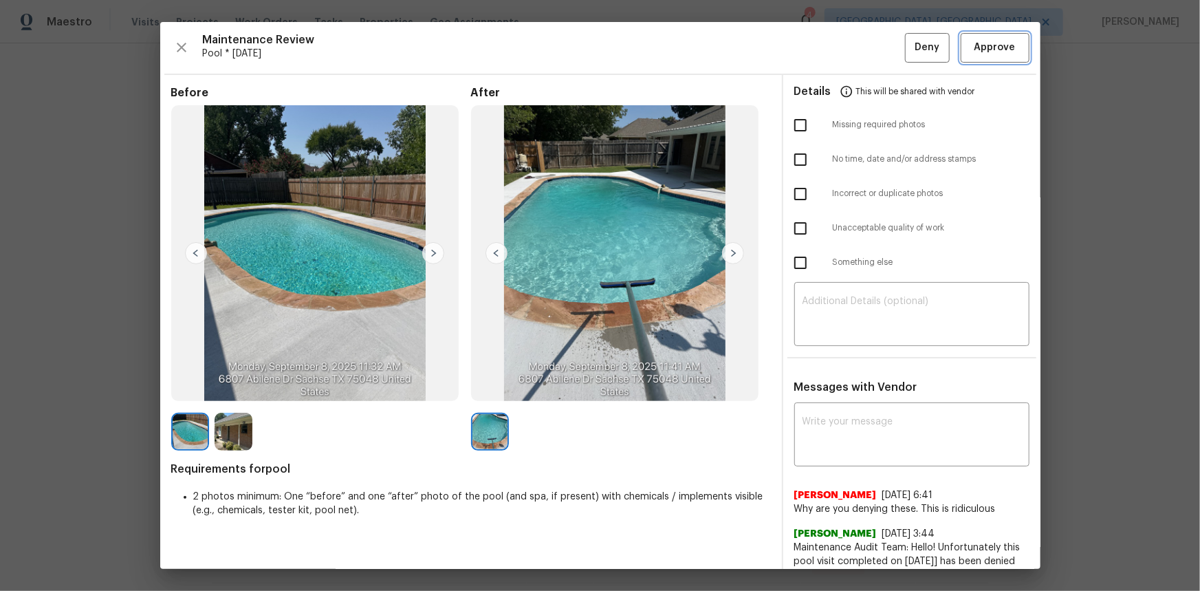
click at [854, 54] on span "Approve" at bounding box center [995, 47] width 47 height 17
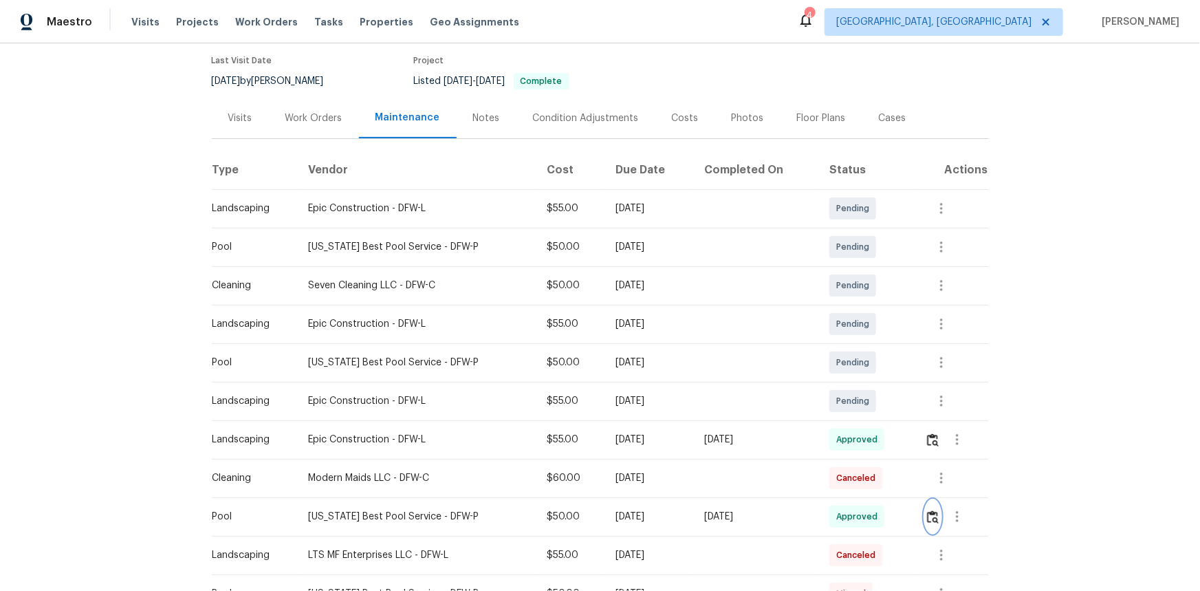
scroll to position [312, 0]
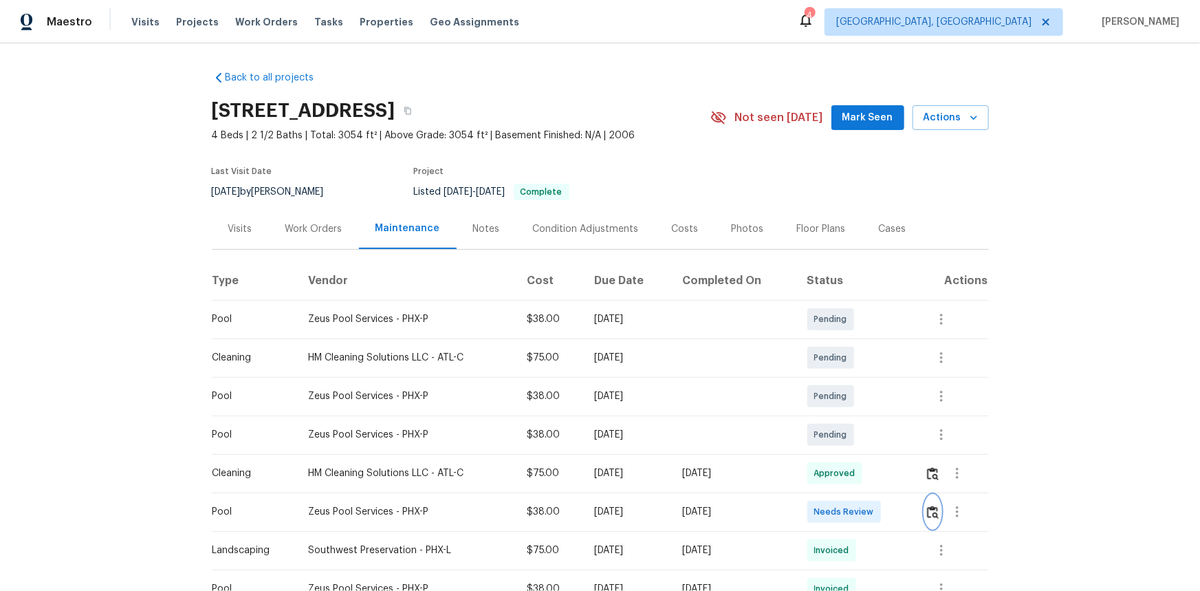
click at [854, 395] on img "button" at bounding box center [933, 512] width 12 height 13
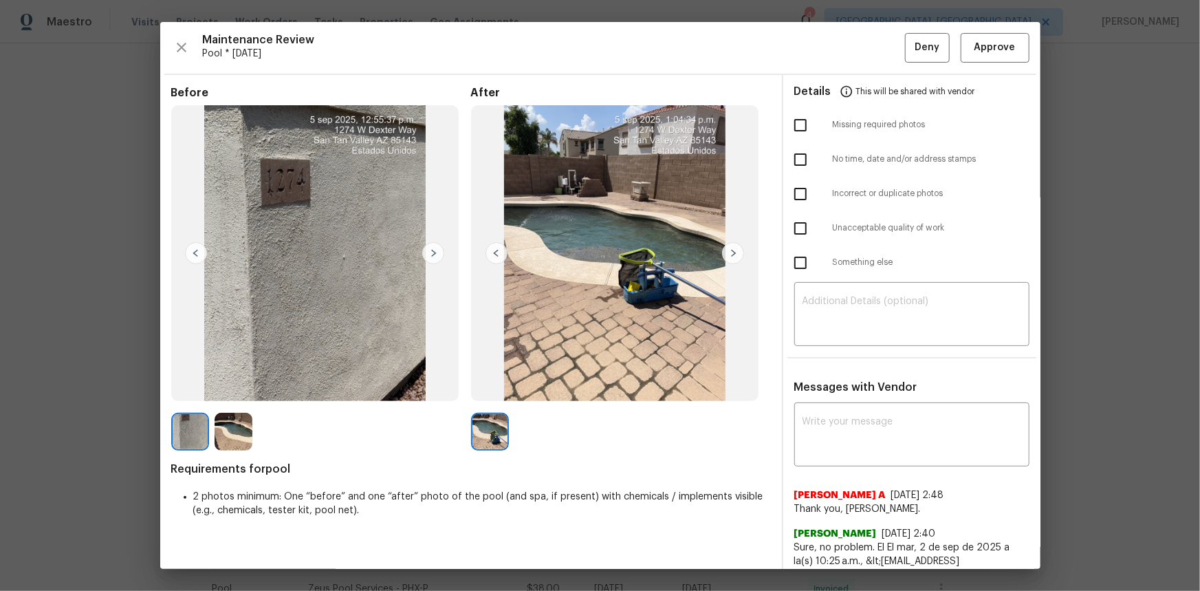
click at [854, 63] on div "Maintenance Review Pool * [DATE] Deny Approve Before After Requirements for poo…" at bounding box center [600, 295] width 881 height 547
click at [854, 43] on span "Approve" at bounding box center [995, 47] width 41 height 17
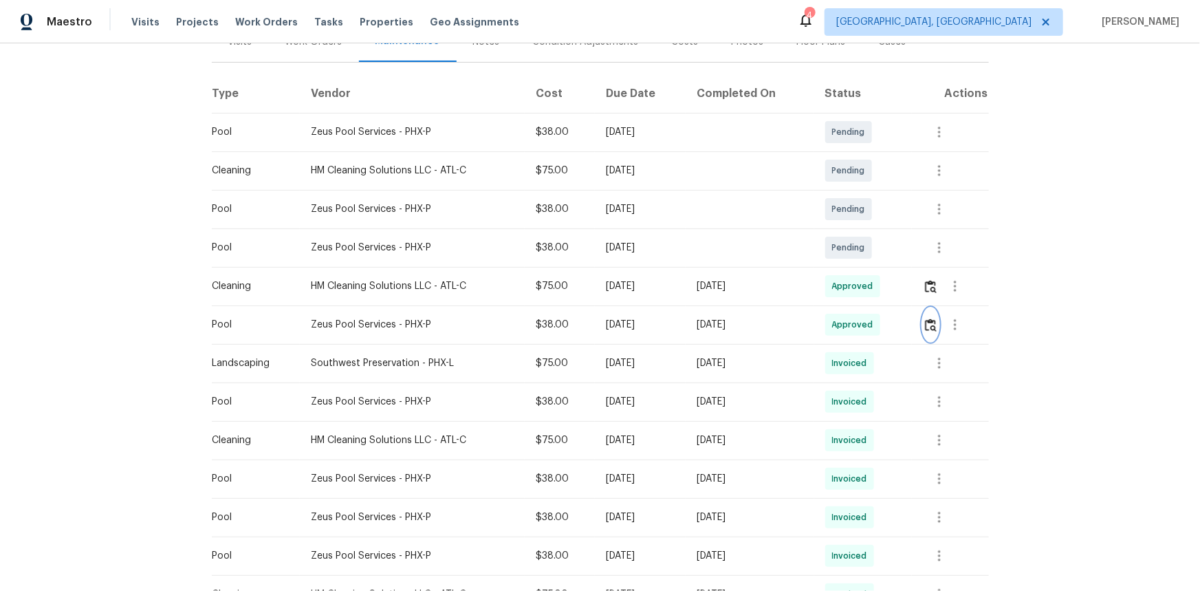
scroll to position [62, 0]
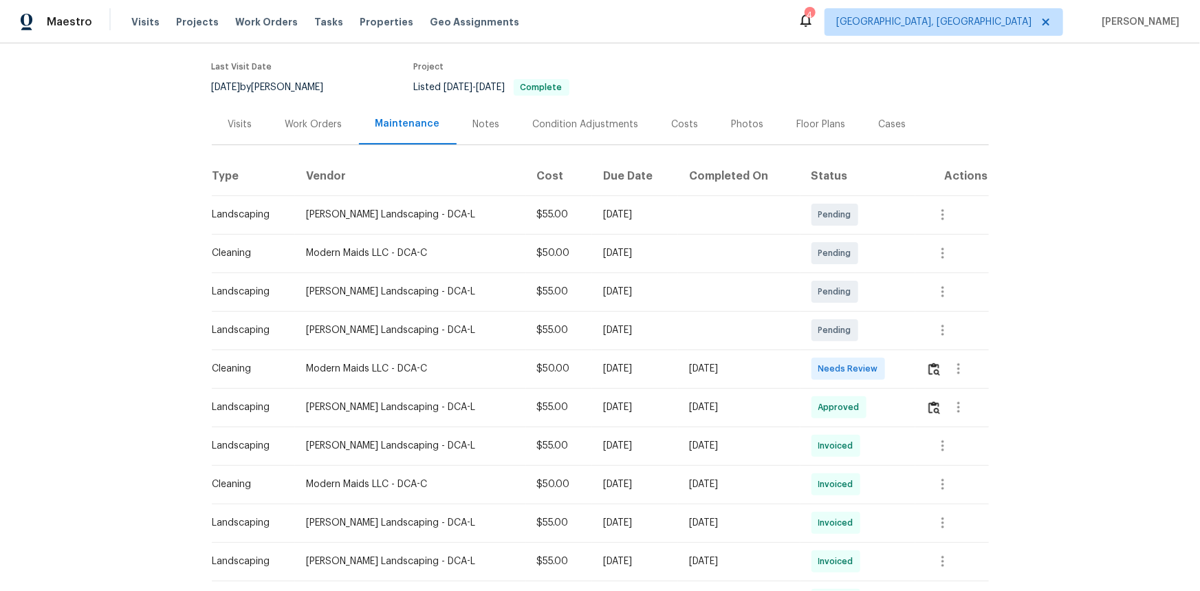
scroll to position [39, 0]
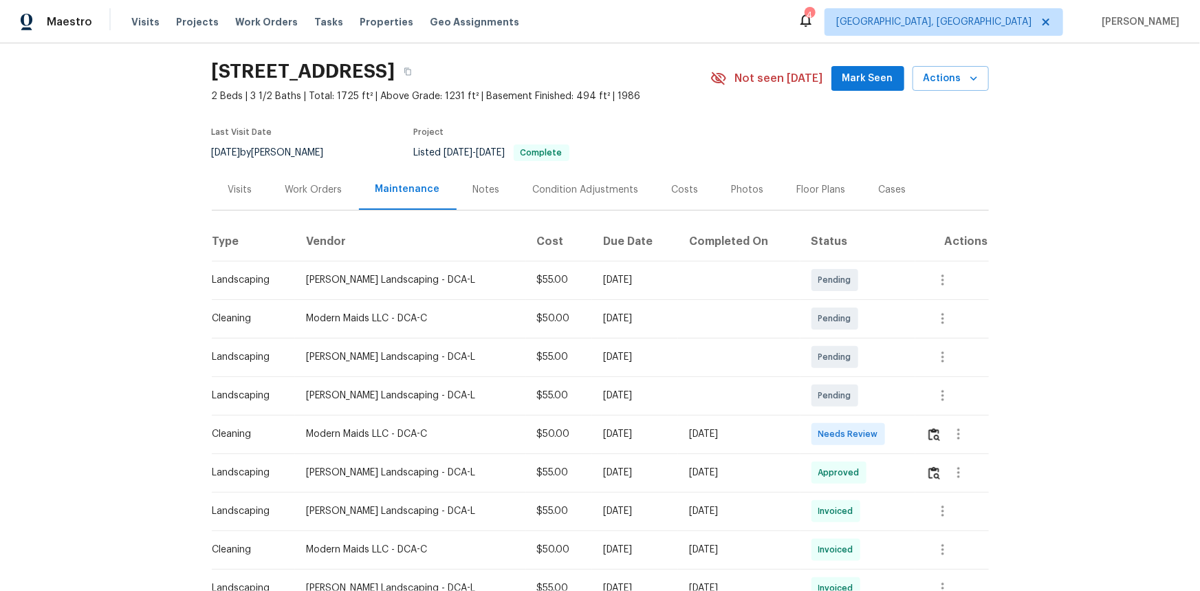
click at [922, 432] on td at bounding box center [952, 434] width 73 height 39
click at [929, 433] on img "button" at bounding box center [935, 434] width 12 height 13
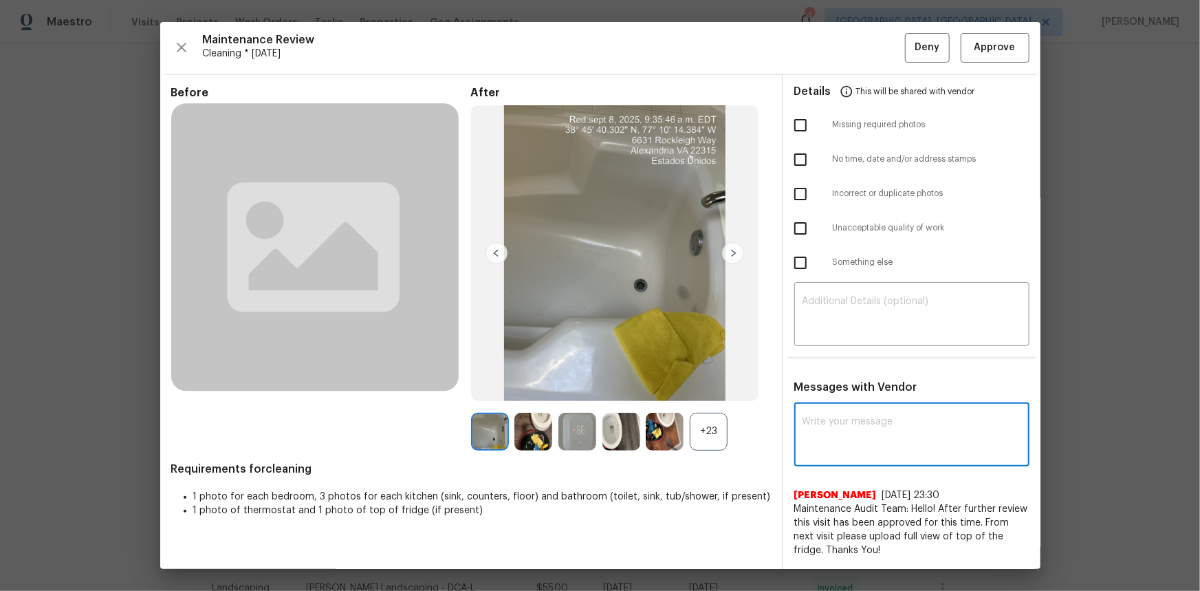
click at [822, 440] on textarea at bounding box center [912, 436] width 219 height 39
paste textarea "Maintenance Audit Team: Hello! Unfortunately, this cleaning visit completed on …"
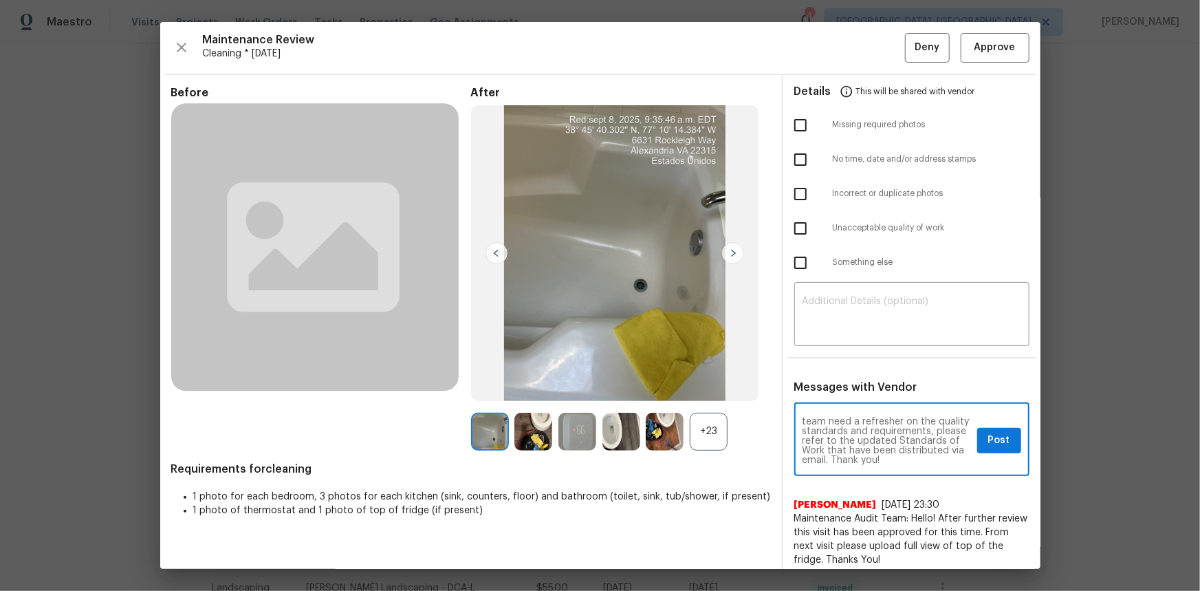
type textarea "Maintenance Audit Team: Hello! Unfortunately, this cleaning visit completed on …"
click at [701, 435] on div "+23" at bounding box center [709, 432] width 38 height 38
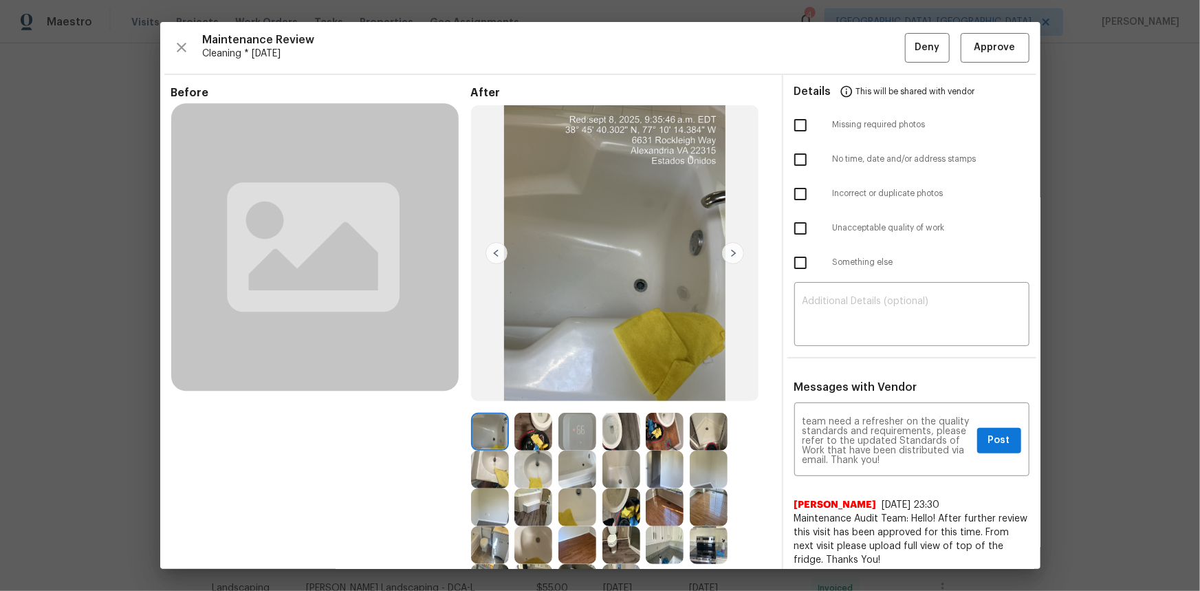
click at [569, 430] on img at bounding box center [578, 432] width 38 height 38
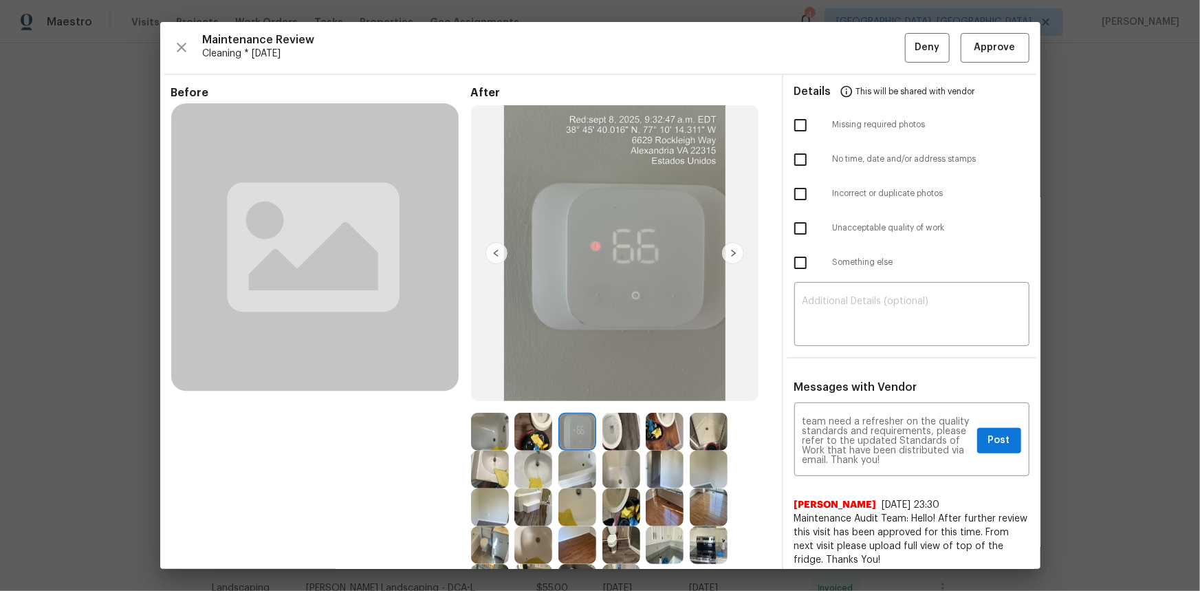
click at [569, 430] on img at bounding box center [578, 432] width 38 height 38
click at [559, 433] on img at bounding box center [578, 432] width 38 height 38
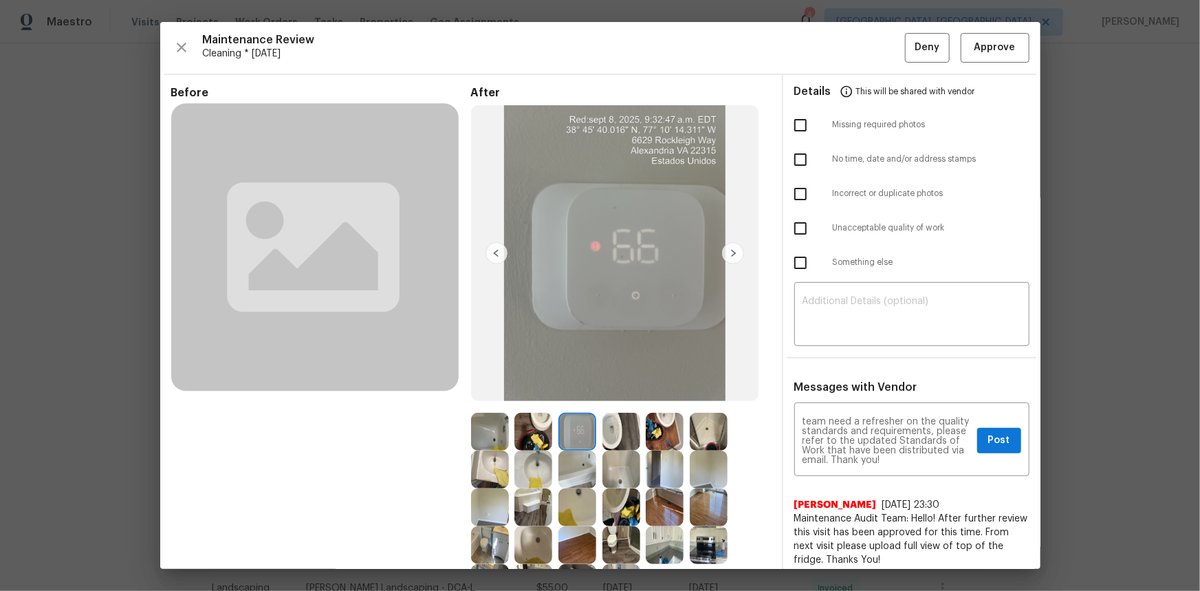
drag, startPoint x: 558, startPoint y: 433, endPoint x: 166, endPoint y: 102, distance: 512.5
click at [559, 433] on img at bounding box center [578, 432] width 38 height 38
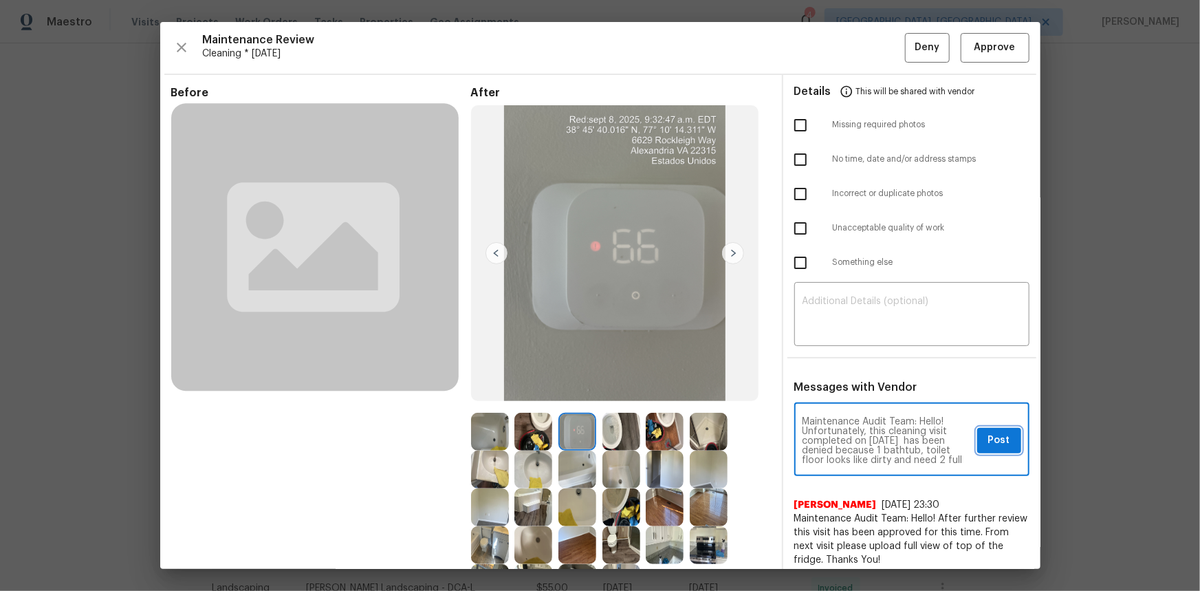
click at [992, 439] on span "Post" at bounding box center [1000, 440] width 22 height 17
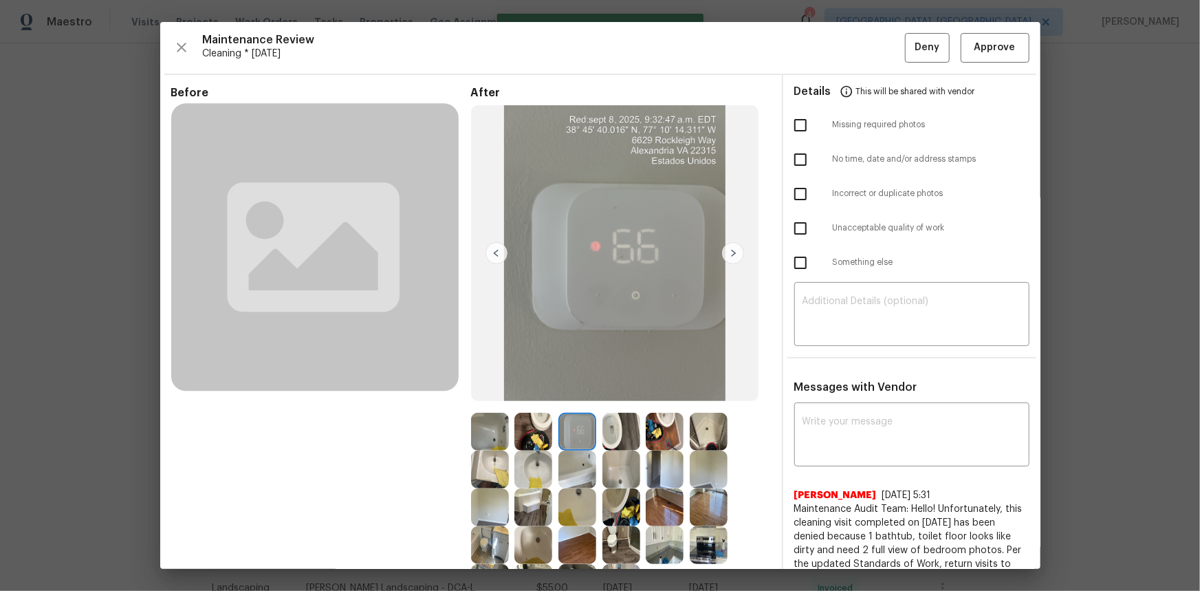
click at [789, 124] on input "checkbox" at bounding box center [800, 125] width 29 height 29
checkbox input "true"
click at [790, 220] on input "checkbox" at bounding box center [800, 228] width 29 height 29
checkbox input "true"
click at [905, 54] on button "Deny" at bounding box center [927, 48] width 45 height 30
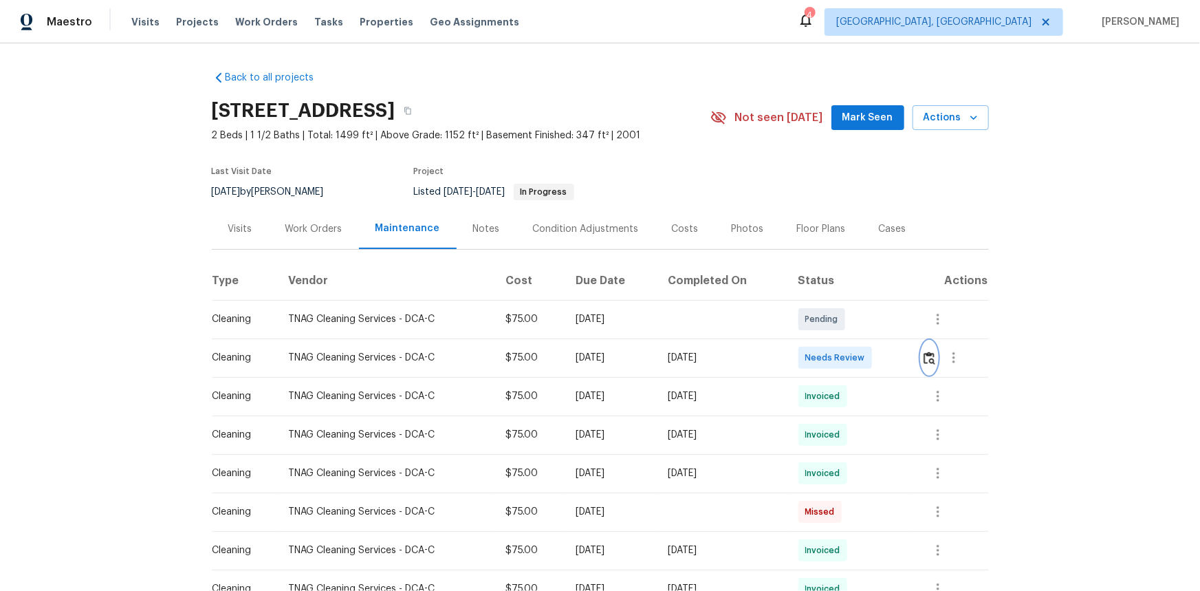
click at [926, 363] on img "button" at bounding box center [930, 358] width 12 height 13
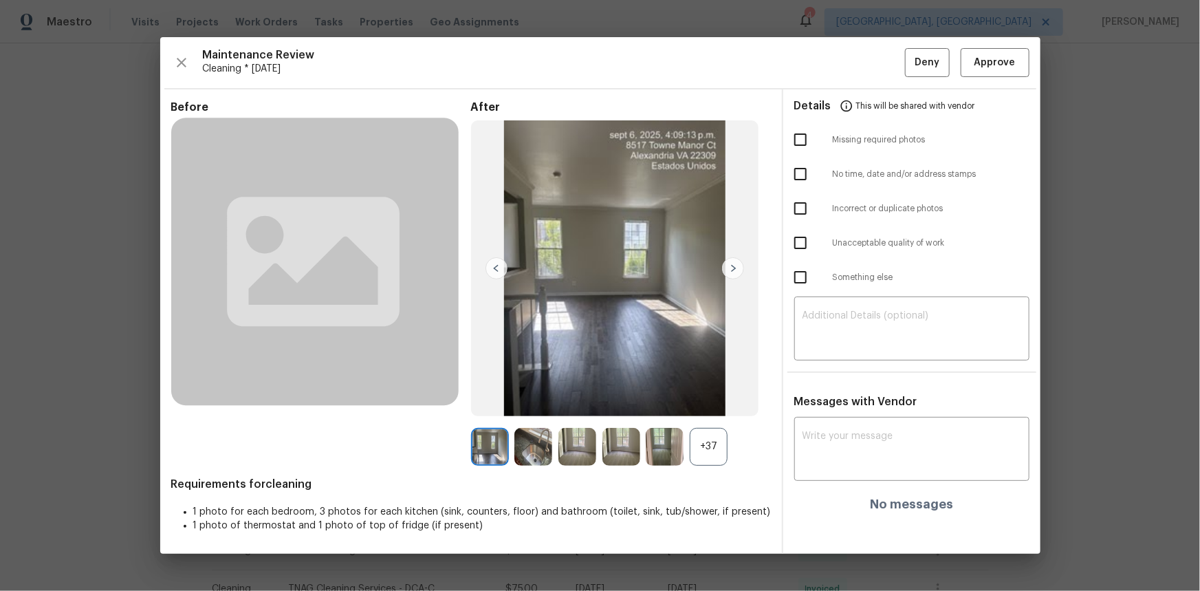
click at [711, 444] on div "+37" at bounding box center [709, 447] width 38 height 38
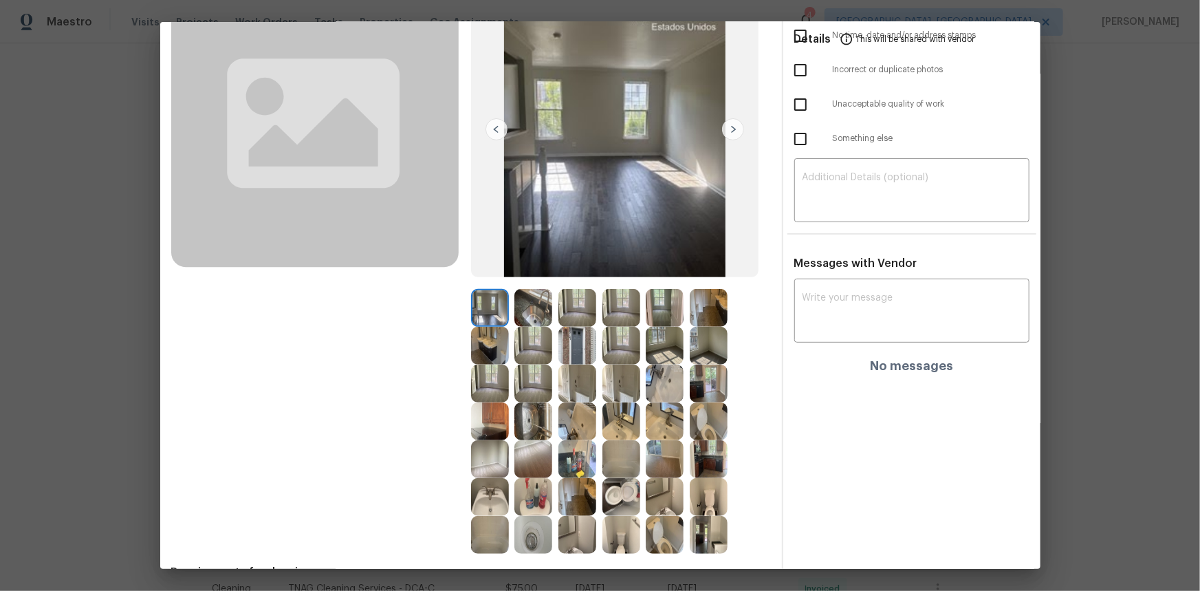
scroll to position [125, 0]
click at [535, 540] on img at bounding box center [534, 534] width 38 height 38
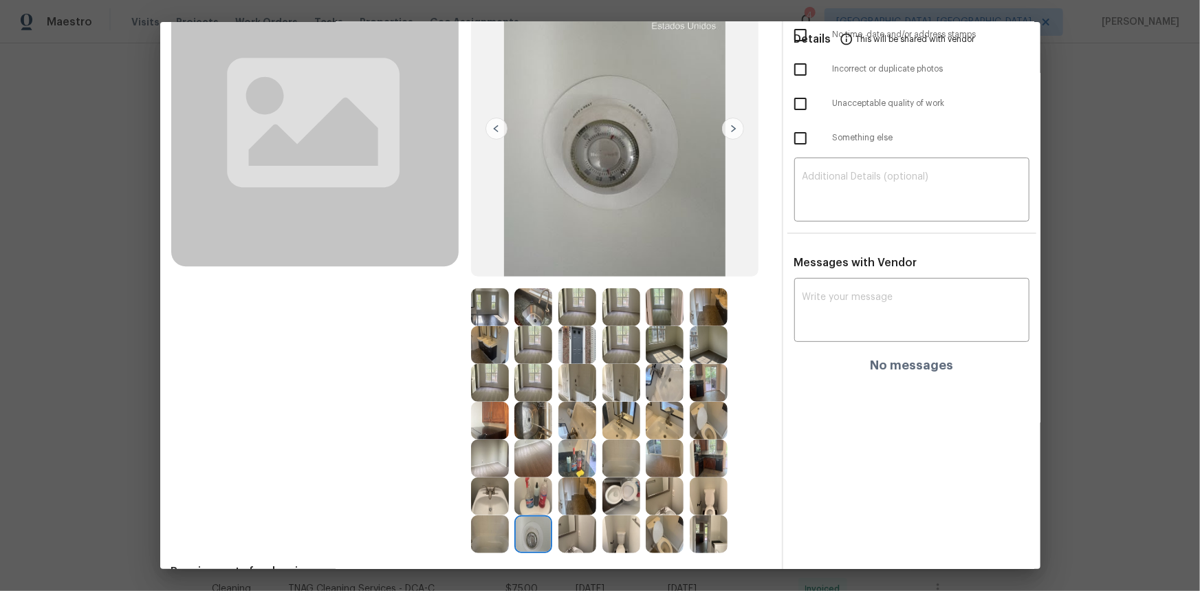
click at [535, 540] on img at bounding box center [534, 534] width 38 height 38
click at [534, 540] on img at bounding box center [534, 534] width 38 height 38
click at [532, 539] on img at bounding box center [534, 534] width 38 height 38
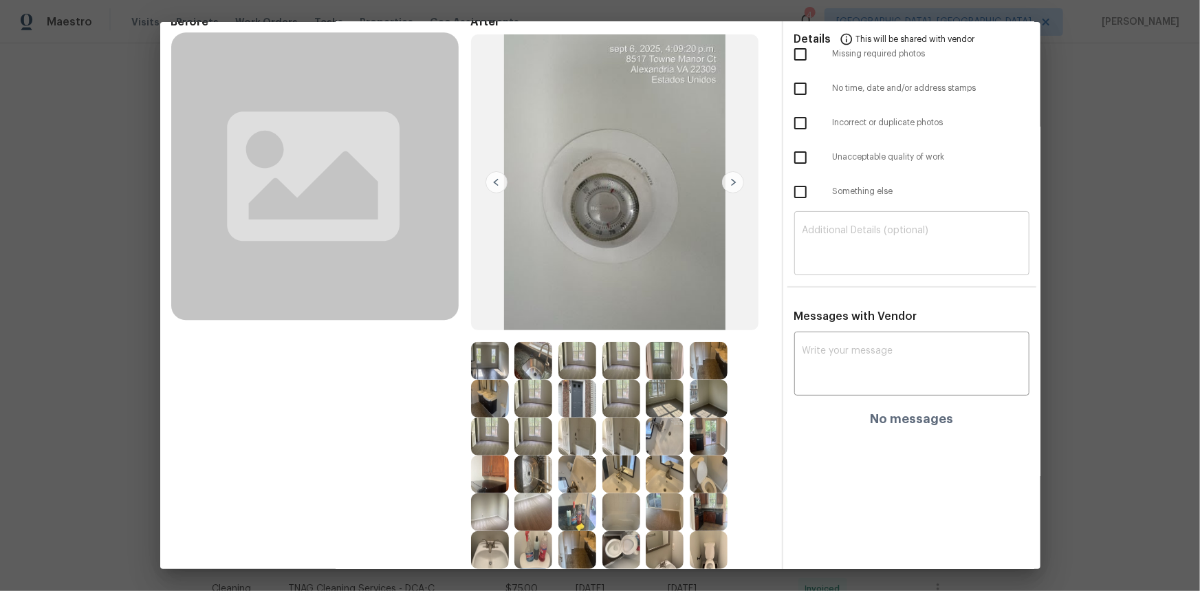
scroll to position [0, 0]
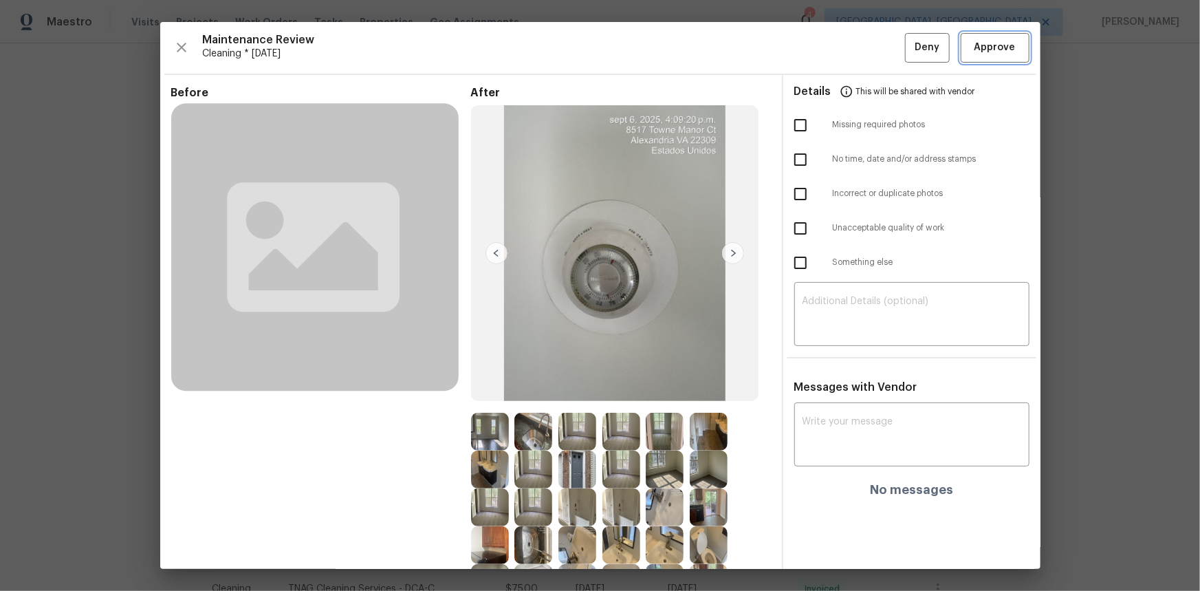
click at [976, 45] on span "Approve" at bounding box center [995, 47] width 41 height 17
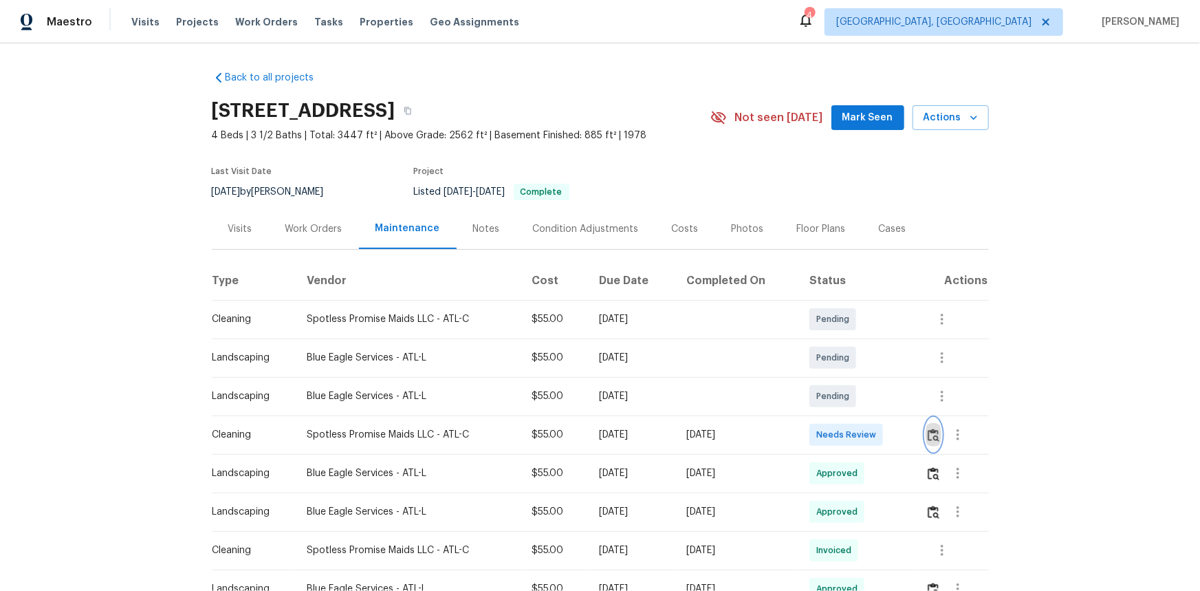
click at [854, 395] on button "button" at bounding box center [934, 434] width 16 height 33
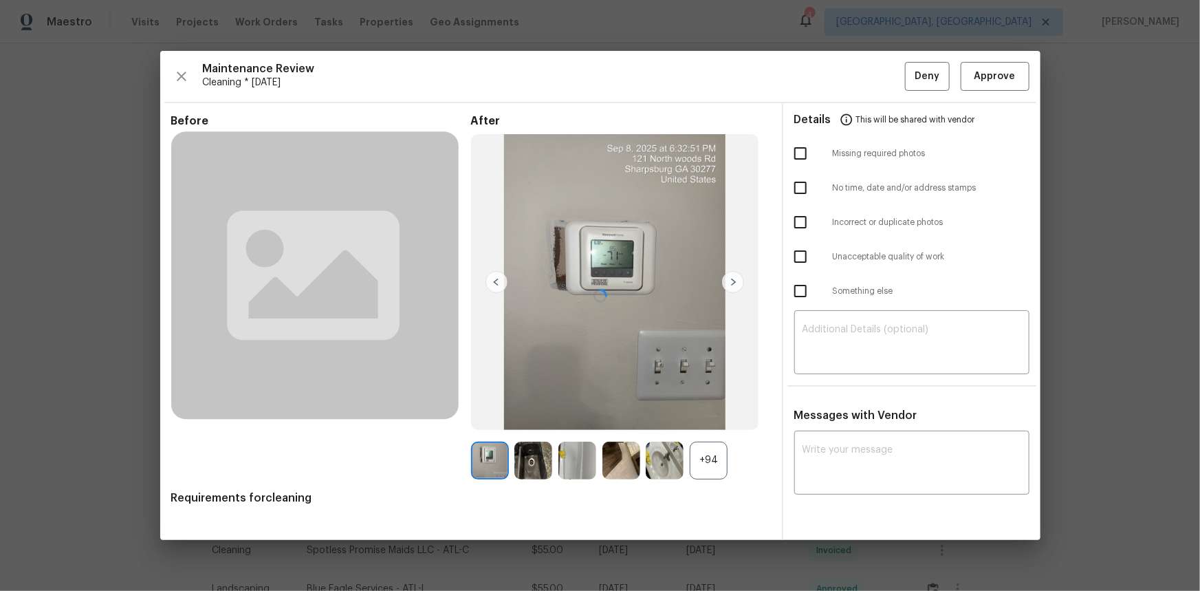
click at [818, 395] on div "x ​" at bounding box center [912, 464] width 235 height 61
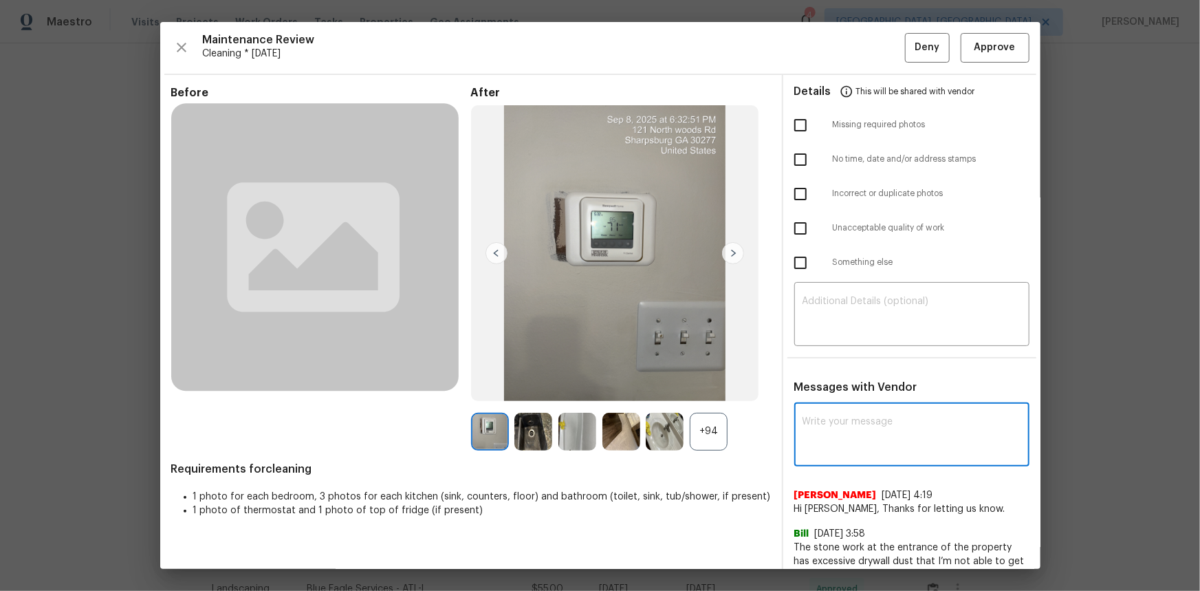
paste textarea "Maintenance Audit Team: Hello! Unfortunately, this cleaning visit completed on …"
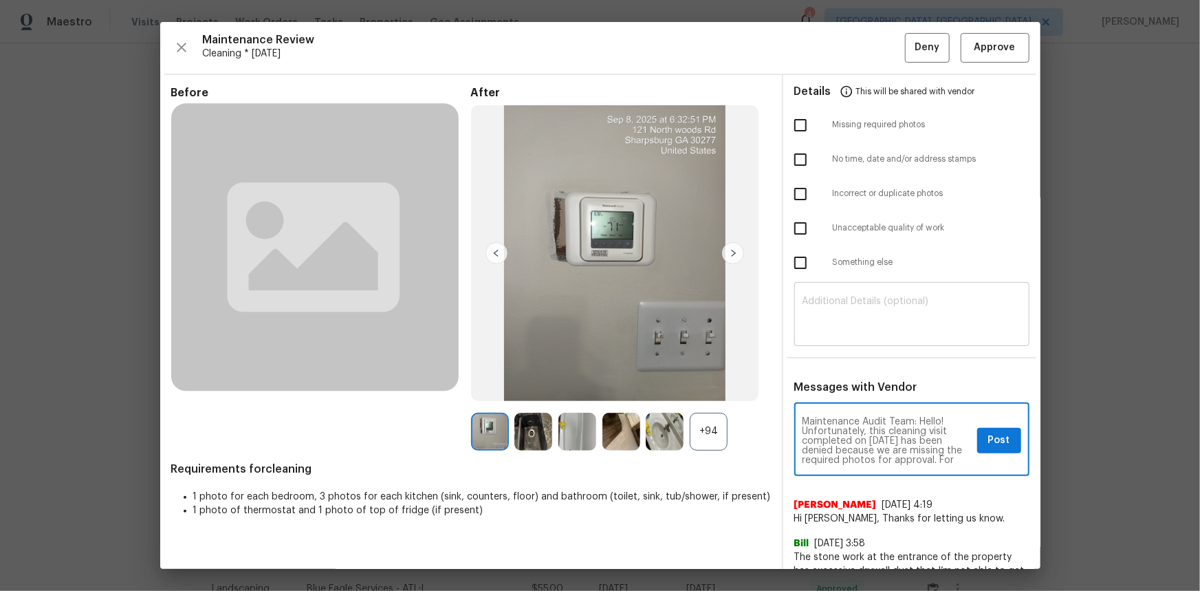
type textarea "Maintenance Audit Team: Hello! Unfortunately, this cleaning visit completed on …"
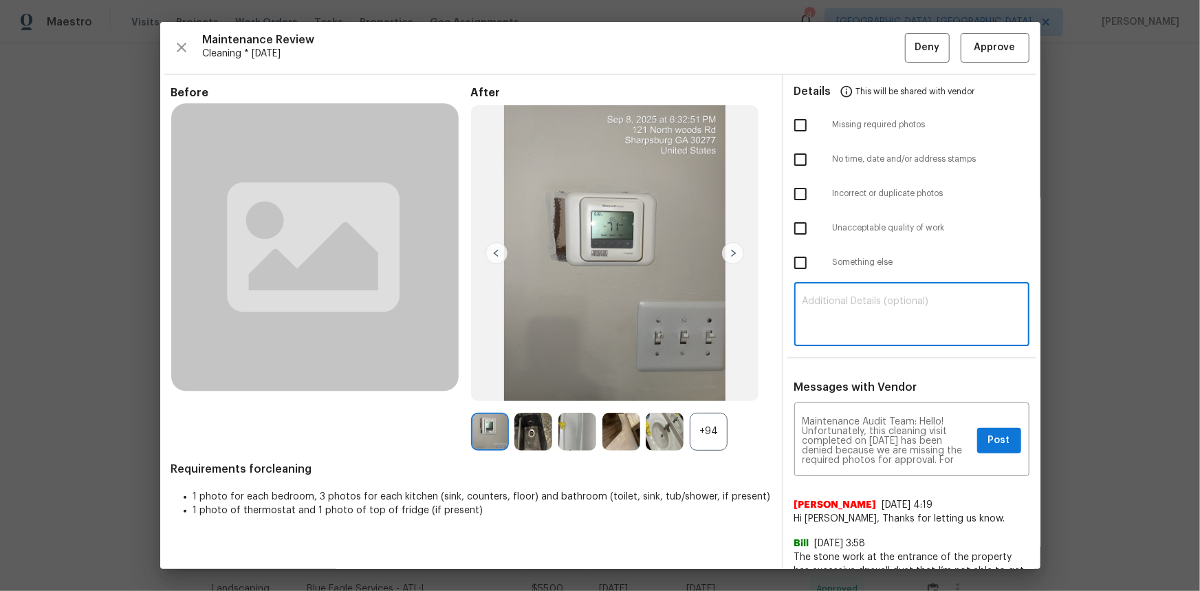
click at [814, 325] on textarea at bounding box center [912, 315] width 219 height 39
paste textarea "Maintenance Audit Team: Hello! Unfortunately, this cleaning visit completed on …"
type textarea "Maintenance Audit Team: Hello! Unfortunately, this cleaning visit completed on …"
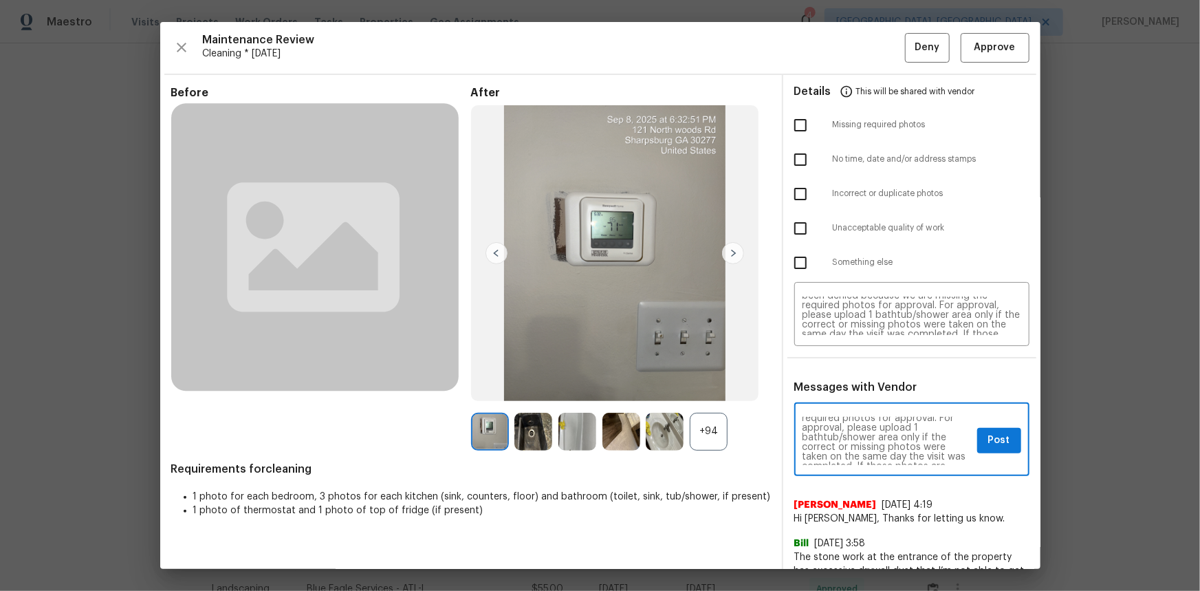
scroll to position [50, 0]
click at [854, 395] on span "Post" at bounding box center [1000, 440] width 22 height 17
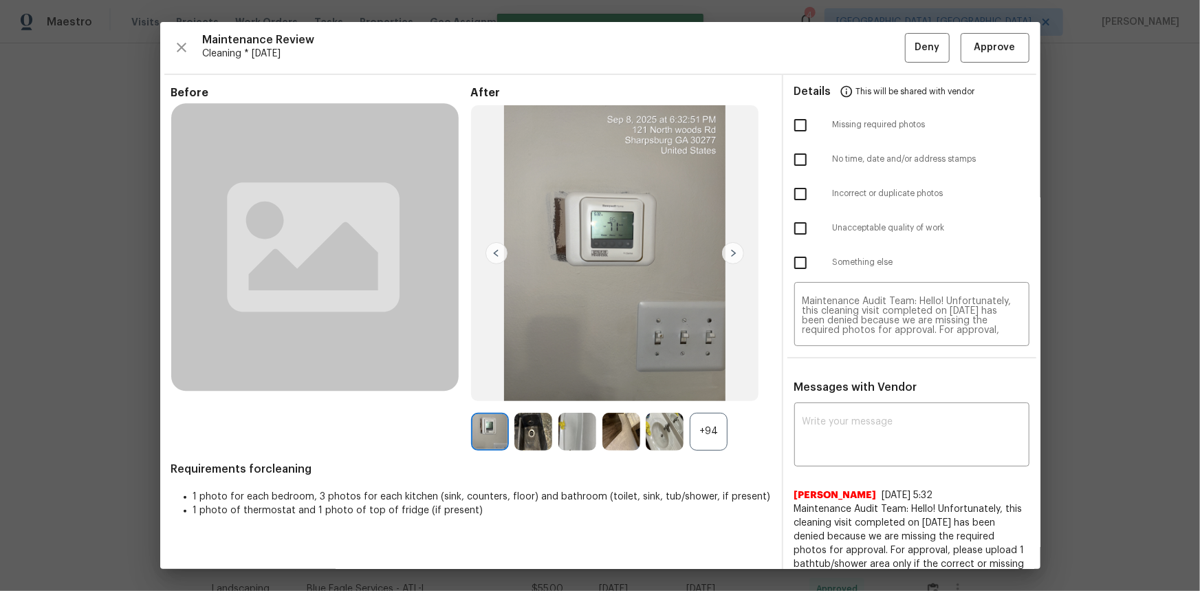
scroll to position [0, 0]
drag, startPoint x: 792, startPoint y: 122, endPoint x: 883, endPoint y: 103, distance: 92.7
click at [793, 122] on input "checkbox" at bounding box center [800, 125] width 29 height 29
checkbox input "true"
click at [854, 48] on span "Deny" at bounding box center [927, 47] width 25 height 17
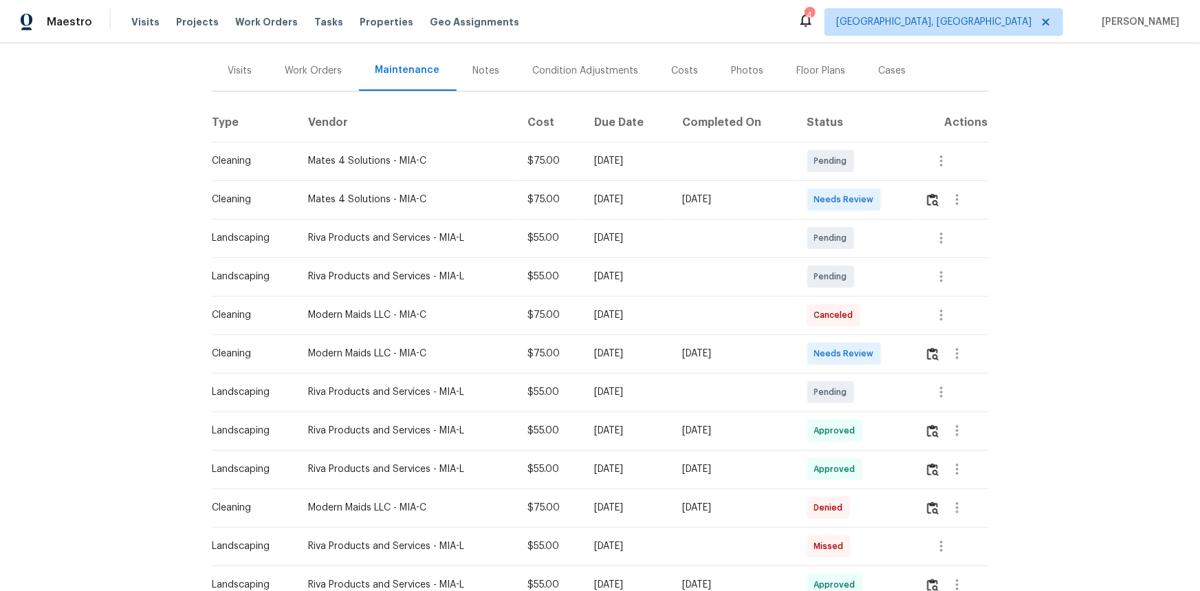
scroll to position [187, 0]
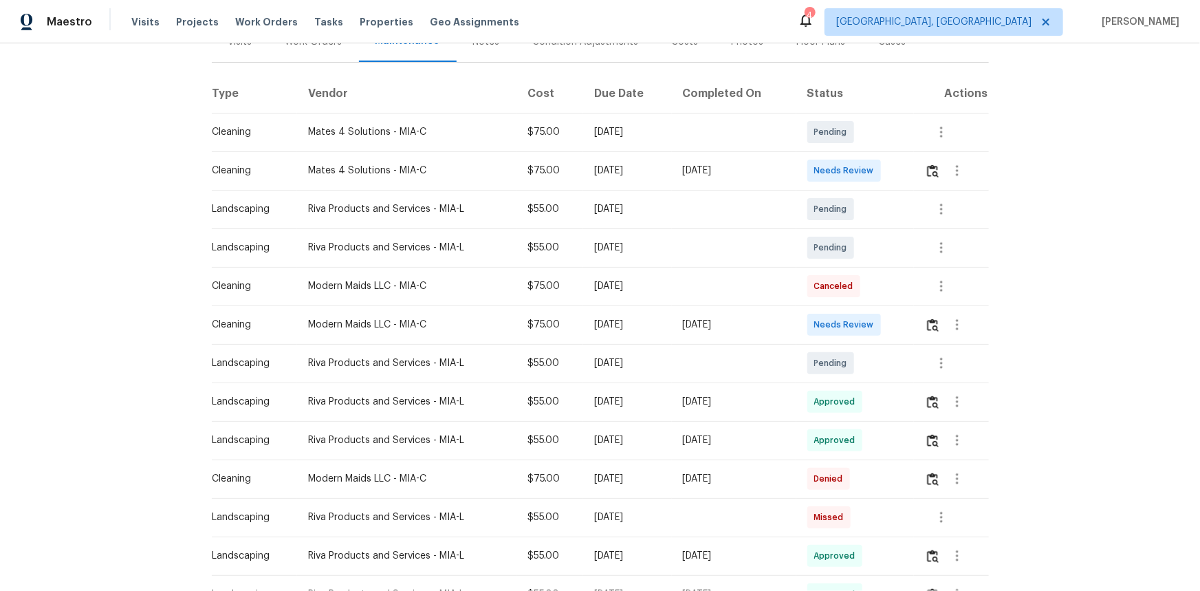
drag, startPoint x: 623, startPoint y: 171, endPoint x: 739, endPoint y: 162, distance: 116.6
click at [739, 162] on tr "Cleaning Mates 4 Solutions - MIA-C $75.00 [DATE] [DATE] Needs Review" at bounding box center [600, 170] width 777 height 39
drag, startPoint x: 616, startPoint y: 323, endPoint x: 757, endPoint y: 314, distance: 140.6
click at [757, 314] on tr "Cleaning Modern Maids LLC - MIA-C $75.00 [DATE] [DATE] Needs Review" at bounding box center [600, 324] width 777 height 39
click at [938, 330] on button "button" at bounding box center [933, 324] width 16 height 33
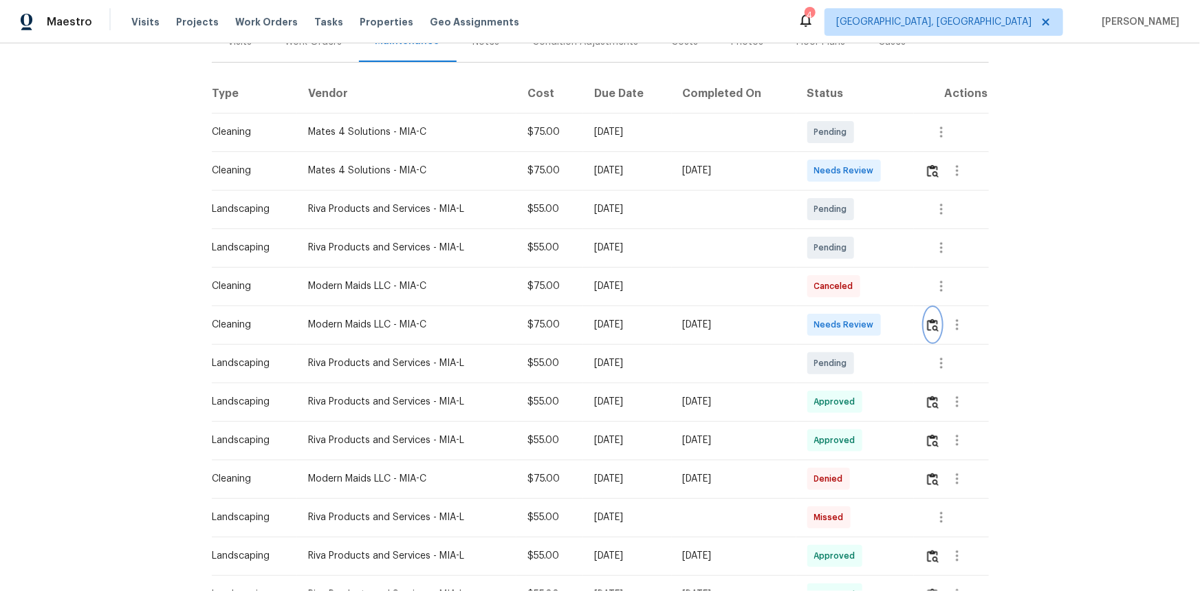
click at [936, 323] on img "button" at bounding box center [933, 325] width 12 height 13
drag, startPoint x: 566, startPoint y: 330, endPoint x: 665, endPoint y: 199, distance: 164.0
click at [784, 325] on tr "Cleaning Modern Maids LLC - MIA-C $75.00 [DATE] [DATE] Needs Review" at bounding box center [600, 324] width 777 height 39
drag, startPoint x: 576, startPoint y: 168, endPoint x: 775, endPoint y: 171, distance: 198.8
click at [773, 169] on tr "Cleaning Mates 4 Solutions - MIA-C $75.00 [DATE] [DATE] Needs Review" at bounding box center [600, 170] width 777 height 39
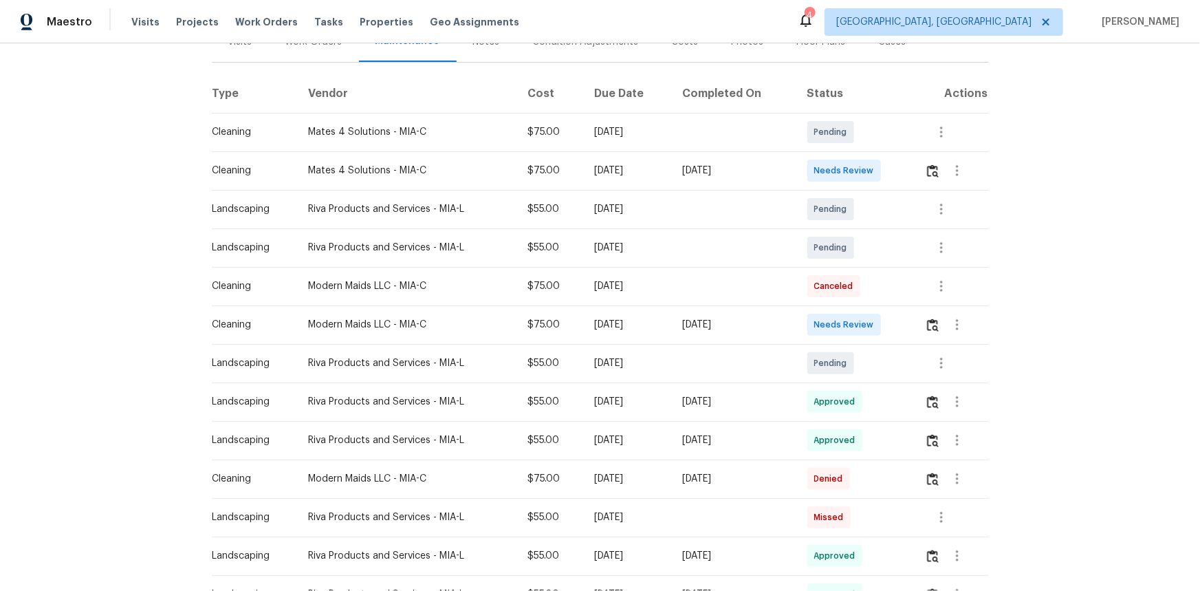
drag, startPoint x: 566, startPoint y: 327, endPoint x: 796, endPoint y: 326, distance: 229.8
click at [796, 326] on tr "Cleaning Modern Maids LLC - MIA-C $75.00 [DATE] [DATE] Needs Review" at bounding box center [600, 324] width 777 height 39
drag, startPoint x: 568, startPoint y: 164, endPoint x: 834, endPoint y: 172, distance: 266.3
click at [788, 165] on tr "Cleaning Mates 4 Solutions - MIA-C $75.00 [DATE] [DATE] Needs Review" at bounding box center [600, 170] width 777 height 39
click at [932, 327] on img "button" at bounding box center [933, 325] width 12 height 13
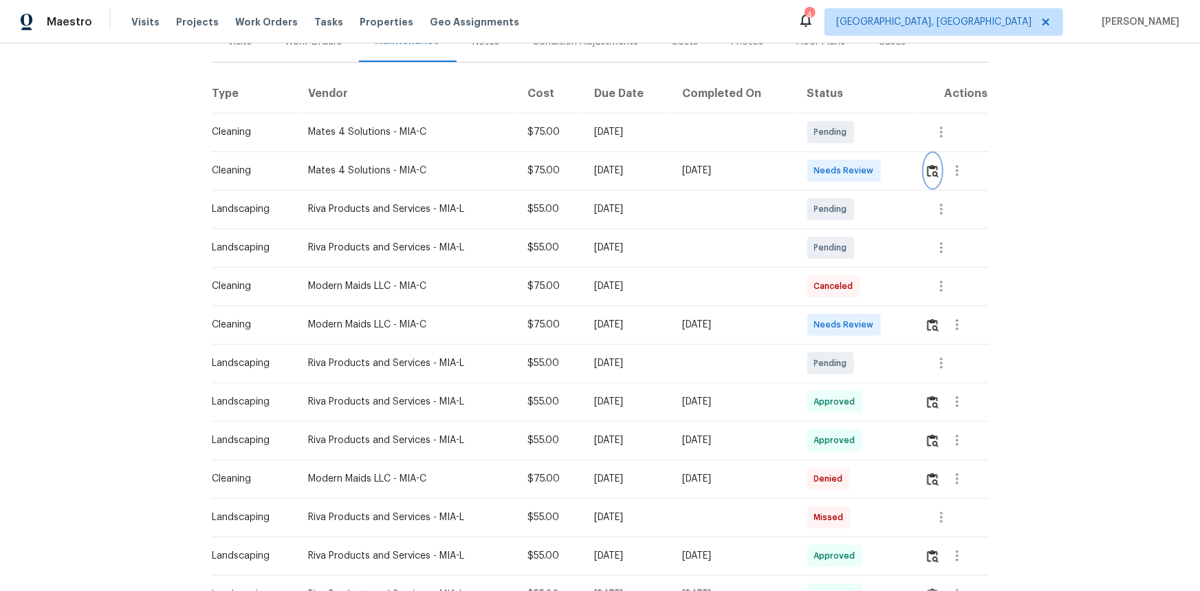
click at [936, 172] on img "button" at bounding box center [933, 170] width 12 height 13
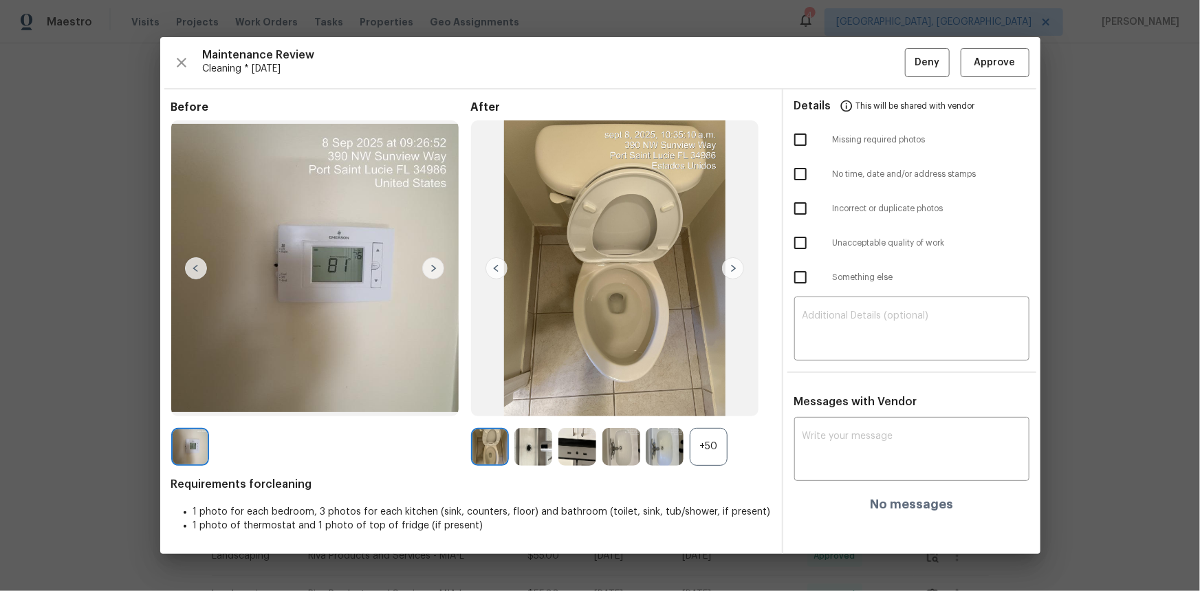
click at [700, 458] on div "+50" at bounding box center [709, 447] width 38 height 38
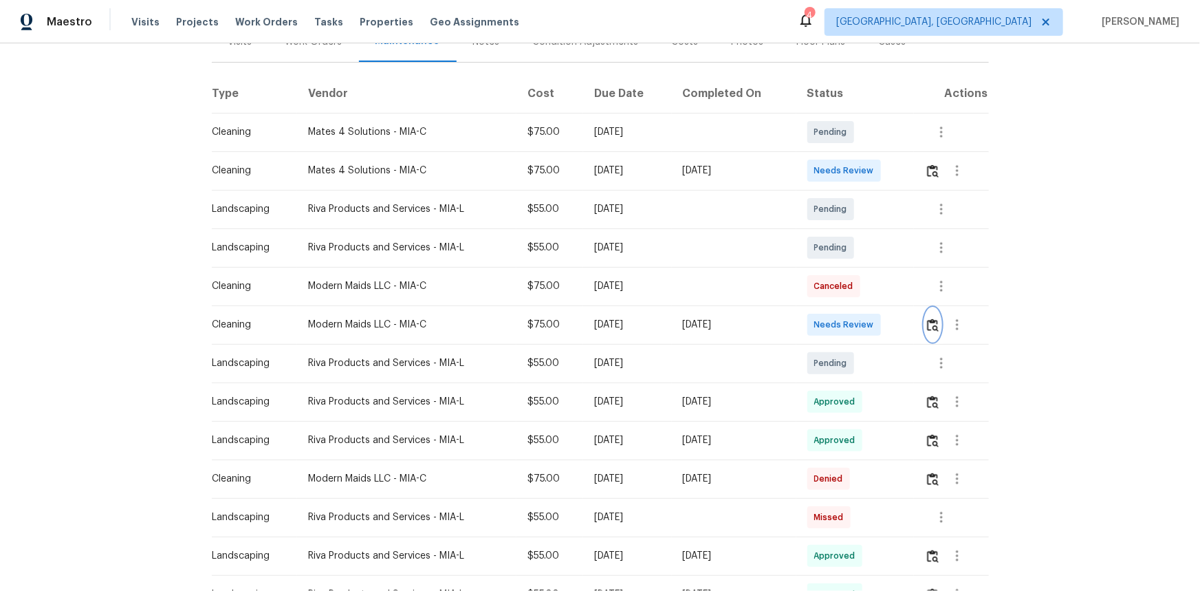
click at [932, 329] on img "button" at bounding box center [933, 325] width 12 height 13
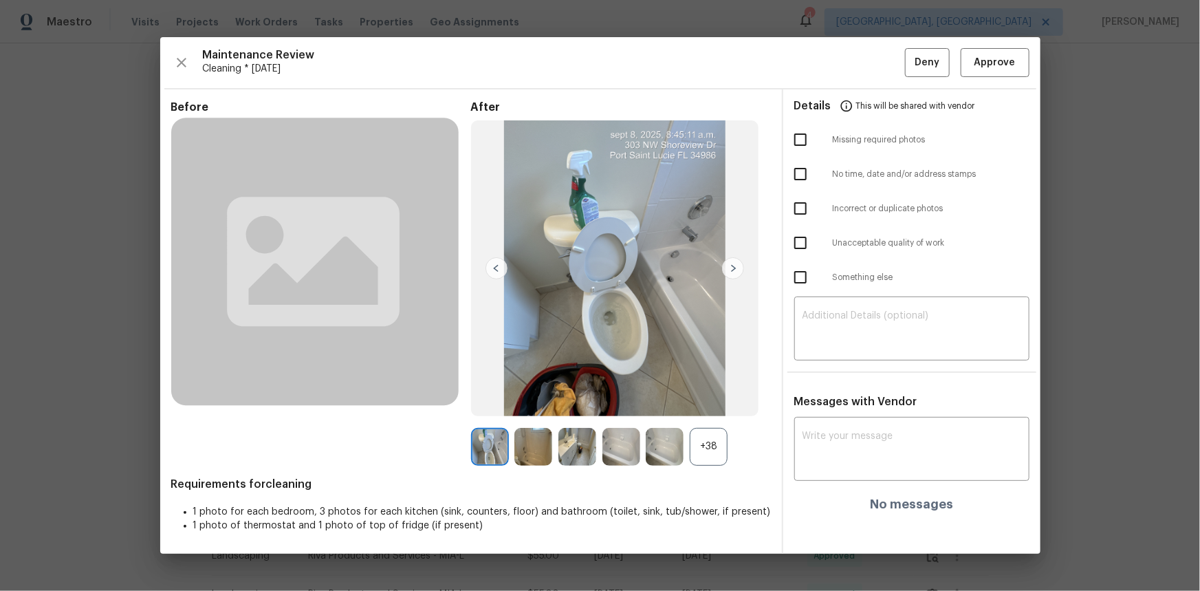
click at [708, 444] on div "+38" at bounding box center [709, 447] width 38 height 38
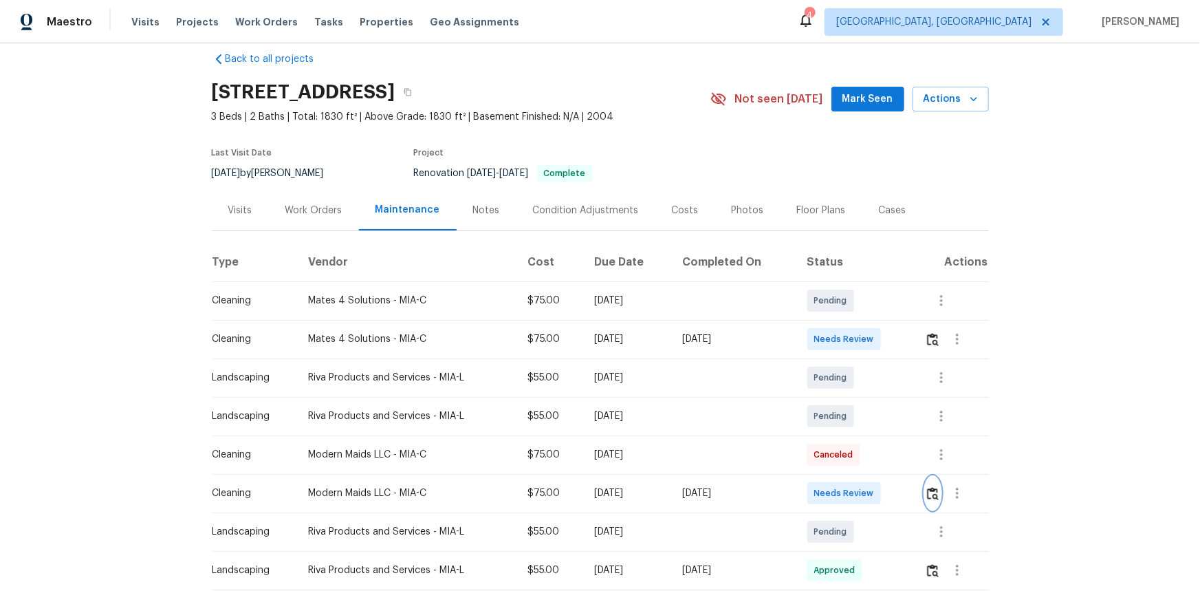
scroll to position [0, 0]
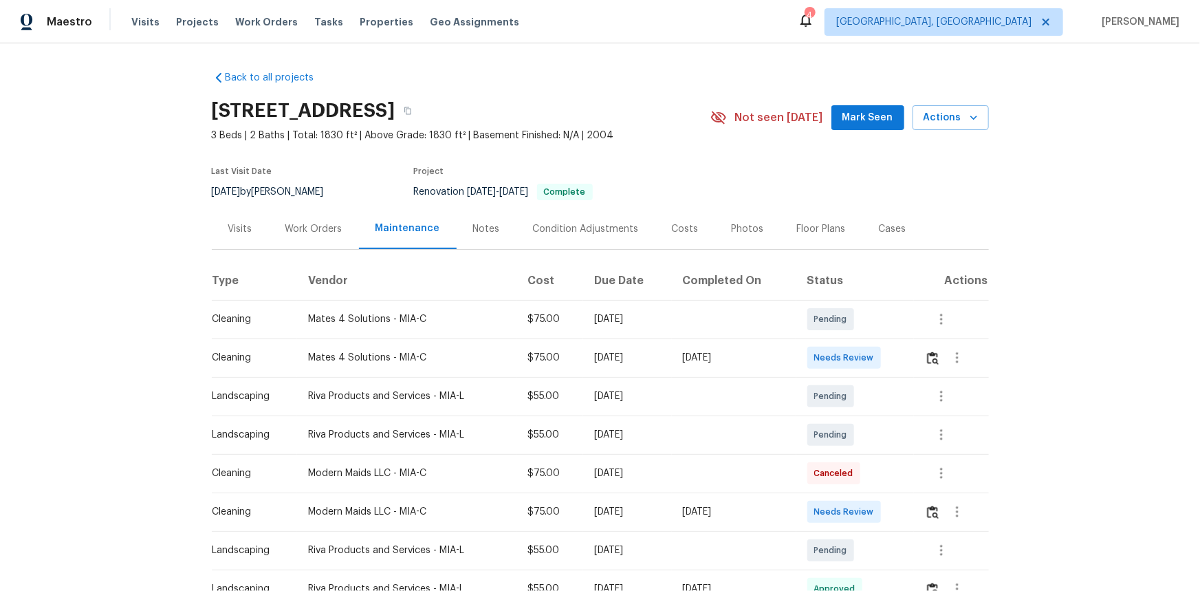
click at [1017, 475] on div "Back to all projects 390 NW Sunview Way, Port Saint Lucie, FL 34986 3 Beds | 2 …" at bounding box center [600, 317] width 1200 height 548
click at [936, 365] on button "button" at bounding box center [933, 357] width 16 height 33
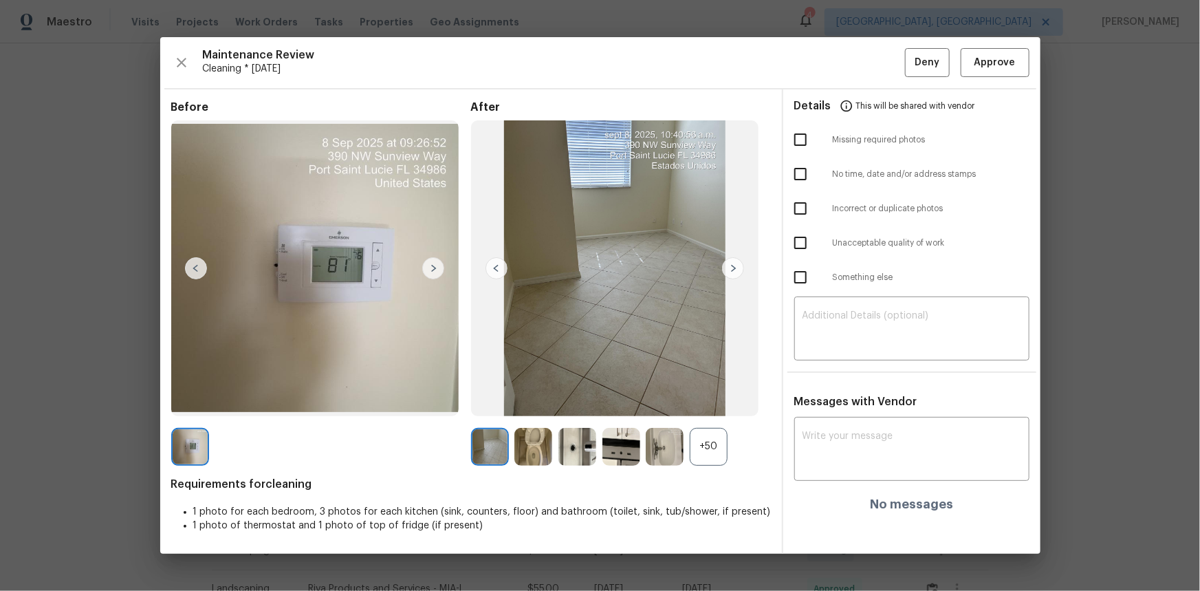
click at [713, 453] on div "+50" at bounding box center [709, 447] width 38 height 38
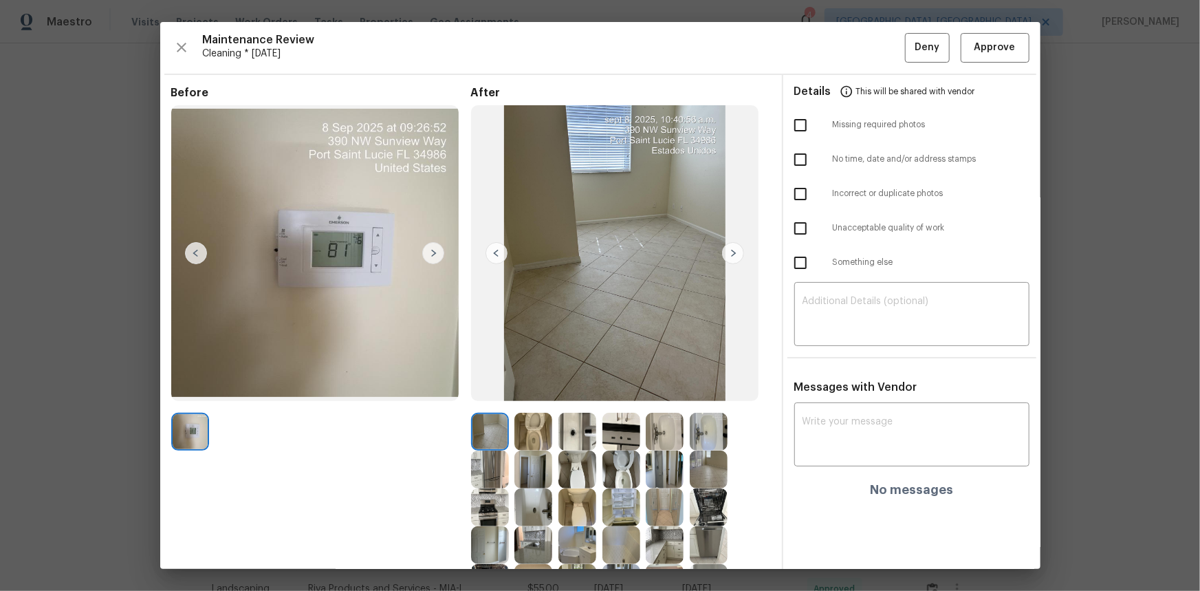
click at [618, 471] on img at bounding box center [622, 470] width 38 height 38
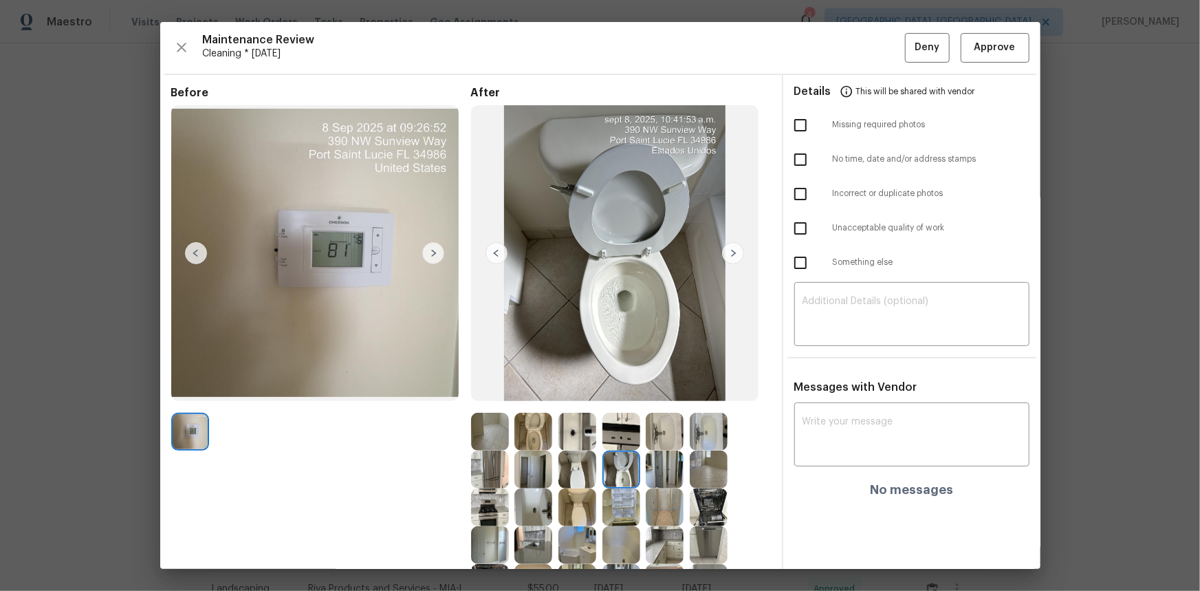
click at [618, 471] on img at bounding box center [622, 470] width 38 height 38
click at [617, 471] on img at bounding box center [622, 470] width 38 height 38
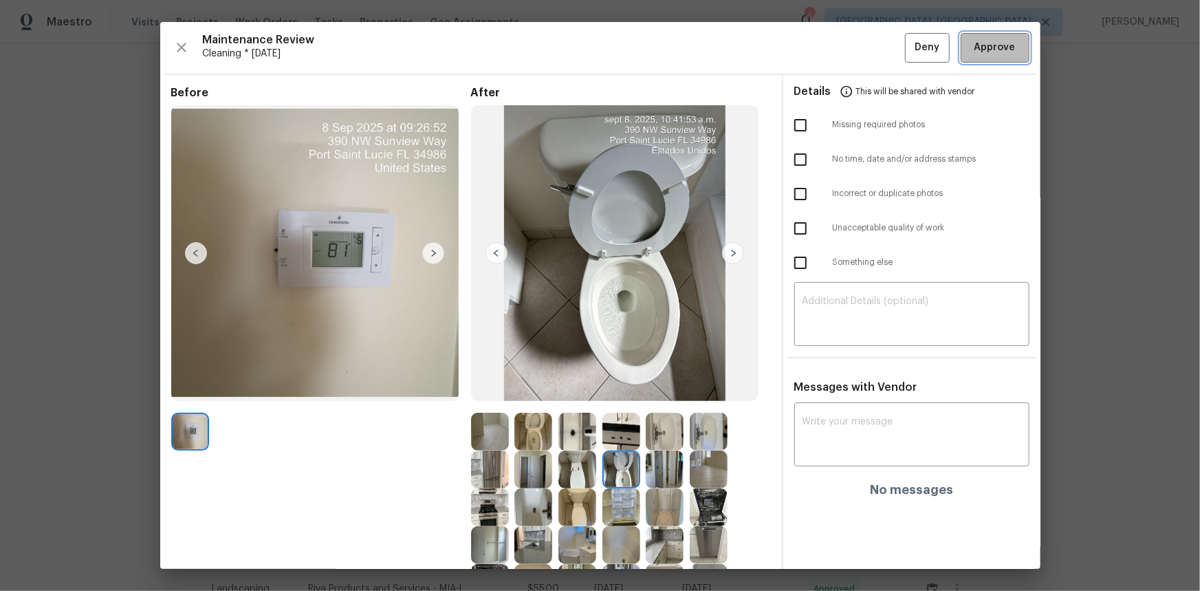
click at [991, 54] on span "Approve" at bounding box center [995, 47] width 41 height 17
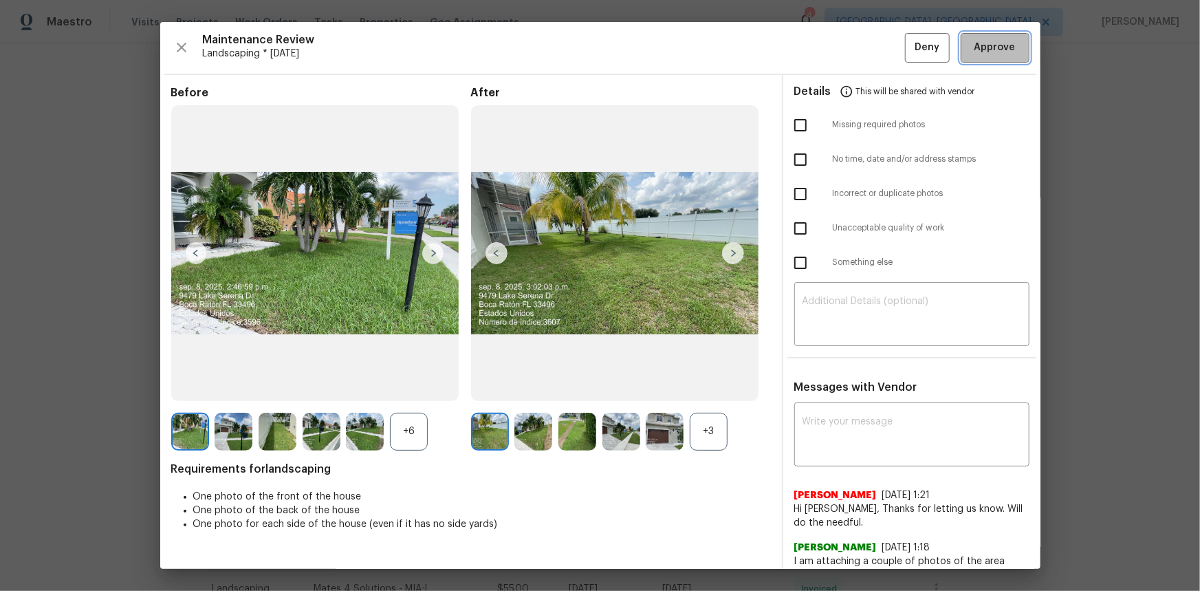
click at [995, 45] on span "Approve" at bounding box center [995, 47] width 41 height 17
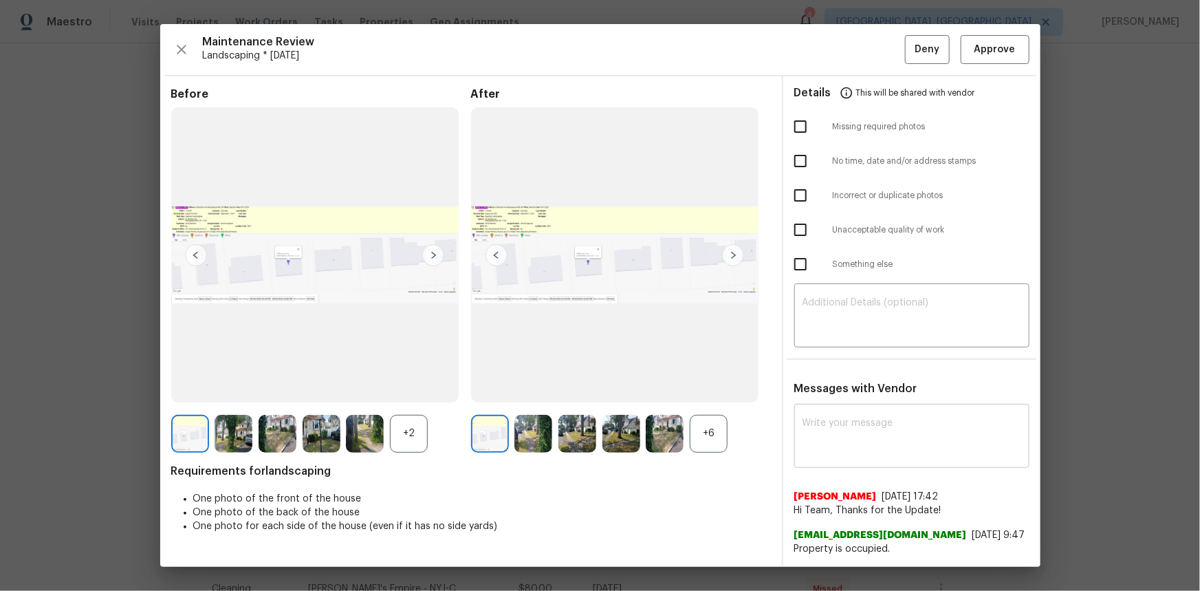
click at [839, 444] on textarea at bounding box center [912, 437] width 219 height 39
paste textarea "Maintenance Audit Team: Hello! Unfortunately, this landscaping visit completed …"
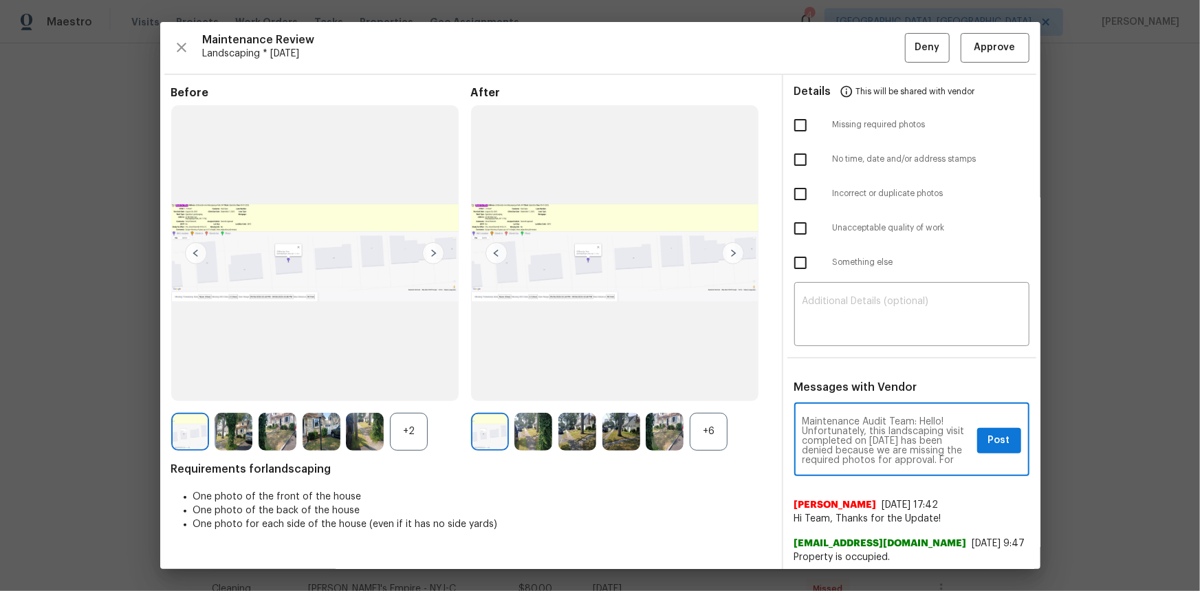
scroll to position [173, 0]
type textarea "Maintenance Audit Team: Hello! Unfortunately, this landscaping visit completed …"
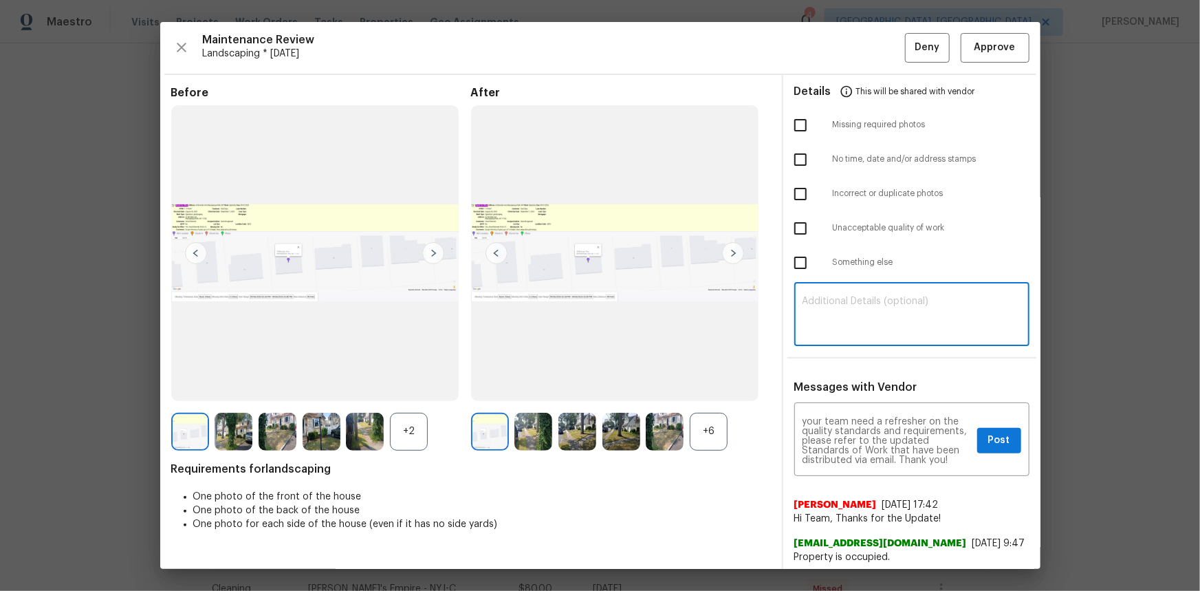
click at [803, 311] on textarea at bounding box center [912, 315] width 219 height 39
paste textarea "Maintenance Audit Team: Hello! Unfortunately, this landscaping visit completed …"
type textarea "Maintenance Audit Team: Hello! Unfortunately, this landscaping visit completed …"
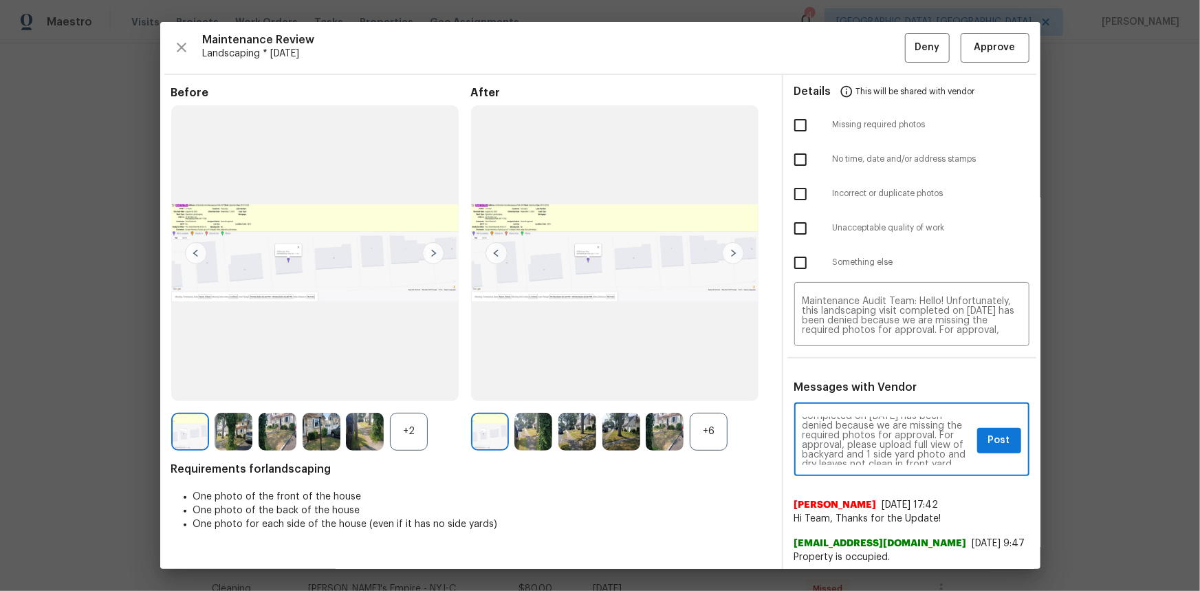
scroll to position [50, 0]
click at [995, 439] on span "Post" at bounding box center [1000, 440] width 22 height 17
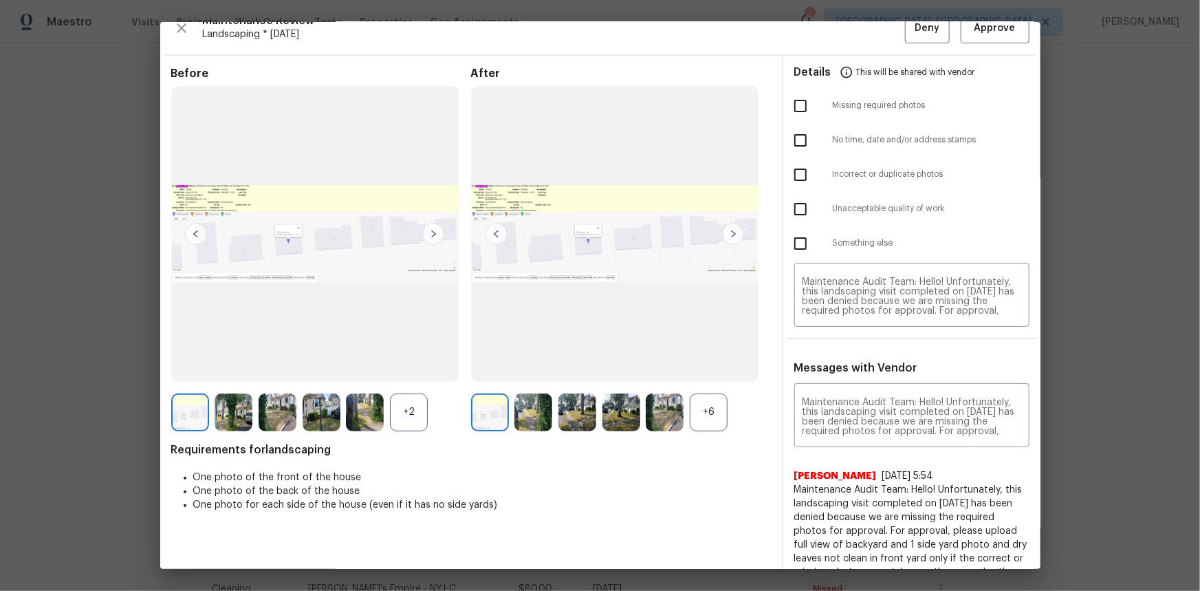
scroll to position [0, 0]
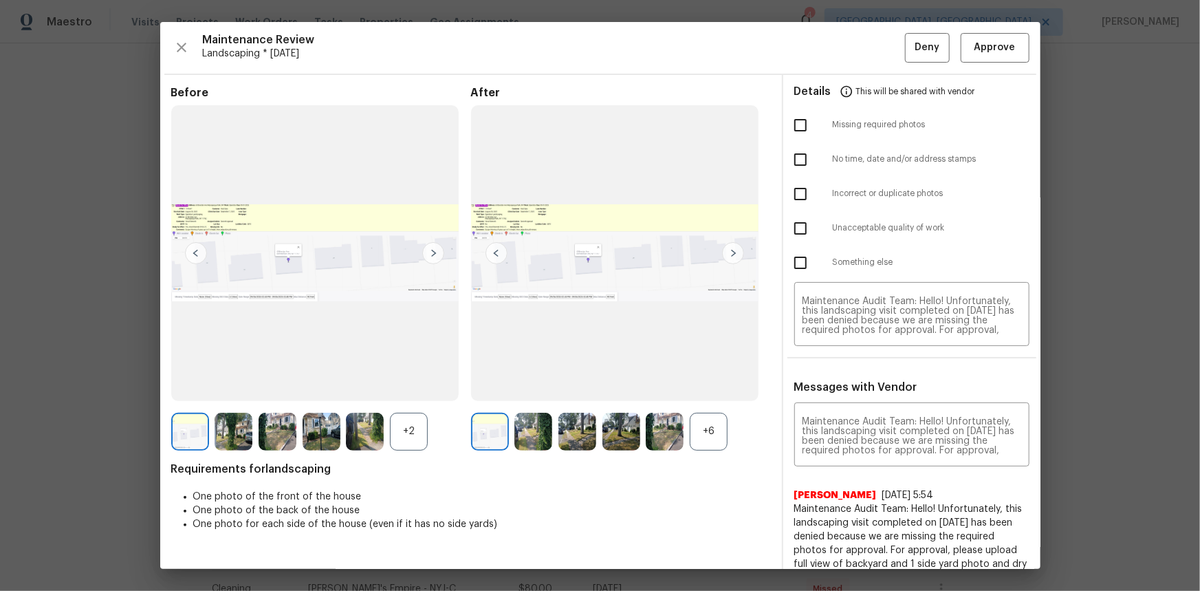
click at [790, 121] on input "checkbox" at bounding box center [800, 125] width 29 height 29
checkbox input "true"
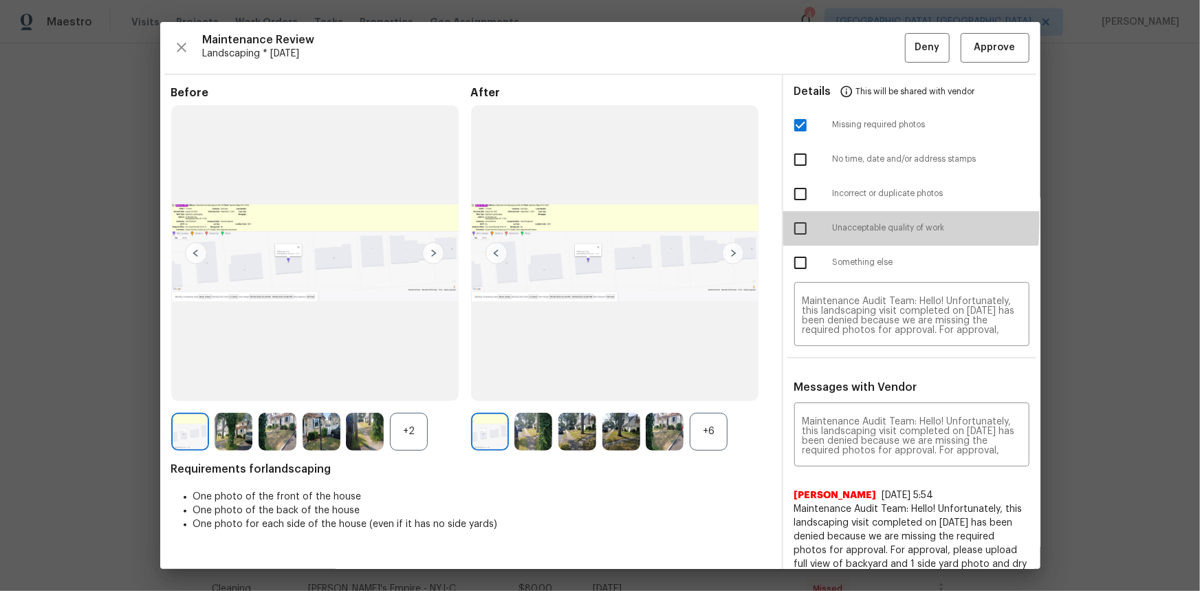
click at [788, 220] on input "checkbox" at bounding box center [800, 228] width 29 height 29
checkbox input "true"
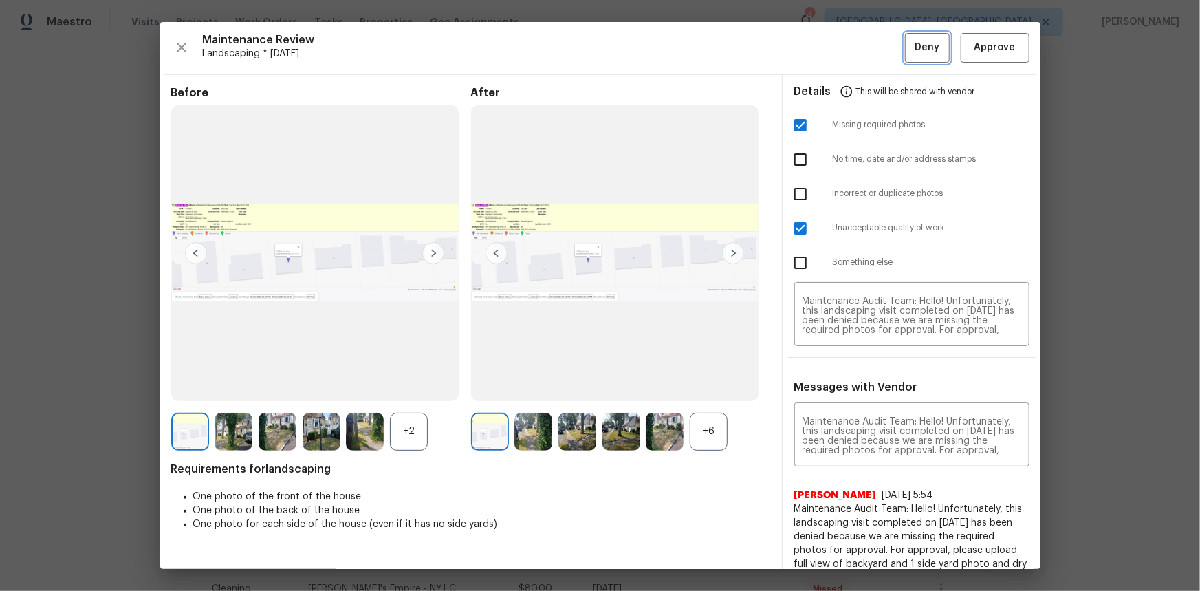
click at [915, 41] on span "Deny" at bounding box center [927, 47] width 25 height 17
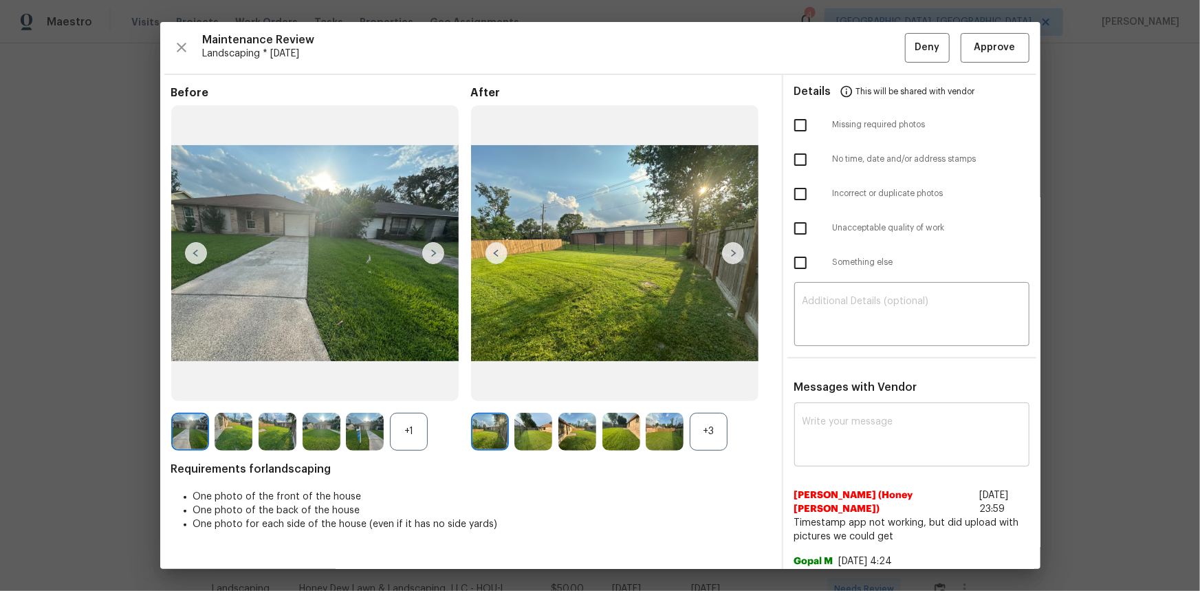
scroll to position [39, 0]
click at [806, 431] on textarea at bounding box center [912, 436] width 219 height 39
paste textarea "Maintenance Audit Team: Hello! Unfortunately this landscaping visit completed o…"
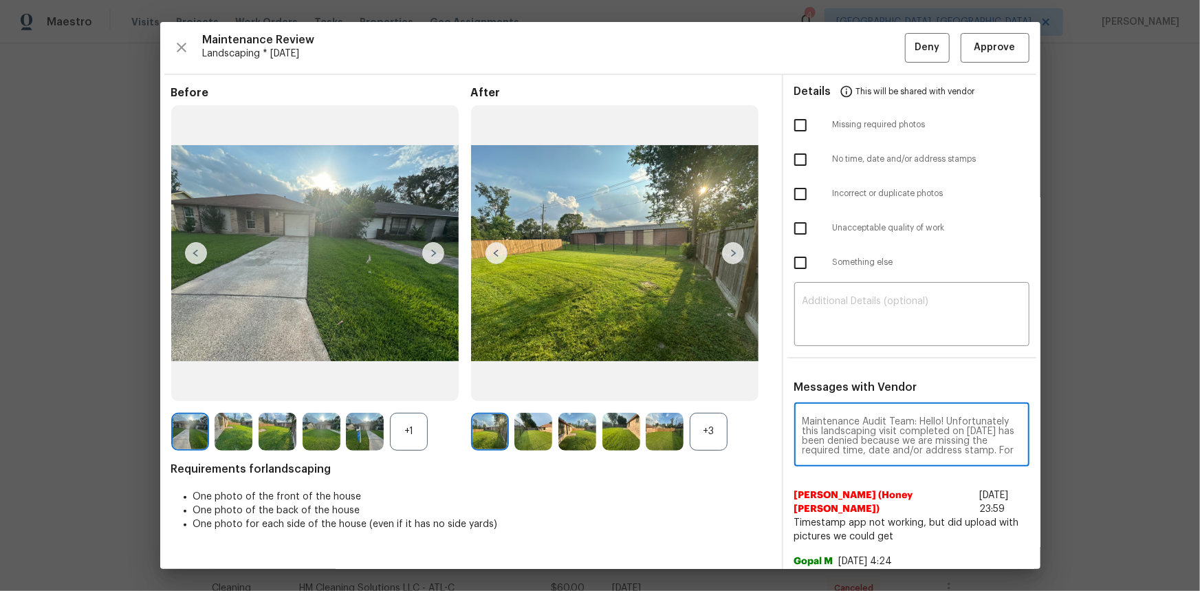
scroll to position [96, 0]
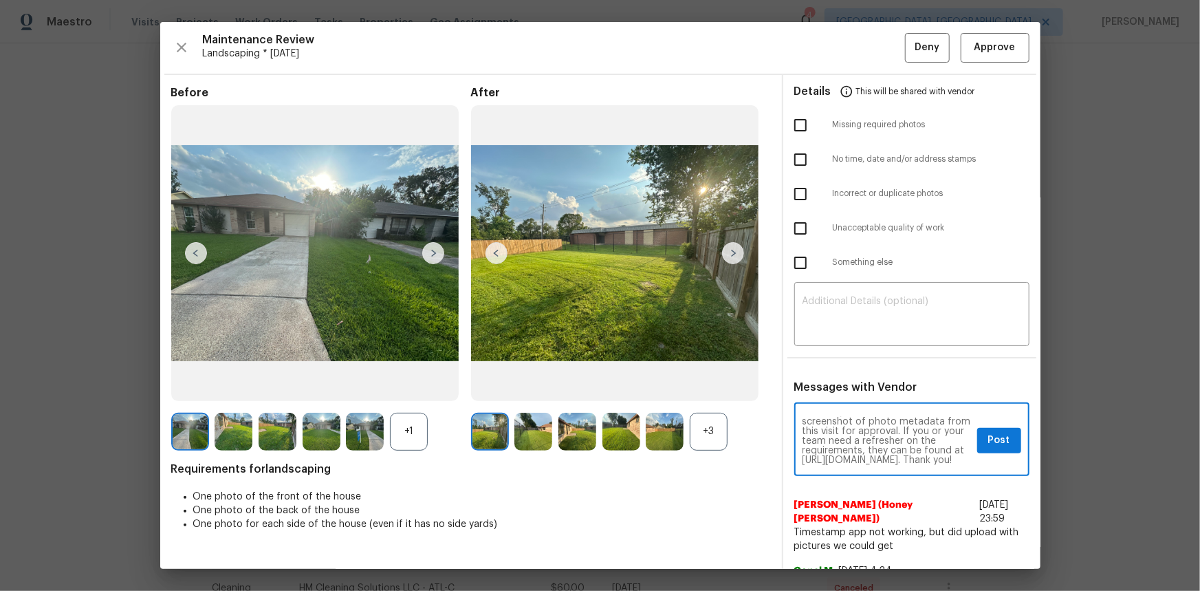
type textarea "Maintenance Audit Team: Hello! Unfortunately this landscaping visit completed o…"
click at [996, 437] on span "Post" at bounding box center [1000, 440] width 22 height 17
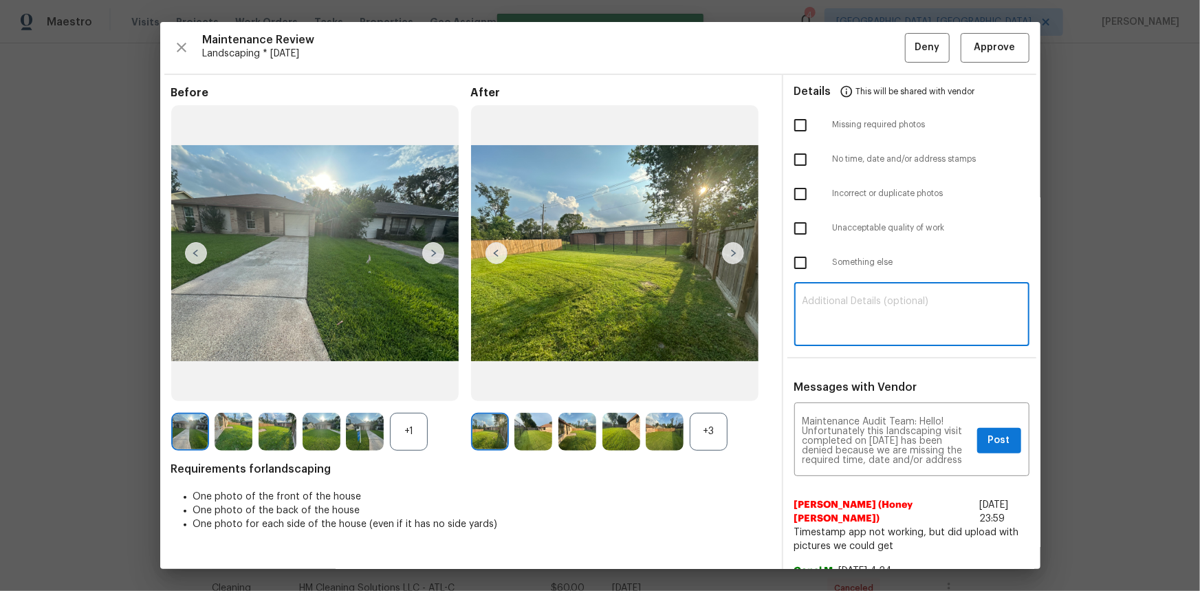
click at [847, 324] on textarea at bounding box center [912, 315] width 219 height 39
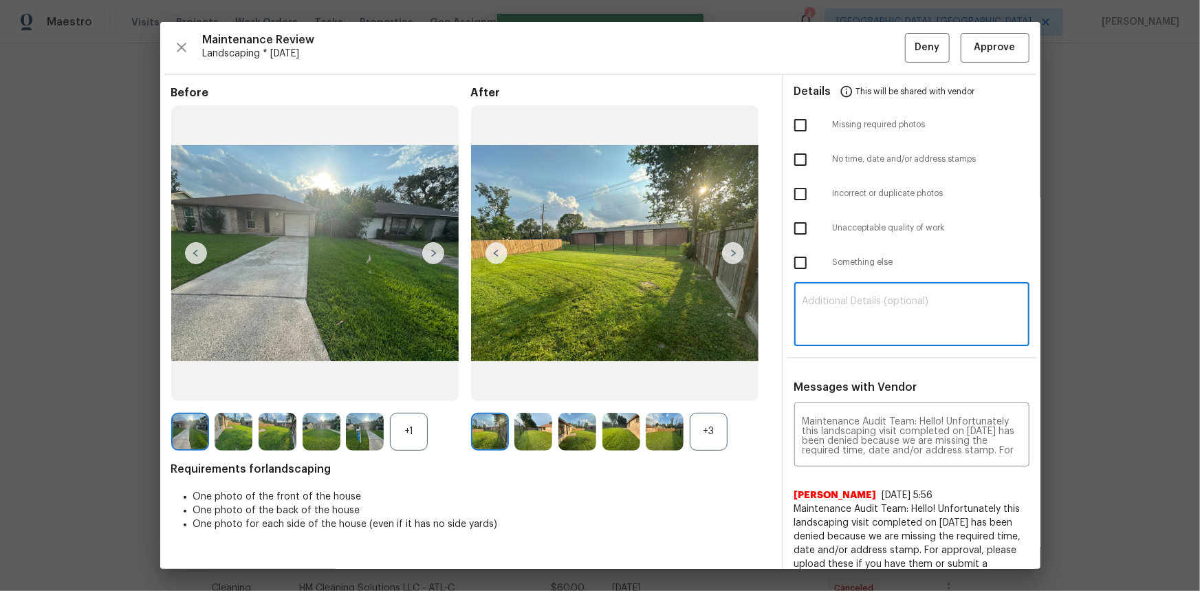
paste textarea "Maintenance Audit Team: Hello! Unfortunately this landscaping visit completed o…"
type textarea "Maintenance Audit Team: Hello! Unfortunately this landscaping visit completed o…"
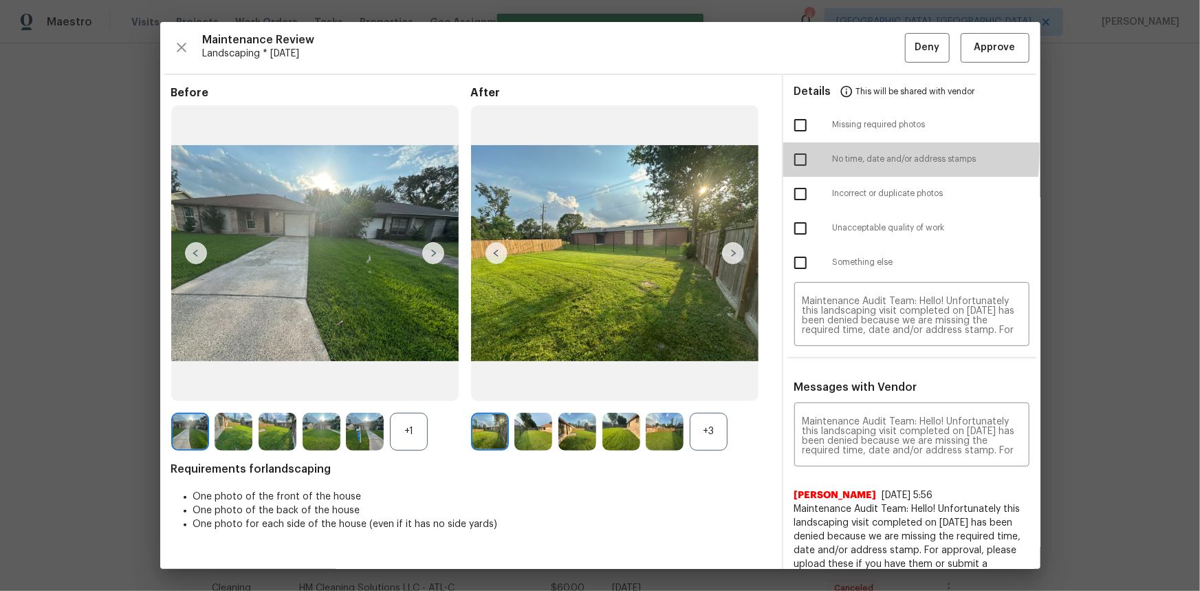
click at [795, 151] on input "checkbox" at bounding box center [800, 159] width 29 height 29
checkbox input "true"
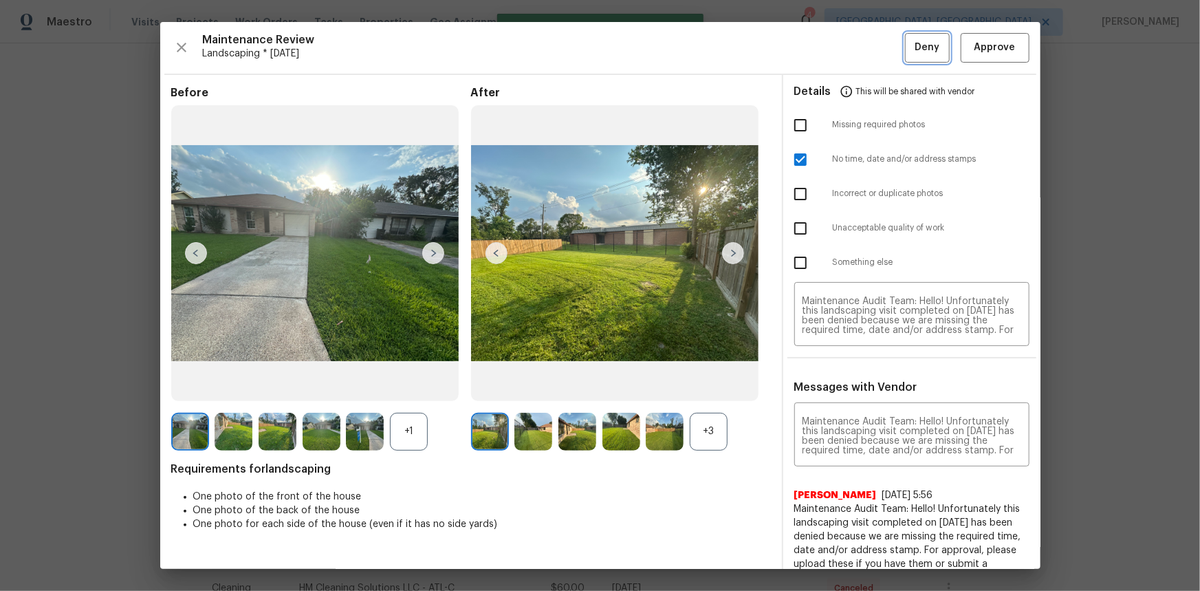
click at [915, 51] on span "Deny" at bounding box center [927, 47] width 25 height 17
